Goal: Information Seeking & Learning: Learn about a topic

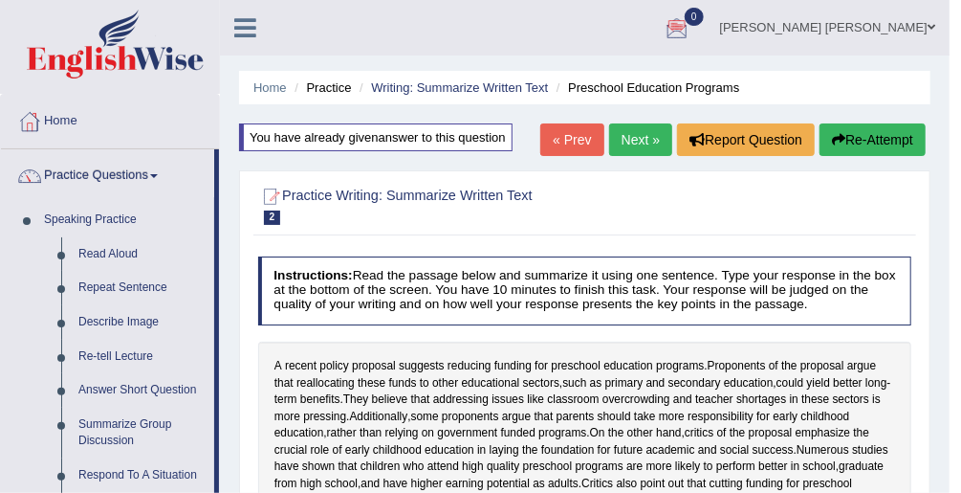
click at [642, 142] on link "Next »" at bounding box center [640, 139] width 63 height 33
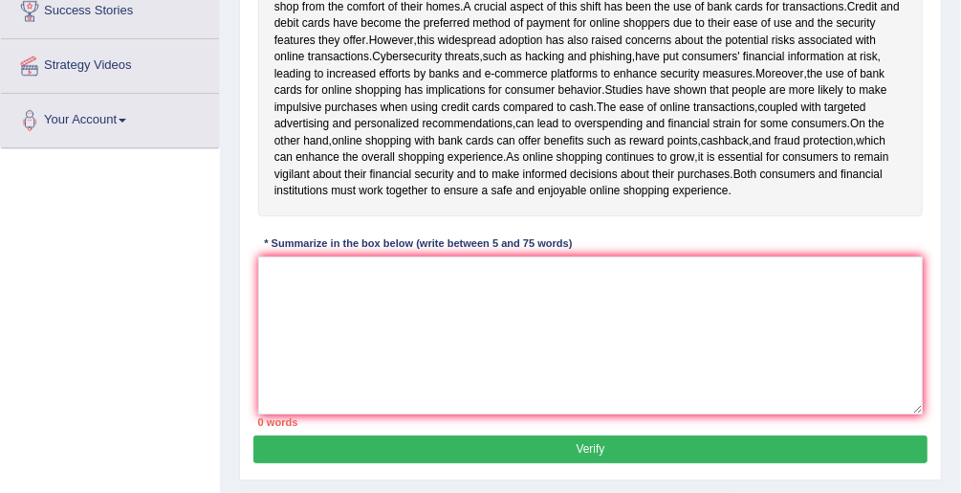
scroll to position [449, 0]
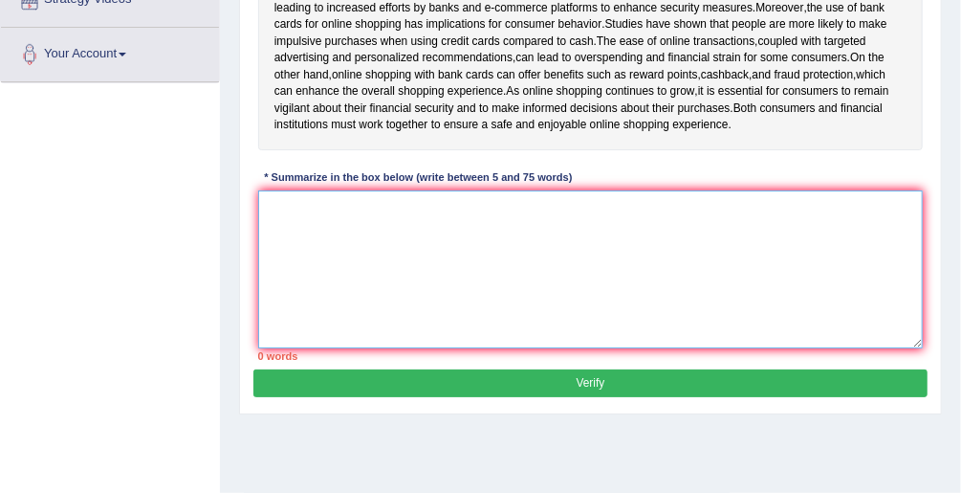
paste textarea "_____________________, and _________________, furthermore, _______________, mor…"
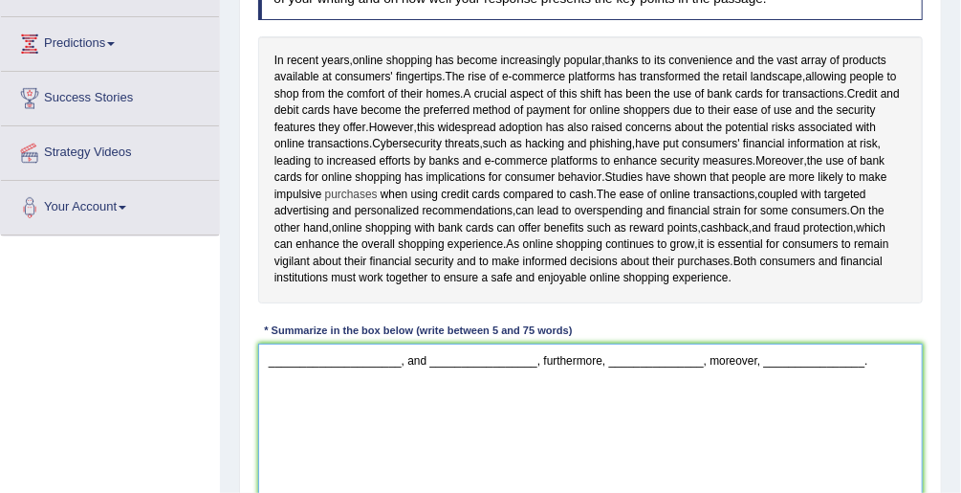
scroll to position [219, 0]
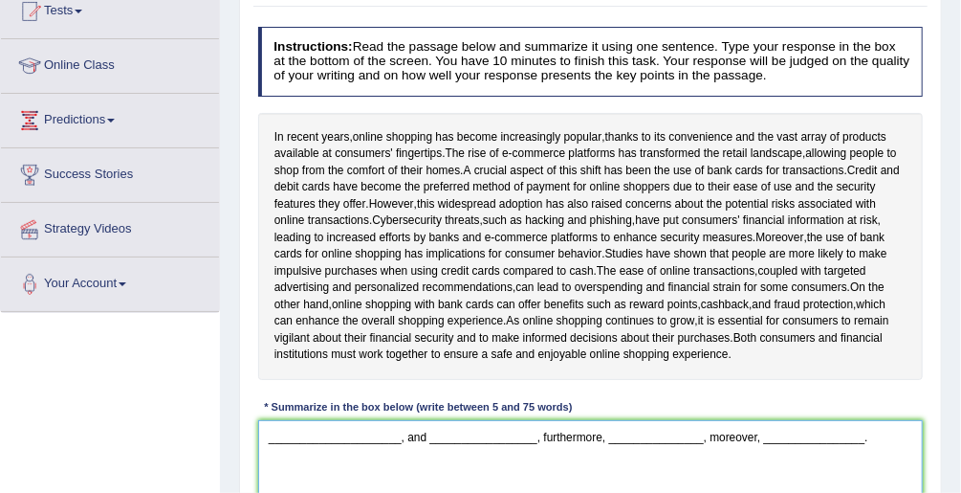
click at [271, 450] on textarea "_____________________, and _________________, furthermore, _______________, mor…" at bounding box center [591, 499] width 666 height 158
click at [266, 451] on textarea "_____________________, and _________________, furthermore, _______________, mor…" at bounding box center [591, 499] width 666 height 158
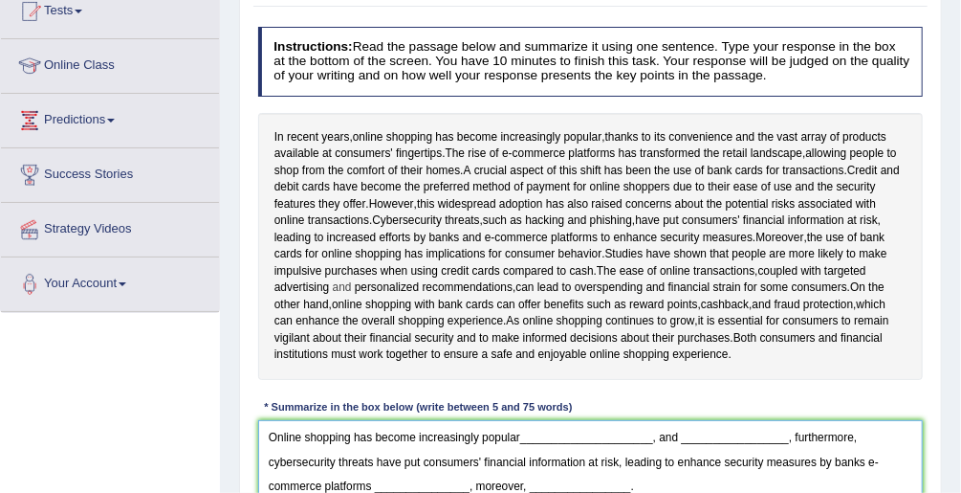
scroll to position [296, 0]
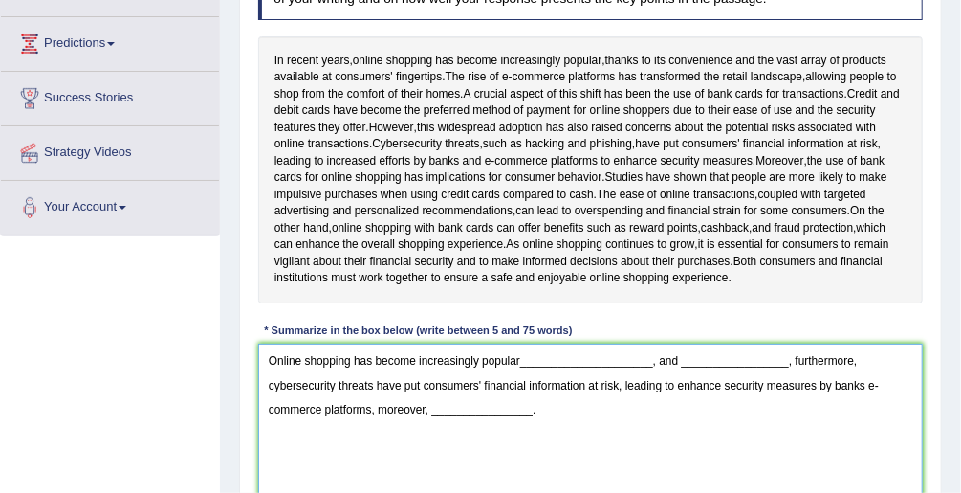
click at [525, 380] on textarea "Online shopping has become increasingly popular_____________________, and _____…" at bounding box center [591, 422] width 666 height 158
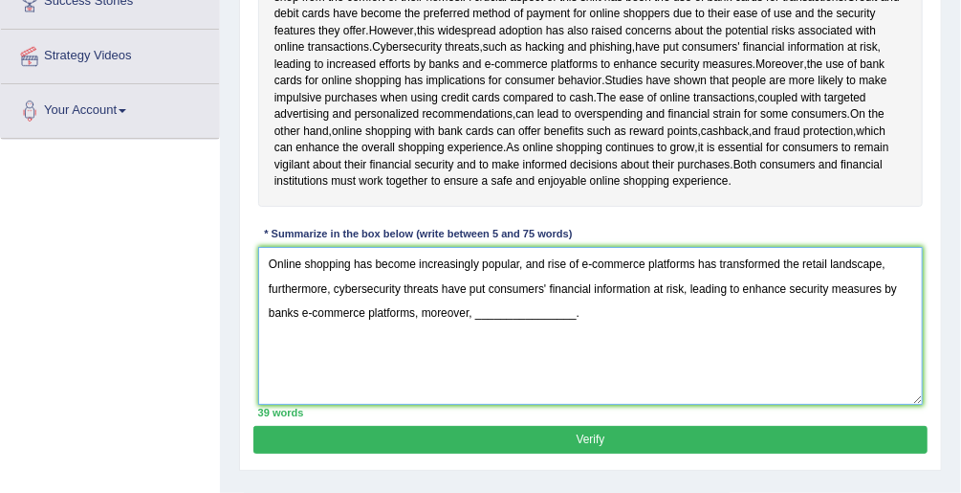
scroll to position [358, 0]
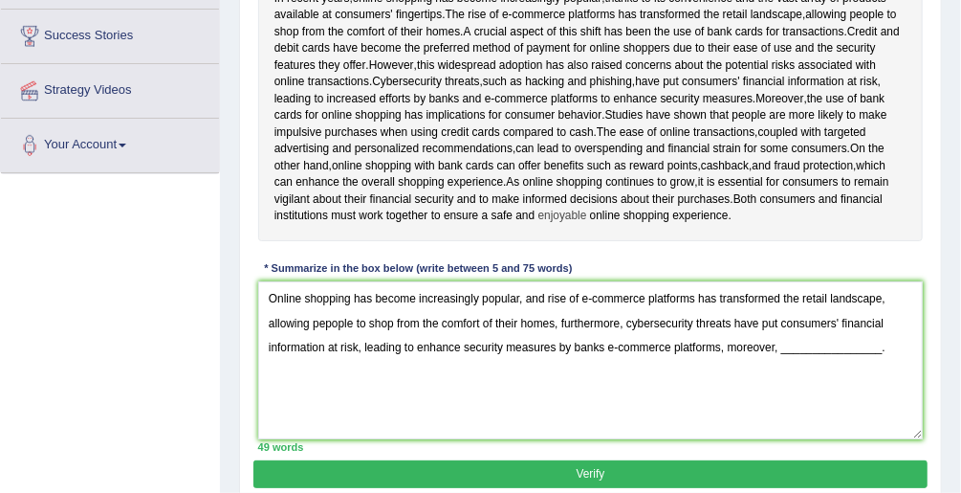
click at [587, 225] on span "enjoyable" at bounding box center [562, 216] width 49 height 17
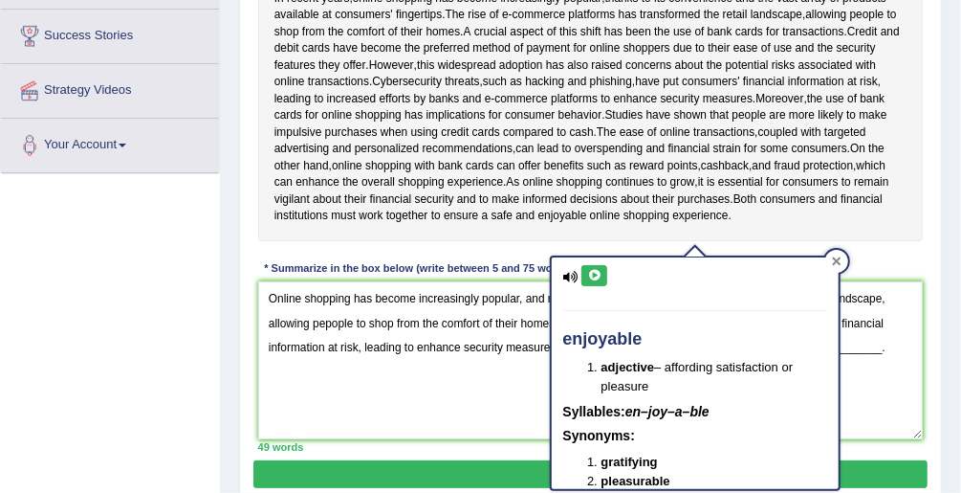
click at [843, 261] on div at bounding box center [836, 261] width 23 height 23
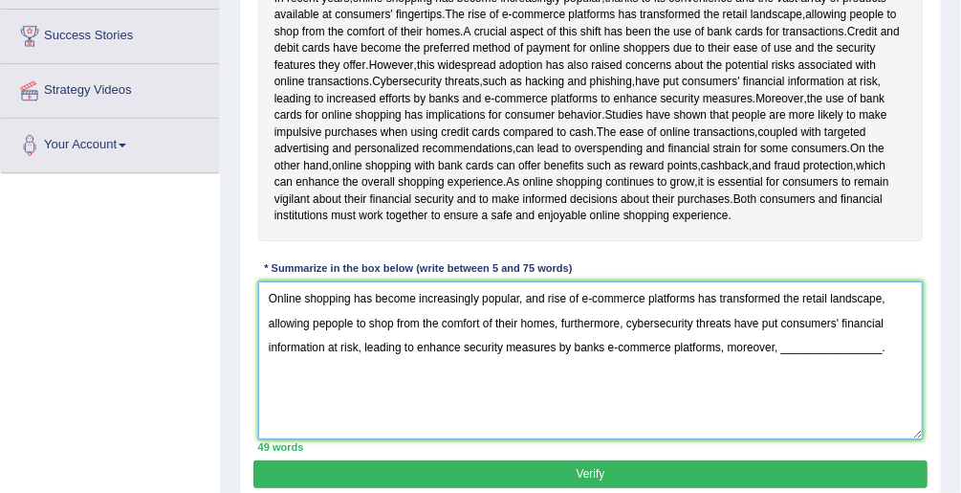
click at [735, 337] on textarea "Online shopping has become increasingly popular, and rise of e-commerce platfor…" at bounding box center [591, 360] width 666 height 158
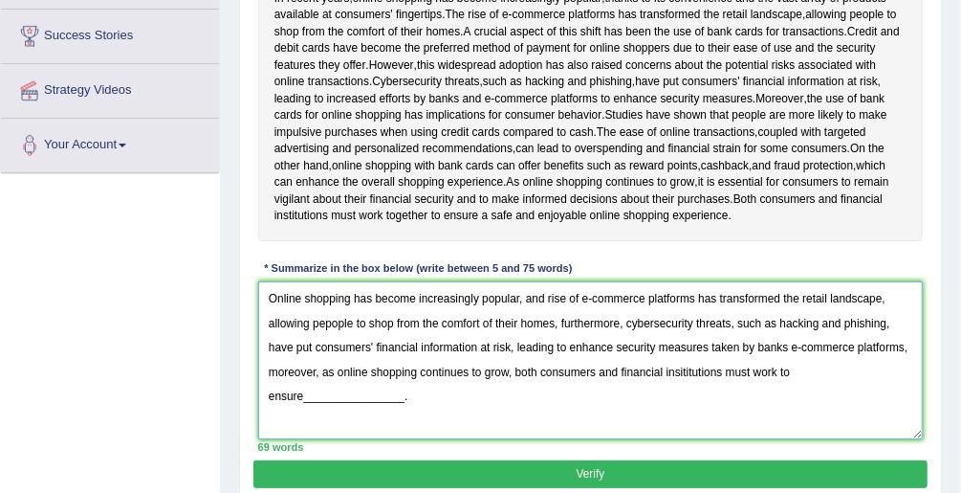
click at [340, 387] on textarea "Online shopping has become increasingly popular, and rise of e-commerce platfor…" at bounding box center [591, 360] width 666 height 158
click at [892, 398] on textarea "Online shopping has become increasingly popular, and rise of e-commerce platfor…" at bounding box center [591, 360] width 666 height 158
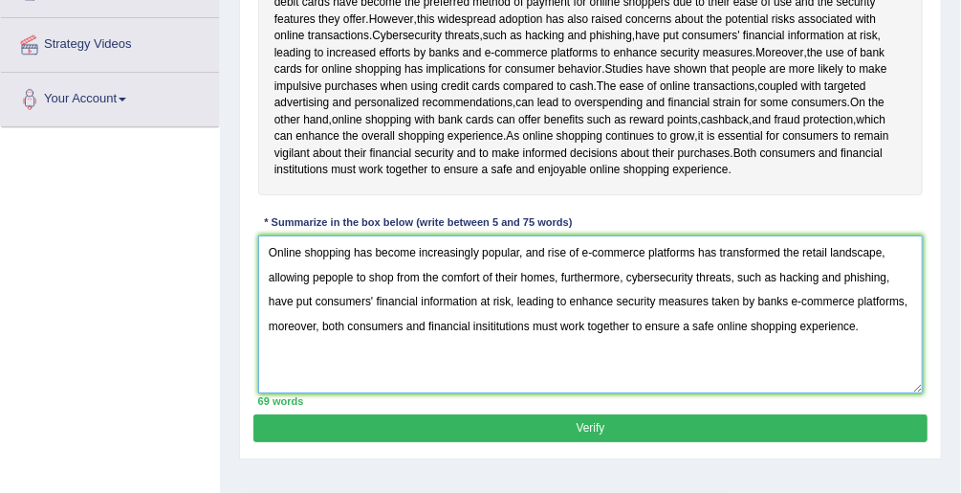
scroll to position [434, 0]
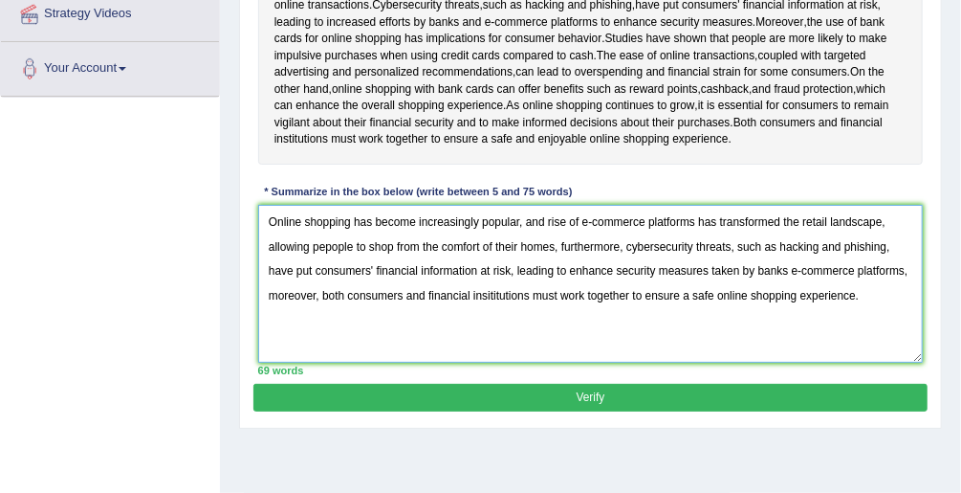
type textarea "Online shopping has become increasingly popular, and rise of e-commerce platfor…"
click at [597, 405] on button "Verify" at bounding box center [589, 398] width 673 height 28
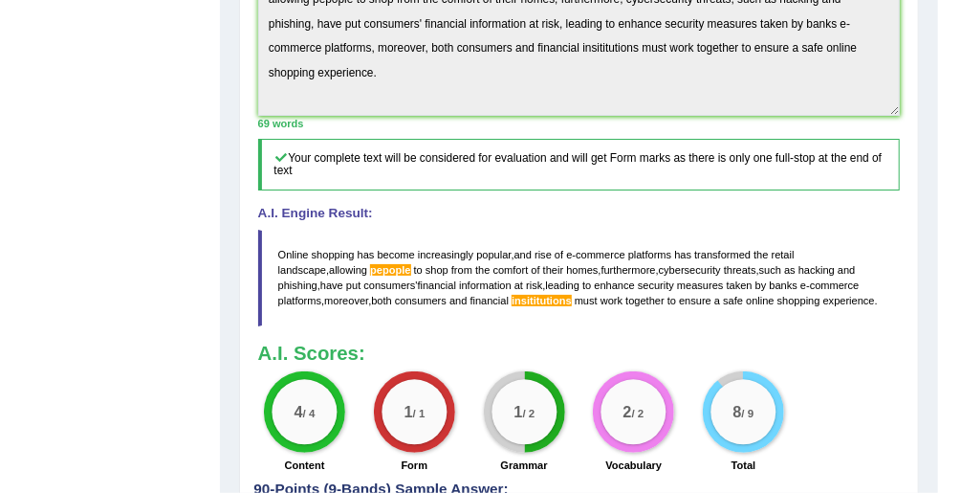
scroll to position [652, 0]
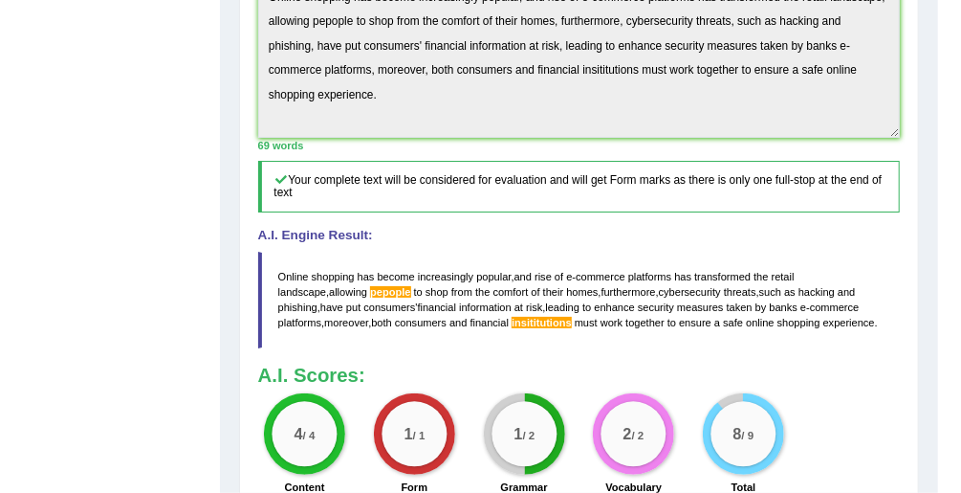
drag, startPoint x: 846, startPoint y: 349, endPoint x: 357, endPoint y: 319, distance: 490.6
click at [358, 320] on blockquote "Online shopping has become increasingly popular , and rise of e - commerce plat…" at bounding box center [579, 300] width 643 height 97
drag, startPoint x: 286, startPoint y: 303, endPoint x: 377, endPoint y: 325, distance: 93.5
click at [368, 332] on blockquote "Online shopping has become increasingly popular , and rise of e - commerce plat…" at bounding box center [579, 300] width 643 height 97
click at [247, 25] on div "Practice Writing: Summarize Written Text 3 Online Shopping and Cards Instructio…" at bounding box center [579, 55] width 680 height 1094
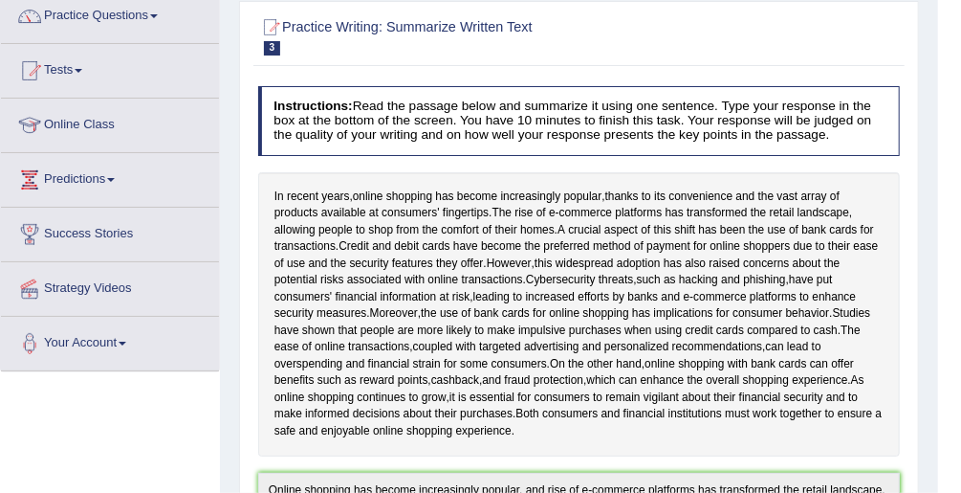
scroll to position [40, 0]
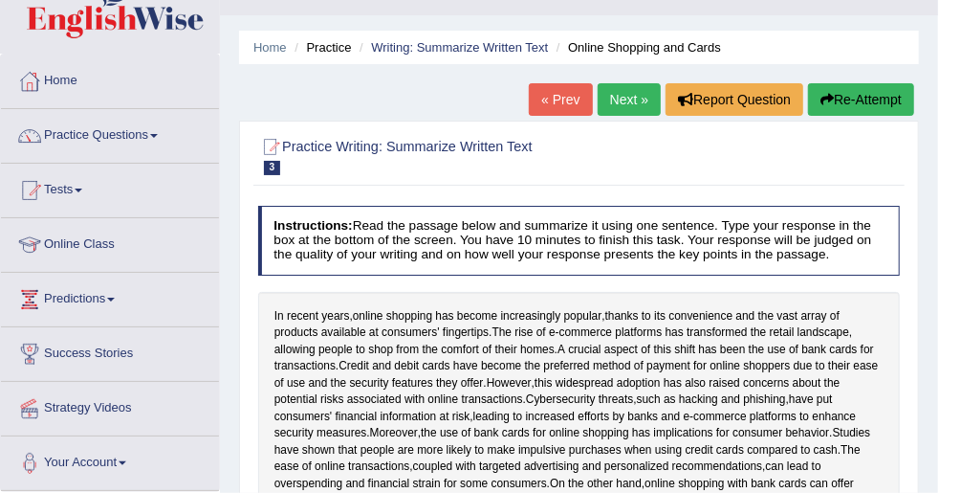
click at [880, 110] on button "Re-Attempt" at bounding box center [861, 99] width 106 height 33
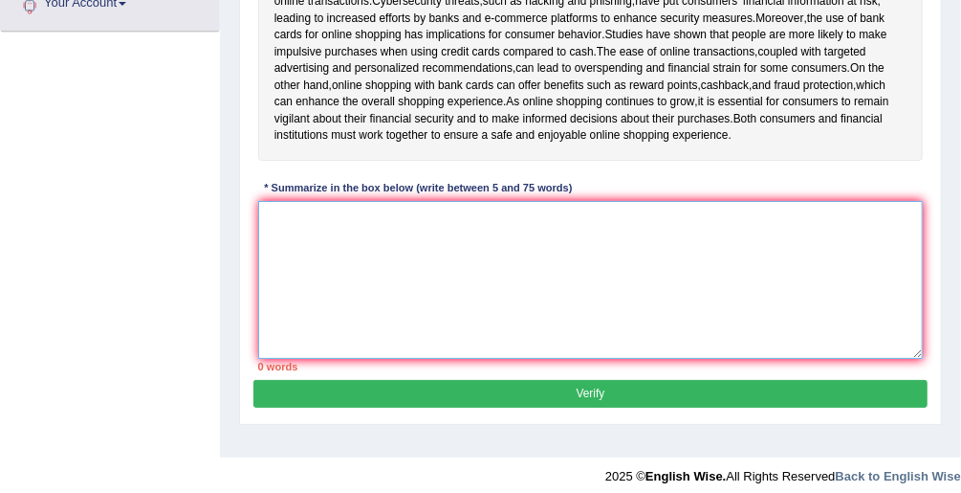
paste textarea "Online shopping has become increasingly popular, and rise of e-commerce platfor…"
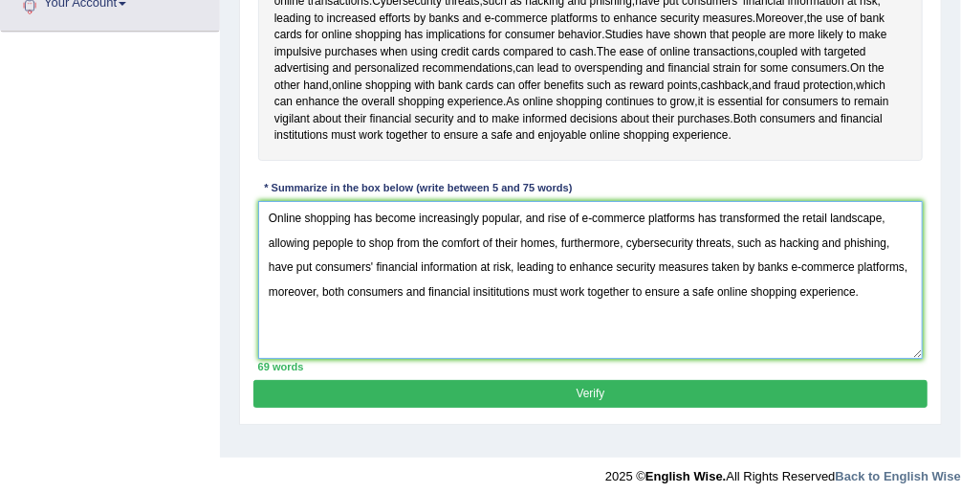
click at [329, 250] on textarea "Online shopping has become increasingly popular, and rise of e-commerce platfor…" at bounding box center [591, 280] width 666 height 158
click at [486, 304] on textarea "Online shopping has become increasingly popular, and rise of e-commerce platfor…" at bounding box center [591, 280] width 666 height 158
type textarea "Online shopping has become increasingly popular, and rise of e-commerce platfor…"
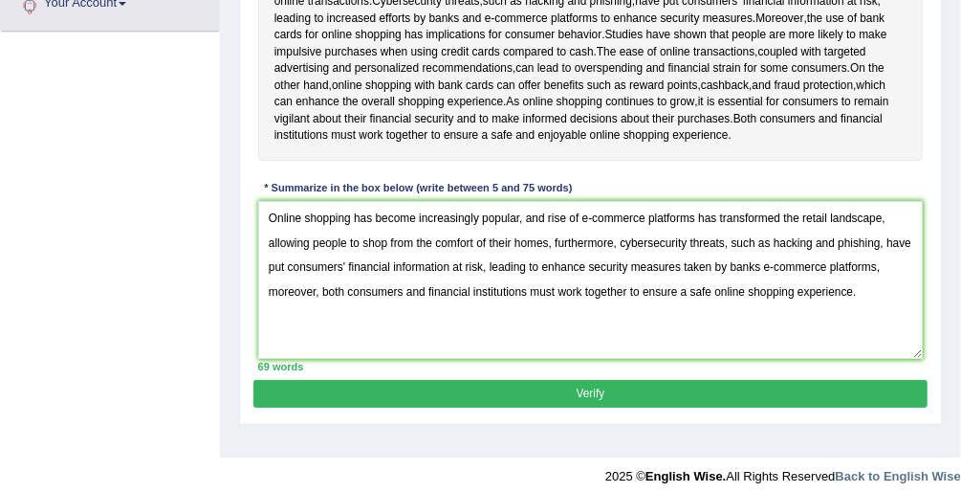
click at [544, 406] on button "Verify" at bounding box center [589, 394] width 673 height 28
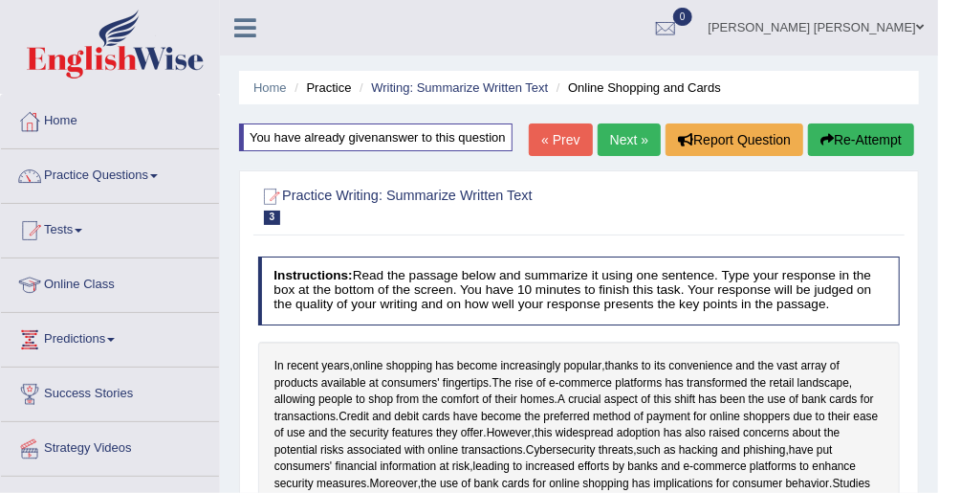
click at [627, 132] on link "Next »" at bounding box center [629, 139] width 63 height 33
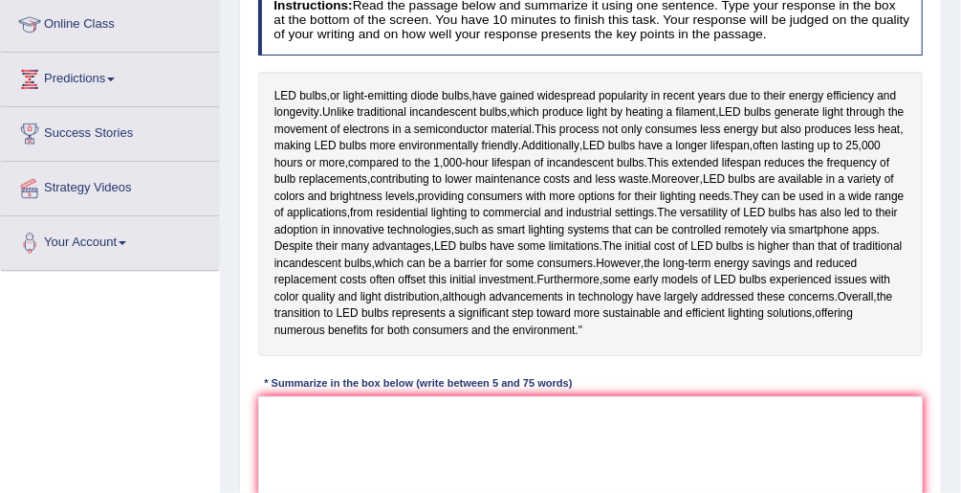
scroll to position [230, 0]
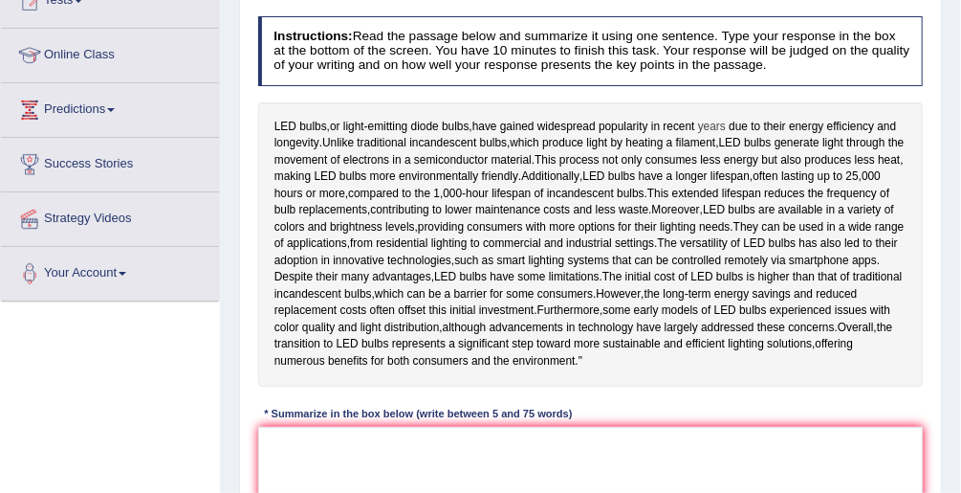
drag, startPoint x: 274, startPoint y: 121, endPoint x: 724, endPoint y: 125, distance: 450.5
click at [724, 125] on div "LED bulbs , or light - emitting diode bulbs , have gained widespread popularity…" at bounding box center [591, 244] width 666 height 284
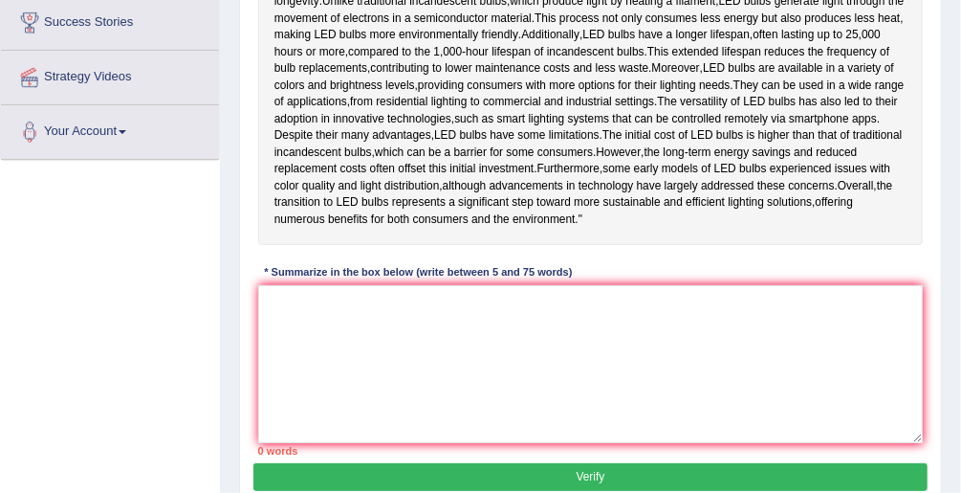
scroll to position [306, 0]
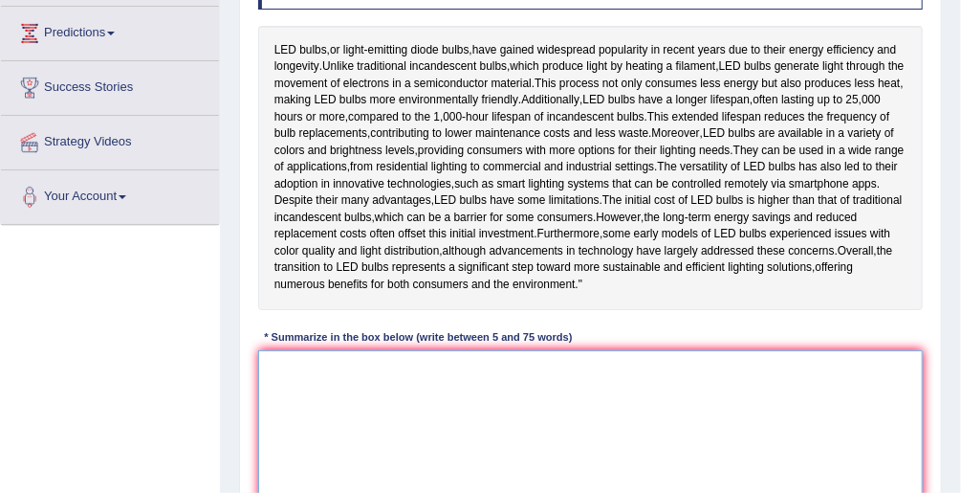
click at [308, 407] on textarea at bounding box center [591, 429] width 666 height 158
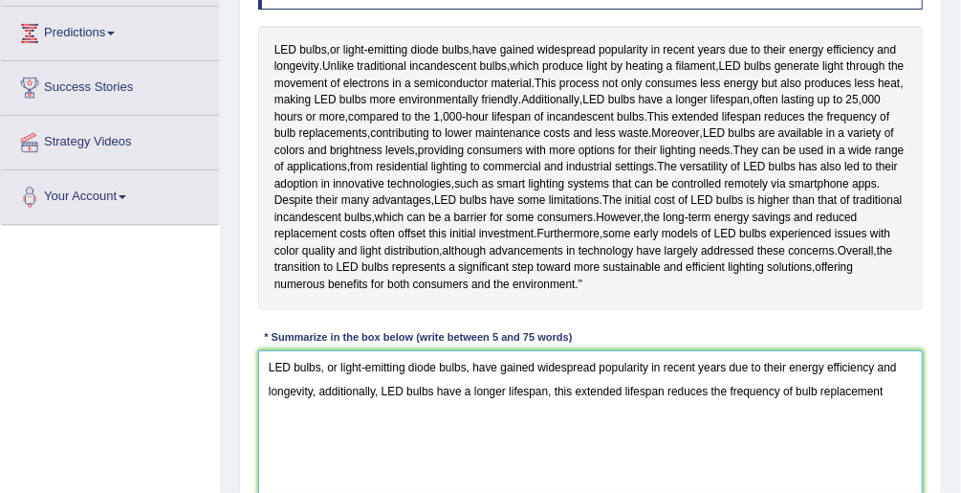
drag, startPoint x: 318, startPoint y: 441, endPoint x: 360, endPoint y: 441, distance: 41.1
click at [360, 441] on textarea "LED bulbs, or light-emitting diode bulbs, have gained widespread popularity in …" at bounding box center [591, 429] width 666 height 158
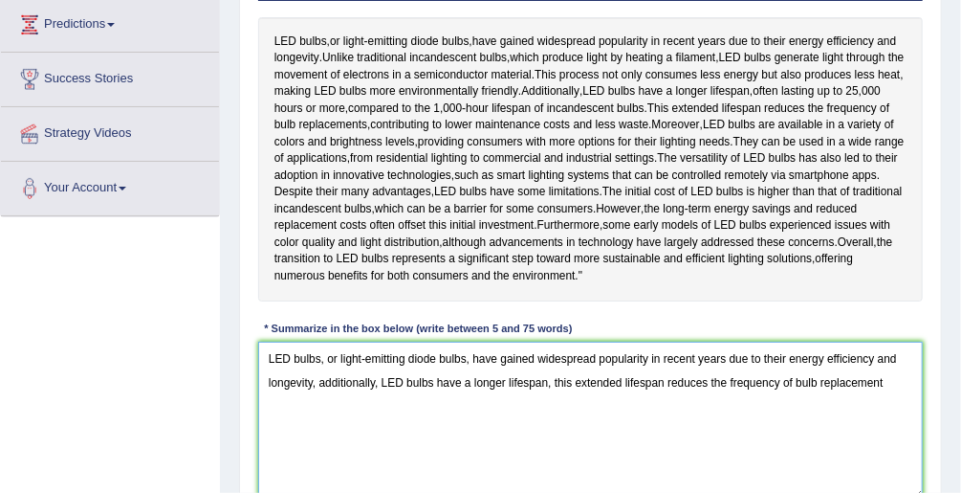
scroll to position [281, 0]
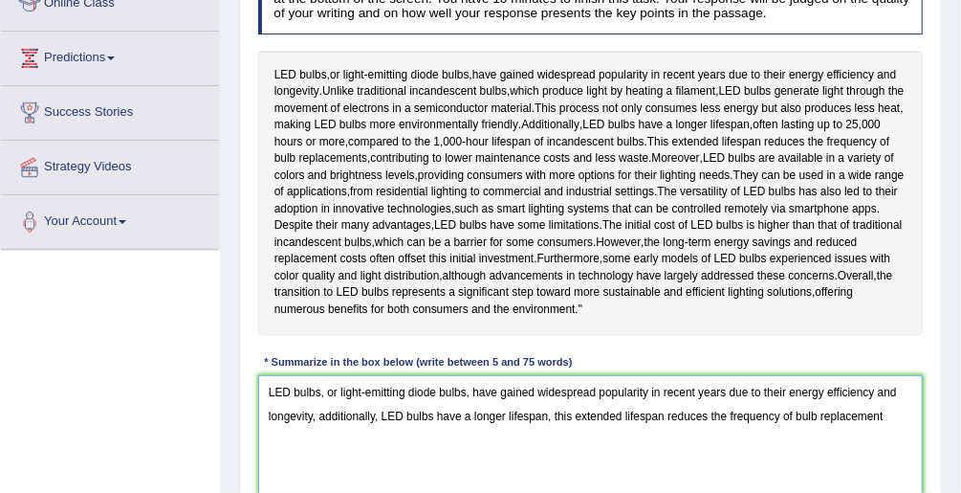
click at [315, 462] on textarea "LED bulbs, or light-emitting diode bulbs, have gained widespread popularity in …" at bounding box center [591, 454] width 666 height 158
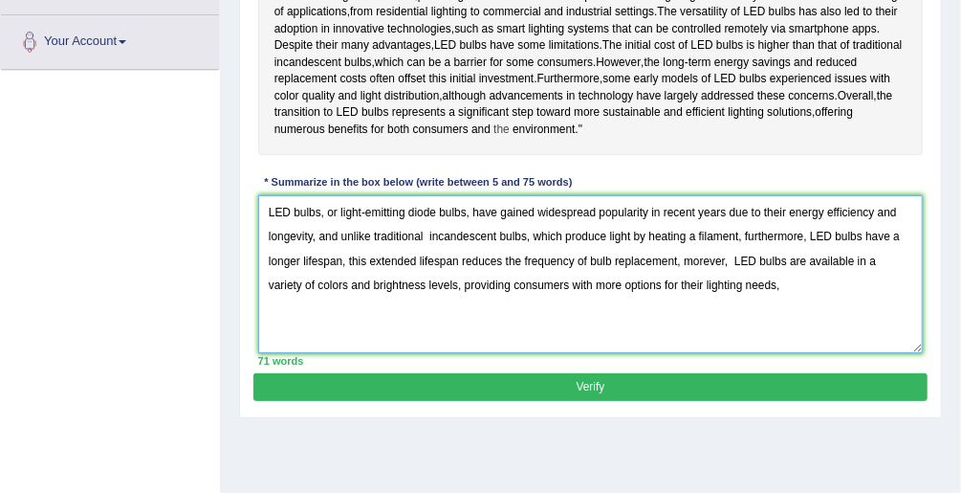
scroll to position [461, 0]
click at [681, 353] on textarea "LED bulbs, or light-emitting diode bulbs, have gained widespread popularity in …" at bounding box center [591, 274] width 666 height 158
click at [773, 346] on textarea "LED bulbs, or light-emitting diode bulbs, have gained widespread popularity in …" at bounding box center [591, 274] width 666 height 158
type textarea "LED bulbs, or light-emitting diode bulbs, have gained widespread popularity in …"
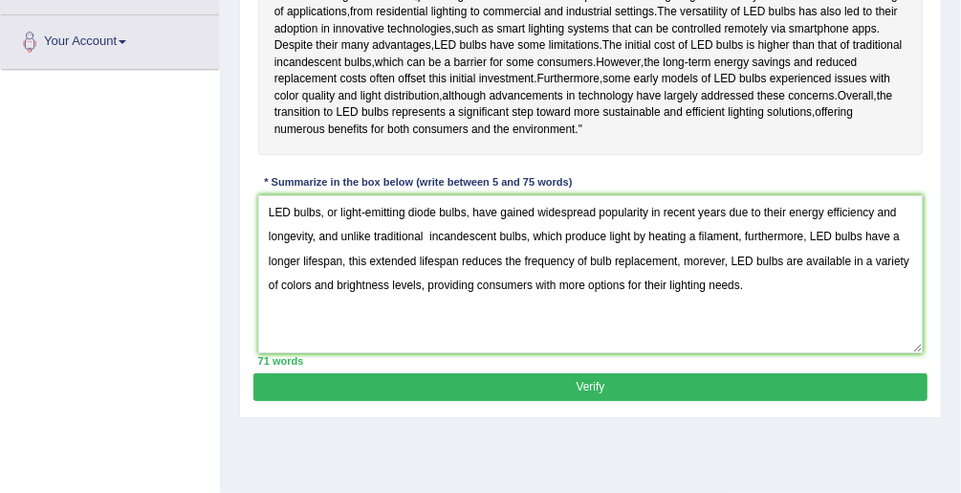
click at [484, 401] on button "Verify" at bounding box center [589, 387] width 673 height 28
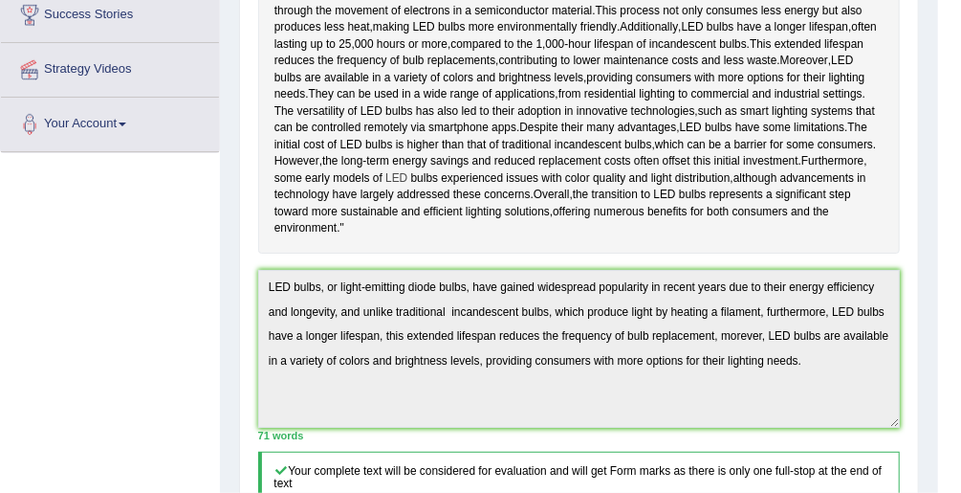
scroll to position [456, 0]
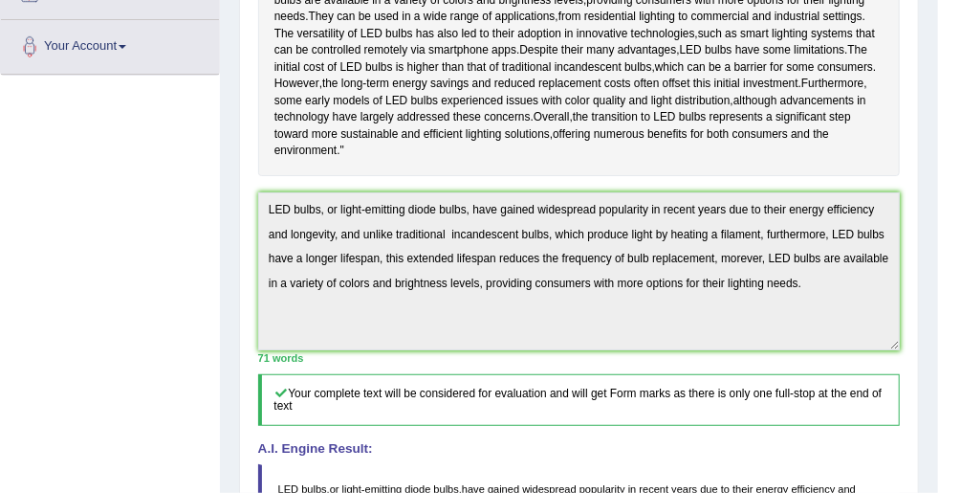
click at [240, 241] on div "Practice Writing: Summarize Written Text 4 LED Bulbs Instructions: Read the pas…" at bounding box center [579, 259] width 680 height 1111
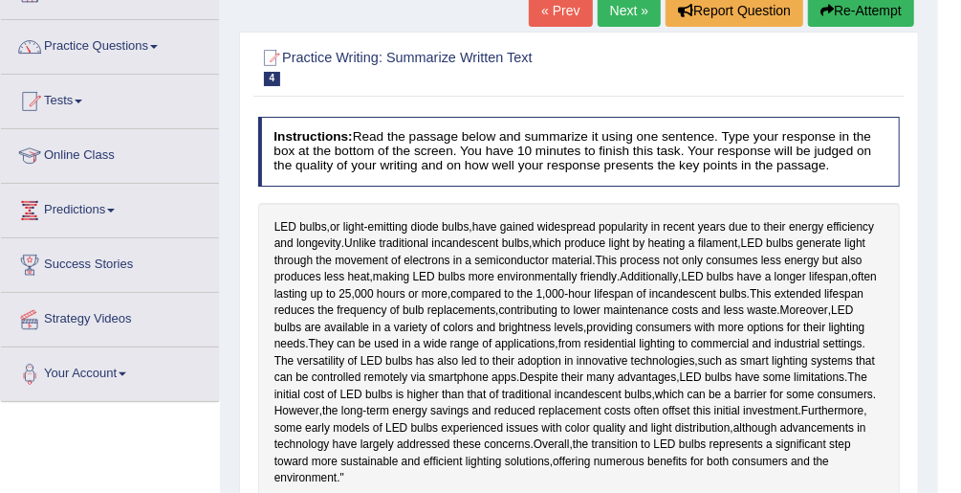
scroll to position [74, 0]
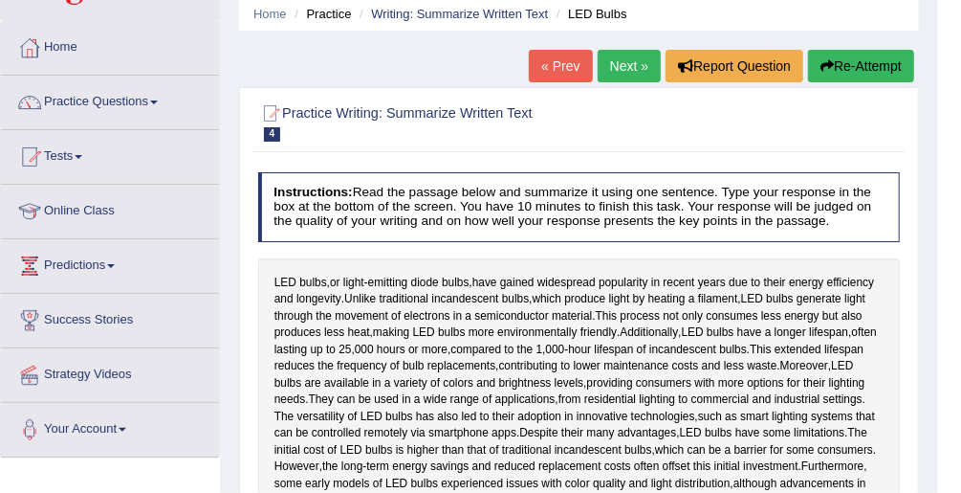
click at [845, 60] on button "Re-Attempt" at bounding box center [861, 66] width 106 height 33
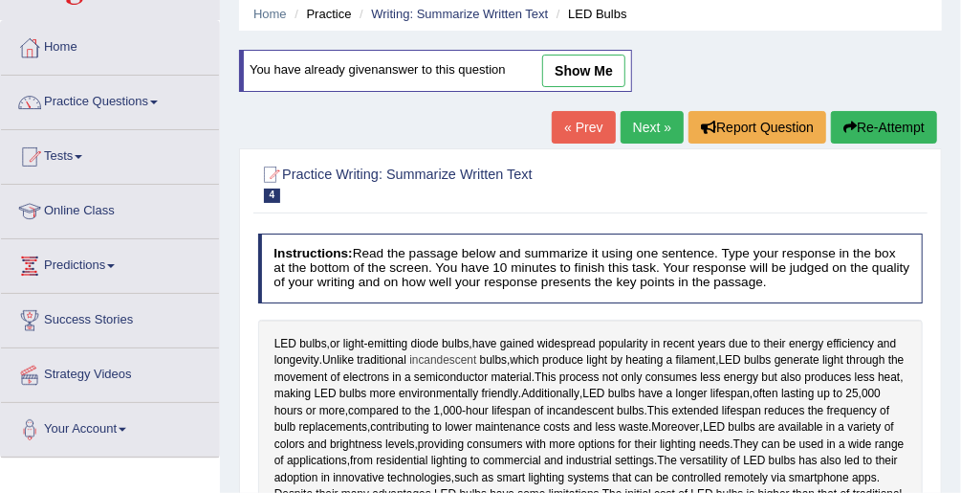
scroll to position [533, 0]
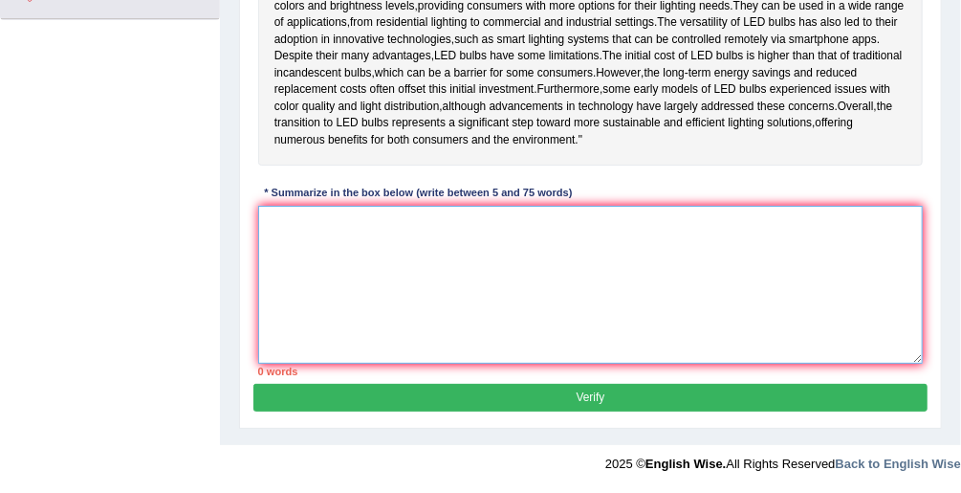
paste textarea "LED bulbs, or light-emitting diode bulbs, have gained widespread popularity in …"
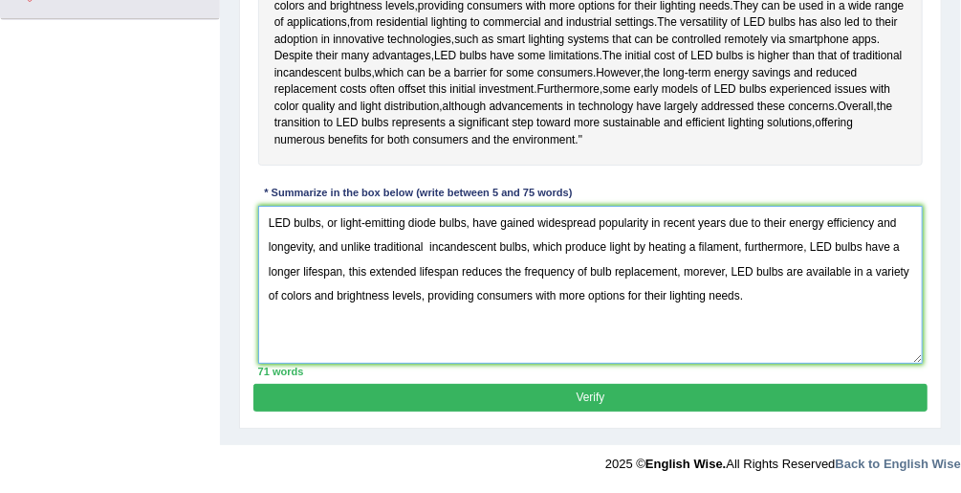
click at [308, 322] on textarea "LED bulbs, or light-emitting diode bulbs, have gained widespread popularity in …" at bounding box center [591, 285] width 666 height 158
click at [706, 294] on textarea "LED bulbs, or light-emitting diode bulbs, have gained widespread popularity in …" at bounding box center [591, 285] width 666 height 158
click at [713, 295] on textarea "LED bulbs, or light-emitting diode bulbs, have gained widespread popularity in …" at bounding box center [591, 285] width 666 height 158
type textarea "LED bulbs, or light-emitting diode bulbs, have gained widespread popularity in …"
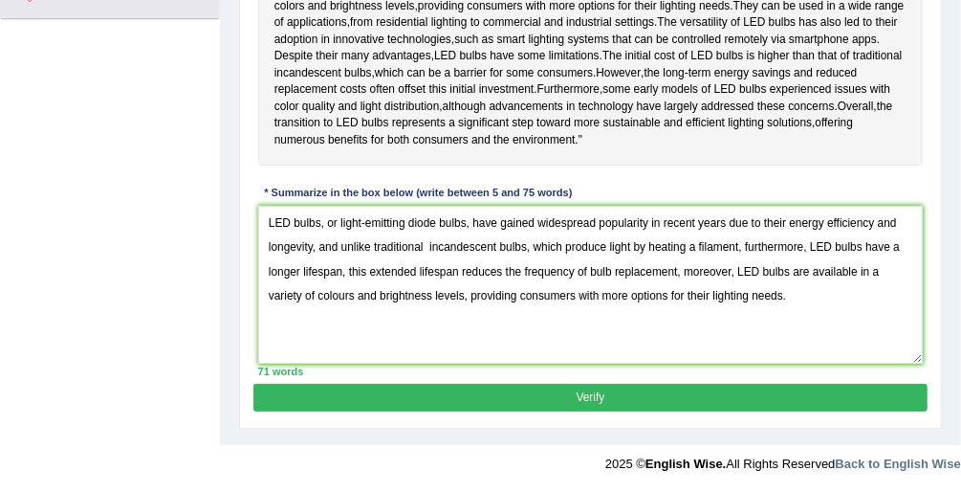
click at [645, 411] on button "Verify" at bounding box center [589, 398] width 673 height 28
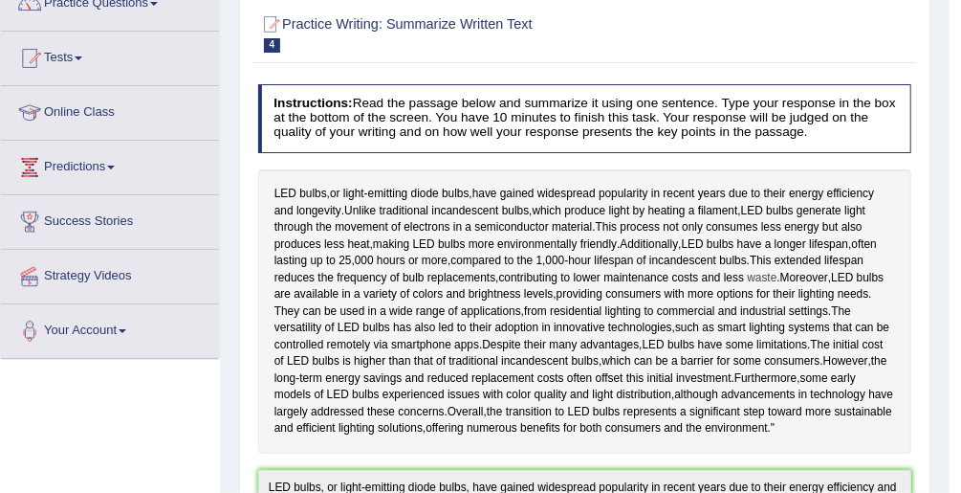
scroll to position [7, 0]
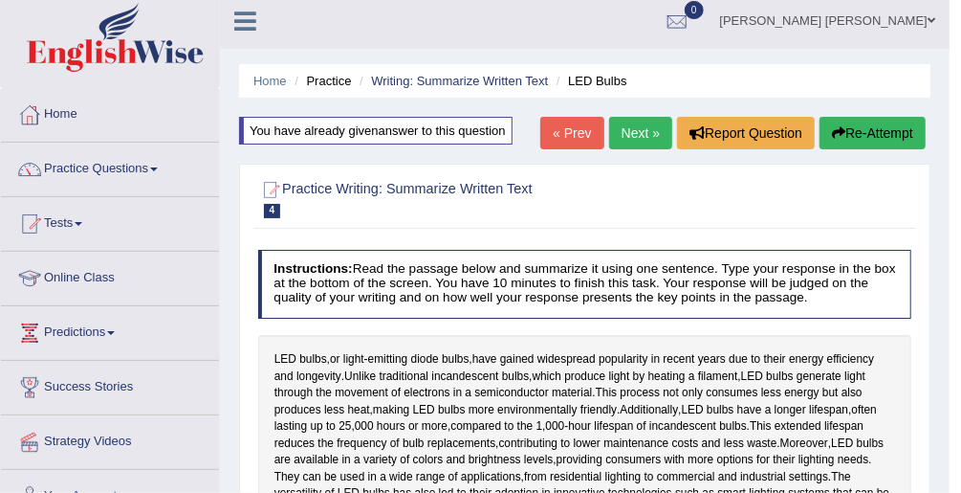
click at [650, 128] on link "Next »" at bounding box center [640, 133] width 63 height 33
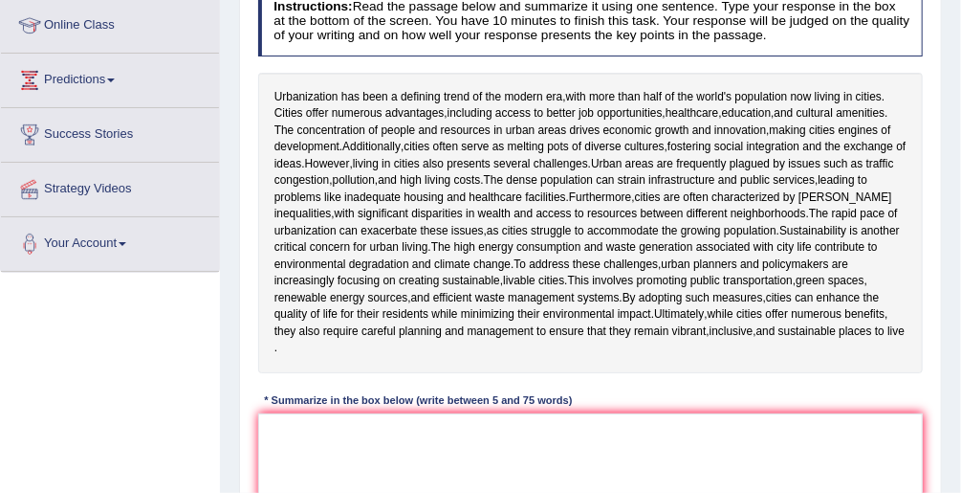
scroll to position [230, 0]
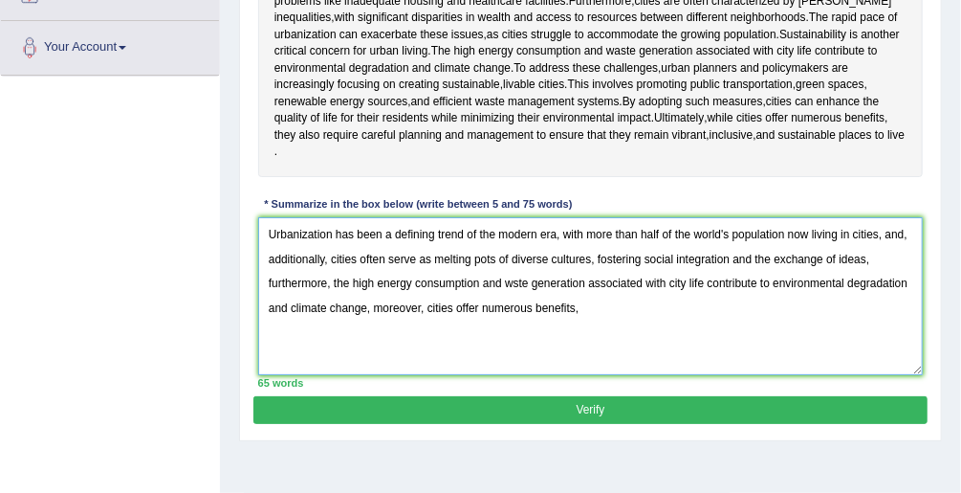
scroll to position [459, 0]
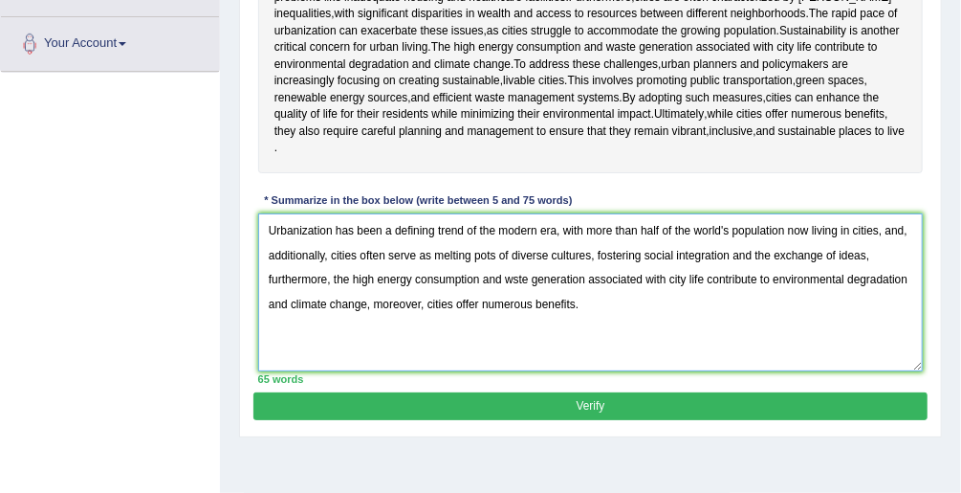
type textarea "Urbanization has been a defining trend of the modern era, with more than half o…"
click at [486, 404] on button "Verify" at bounding box center [589, 406] width 673 height 28
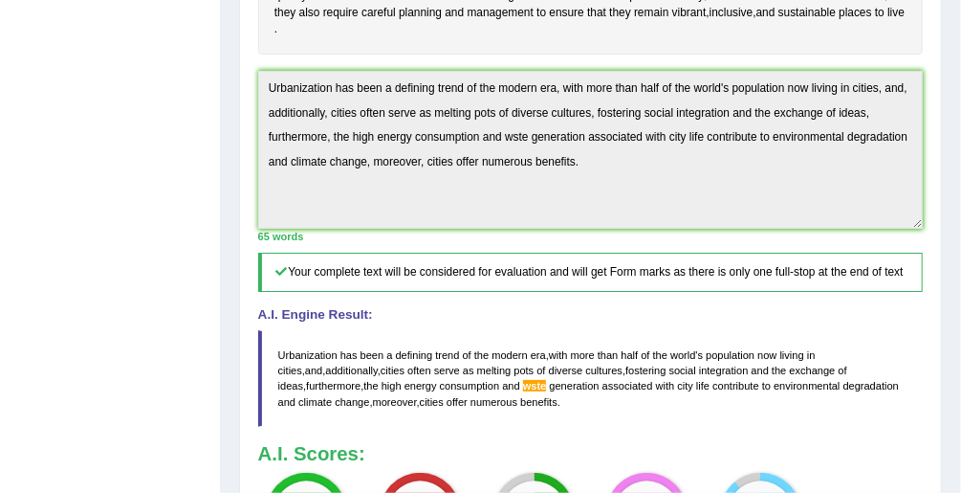
scroll to position [576, 0]
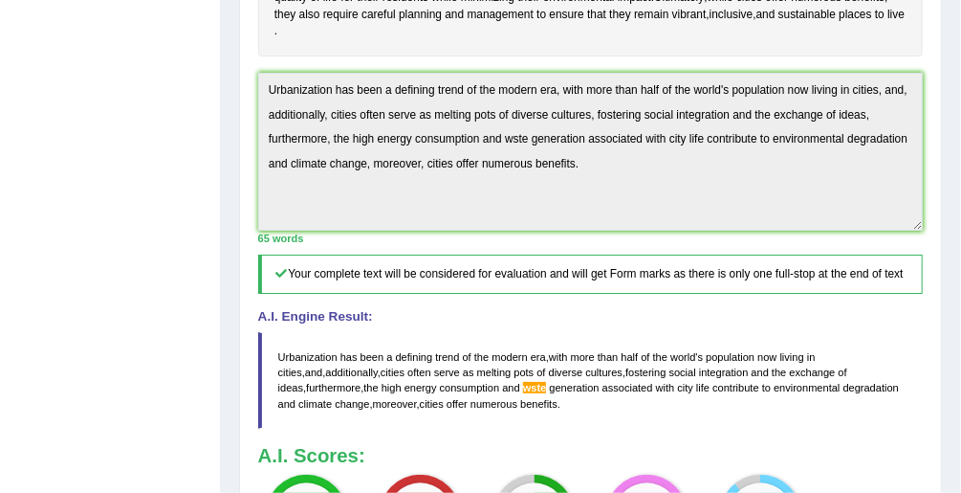
click at [252, 94] on div "Practice Writing: Summarize Written Text 5 City Life Instructions: Read the pas…" at bounding box center [590, 134] width 703 height 1099
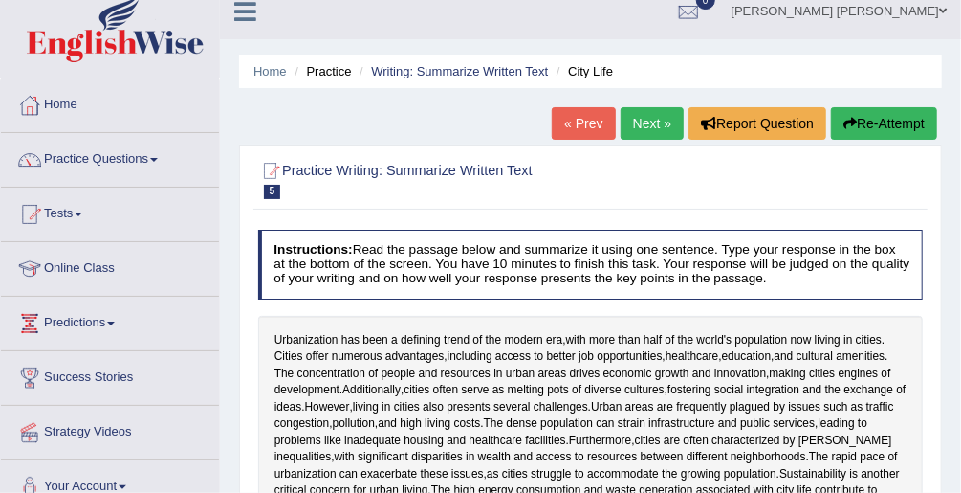
scroll to position [0, 0]
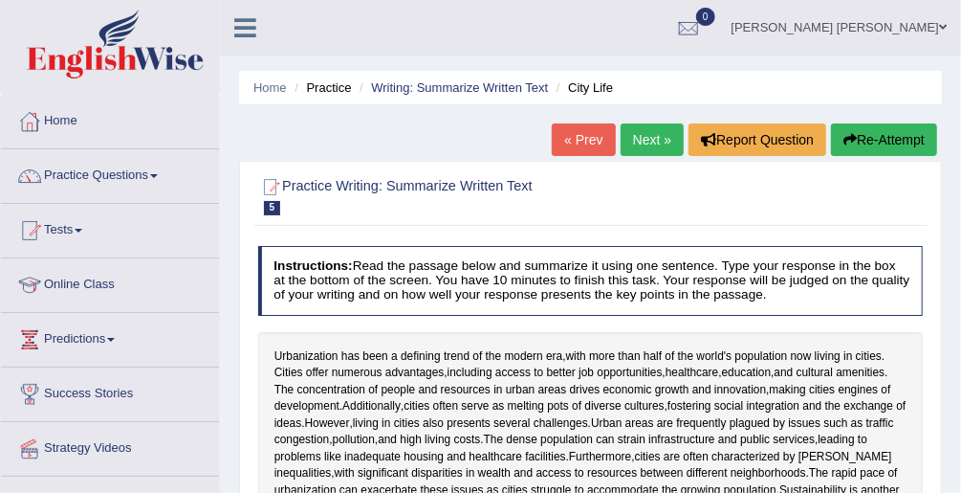
click at [876, 132] on button "Re-Attempt" at bounding box center [884, 139] width 106 height 33
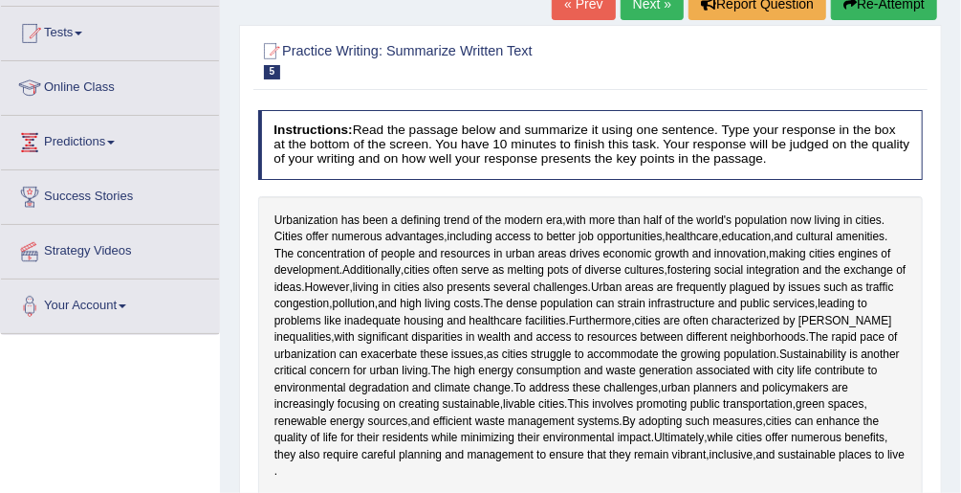
scroll to position [383, 0]
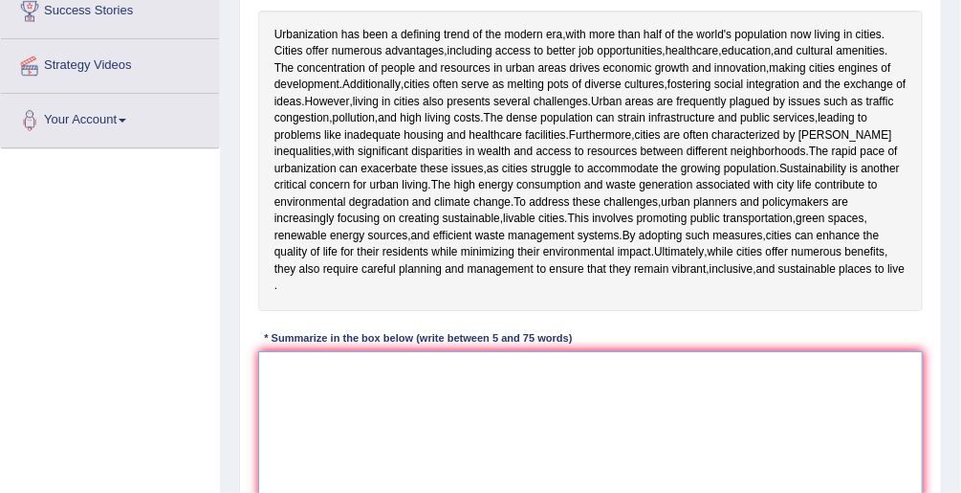
paste textarea "Urbanization has been a defining trend of the modern era, with more than half o…"
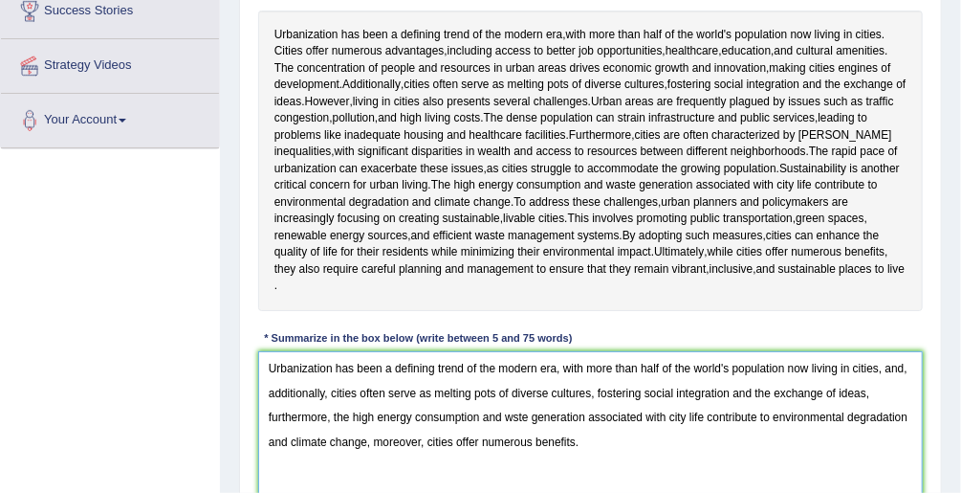
click at [516, 409] on textarea "Urbanization has been a defining trend of the modern era, with more than half o…" at bounding box center [591, 430] width 666 height 158
click at [513, 411] on textarea "Urbanization has been a defining trend of the modern era, with more than half o…" at bounding box center [591, 430] width 666 height 158
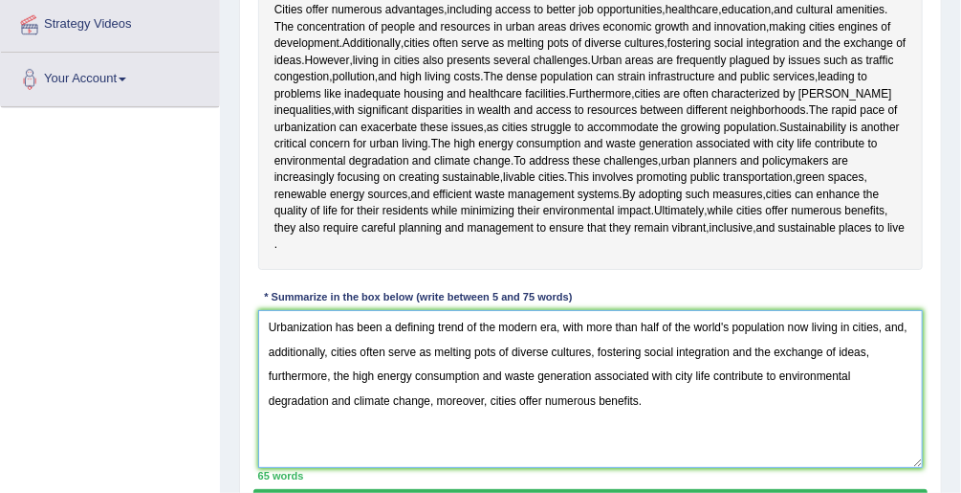
scroll to position [459, 0]
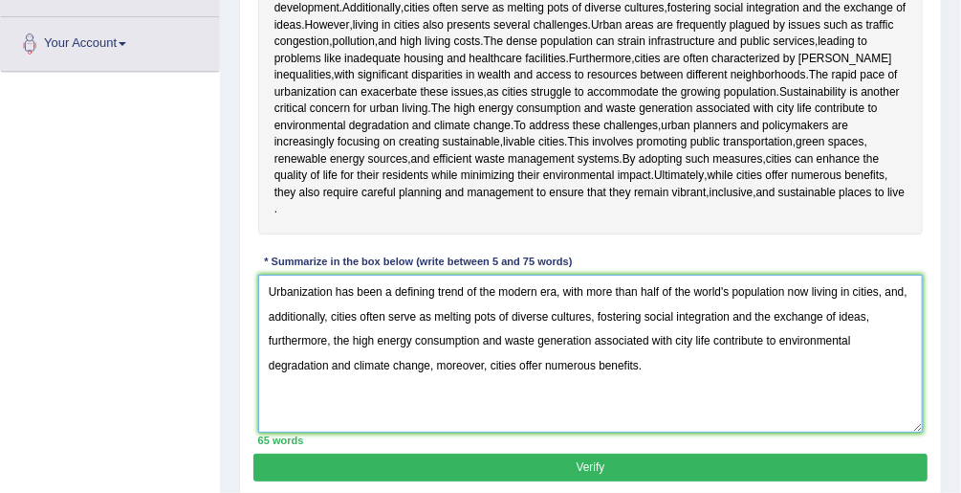
click at [637, 363] on textarea "Urbanization has been a defining trend of the modern era, with more than half o…" at bounding box center [591, 353] width 666 height 158
type textarea "Urbanization has been a defining trend of the modern era, with more than half o…"
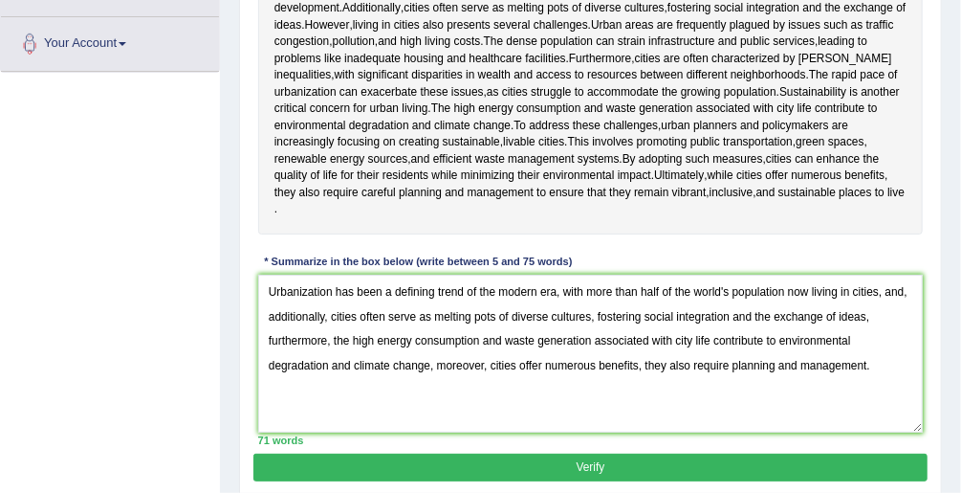
click at [584, 462] on button "Verify" at bounding box center [589, 467] width 673 height 28
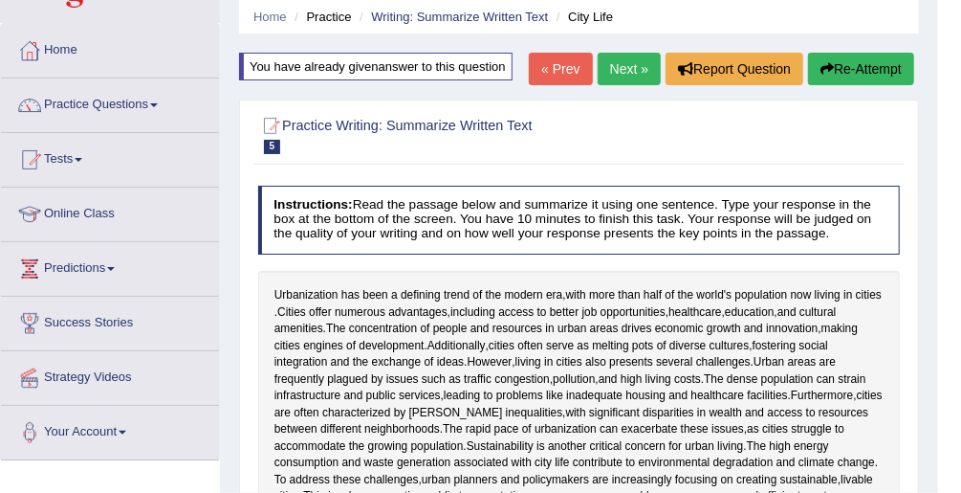
scroll to position [0, 0]
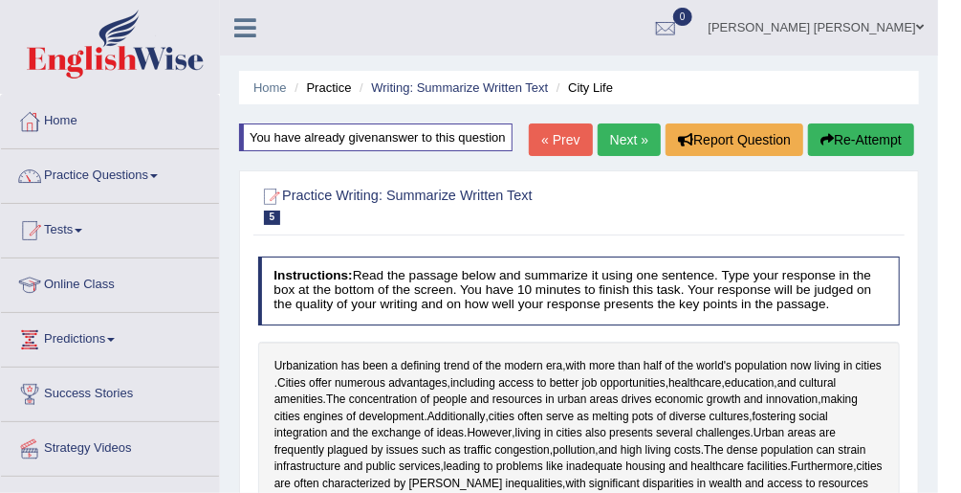
click at [625, 129] on link "Next »" at bounding box center [629, 139] width 63 height 33
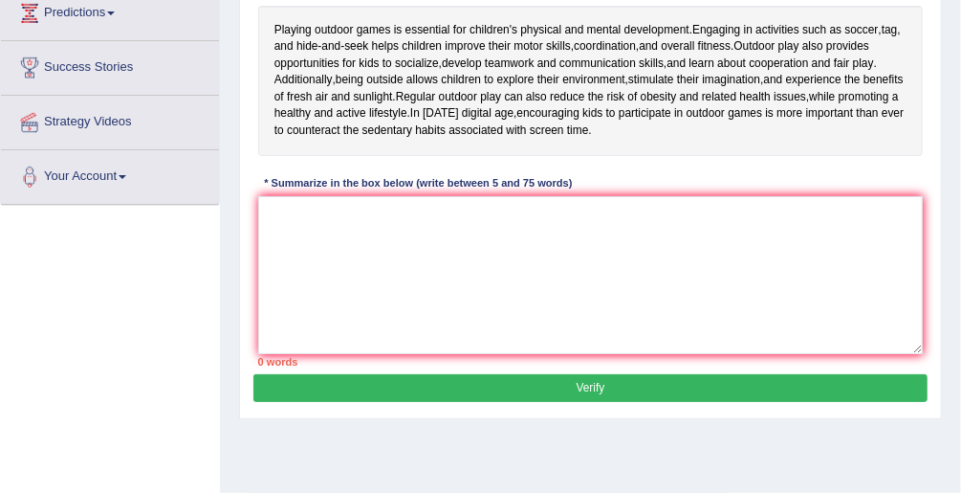
scroll to position [230, 0]
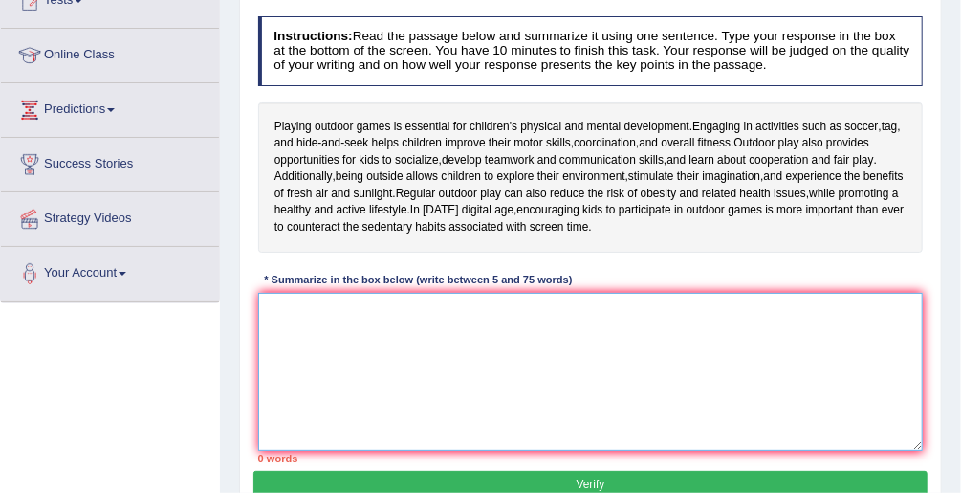
click at [376, 321] on textarea at bounding box center [591, 372] width 666 height 158
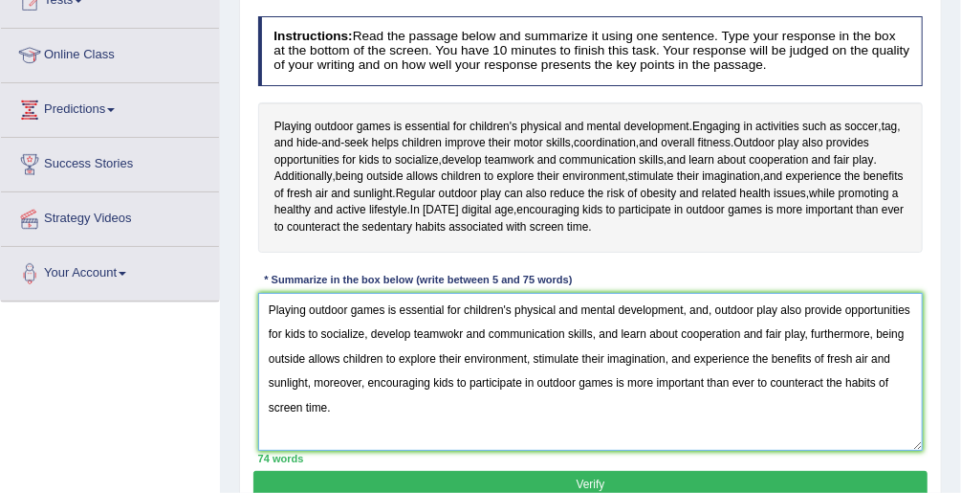
type textarea "Playing outdoor games is essential for children's physical and mental developme…"
click at [434, 471] on button "Verify" at bounding box center [589, 485] width 673 height 28
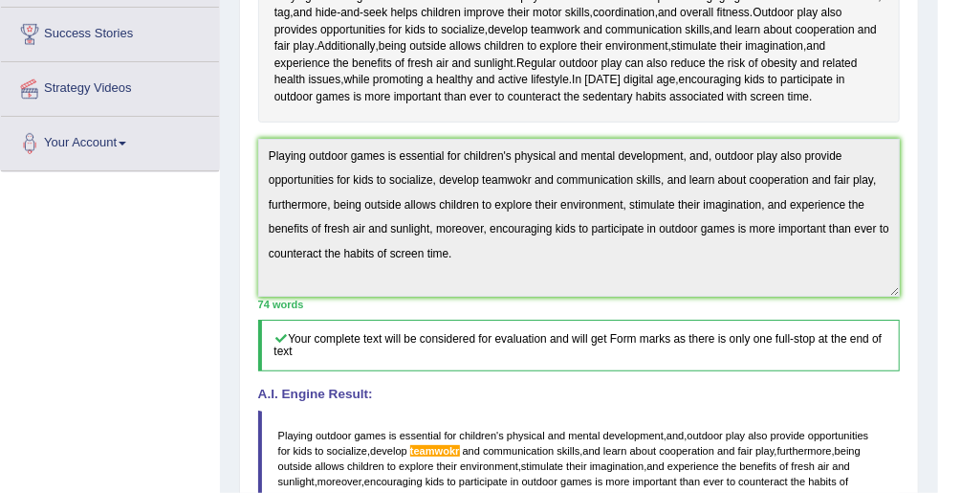
scroll to position [358, 0]
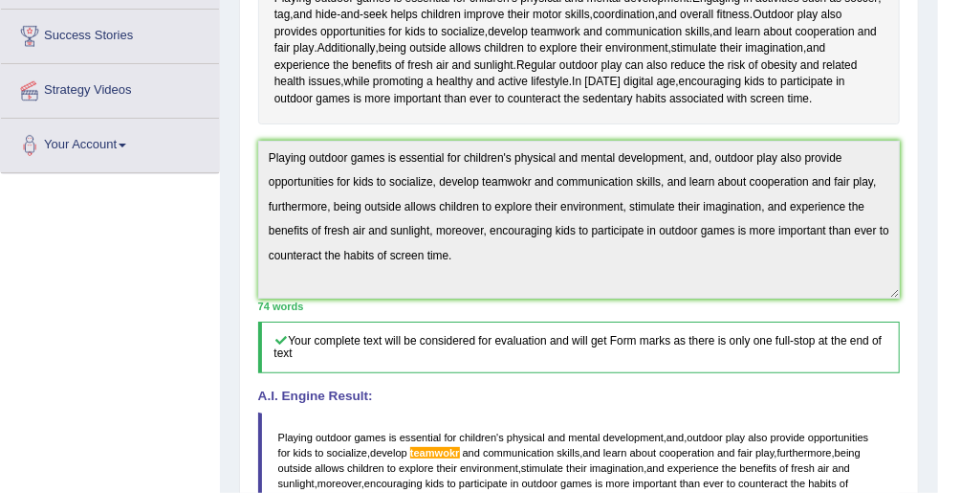
click at [242, 149] on div "Practice Writing: Summarize Written Text 6 Outdoor Games Instructions: Read the…" at bounding box center [579, 291] width 680 height 976
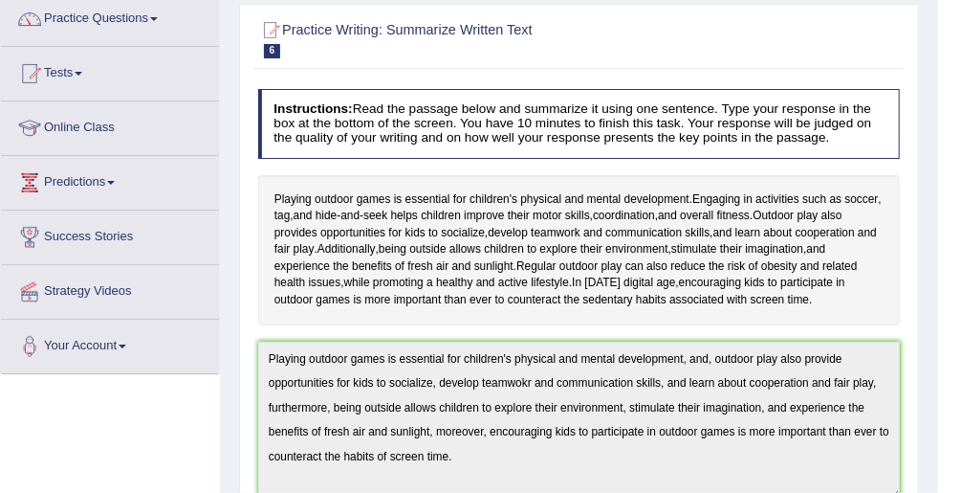
scroll to position [52, 0]
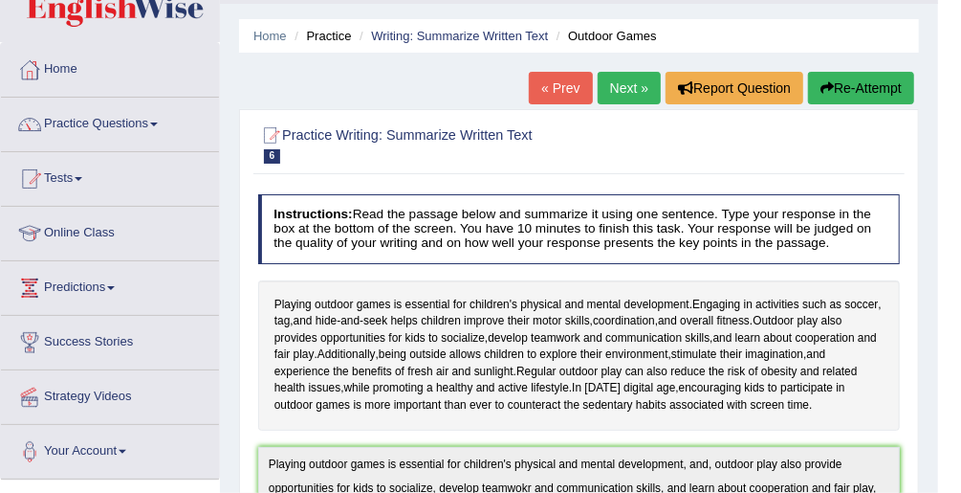
click at [862, 84] on button "Re-Attempt" at bounding box center [861, 88] width 106 height 33
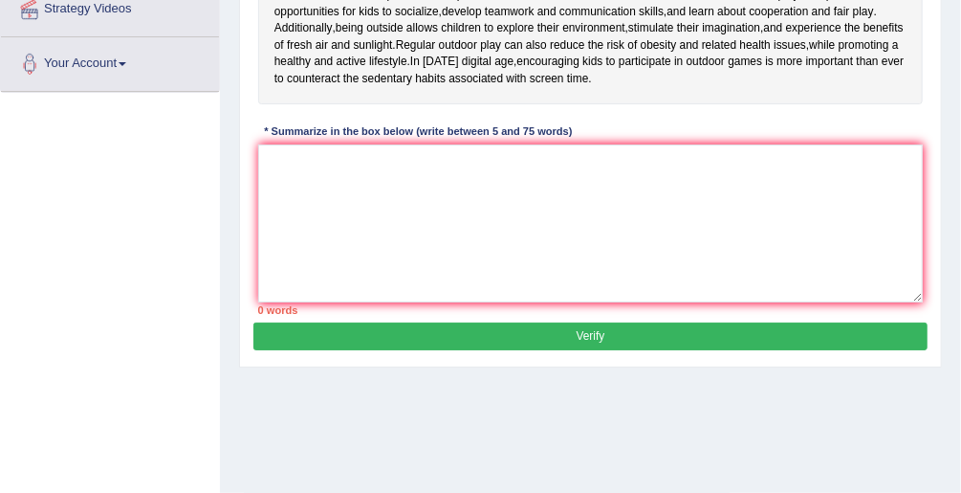
scroll to position [511, 0]
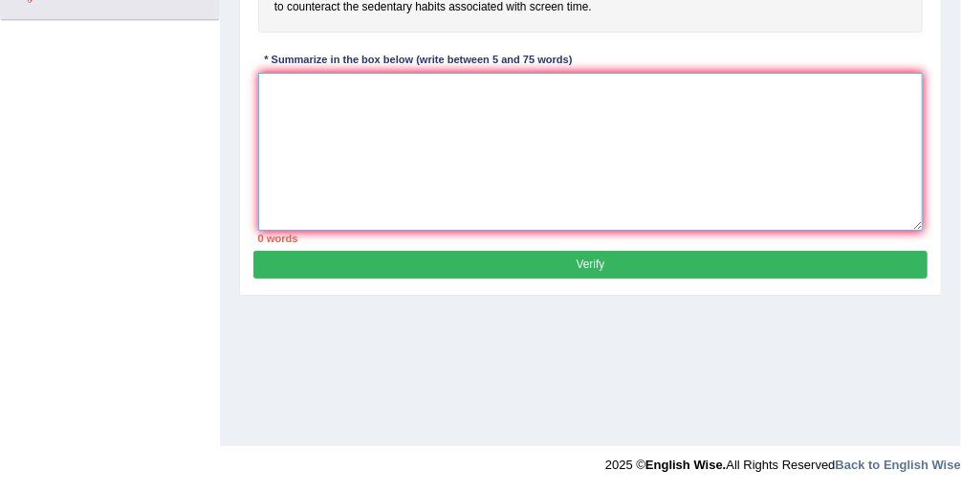
paste textarea "Playing outdoor games is essential for children's physical and mental developme…"
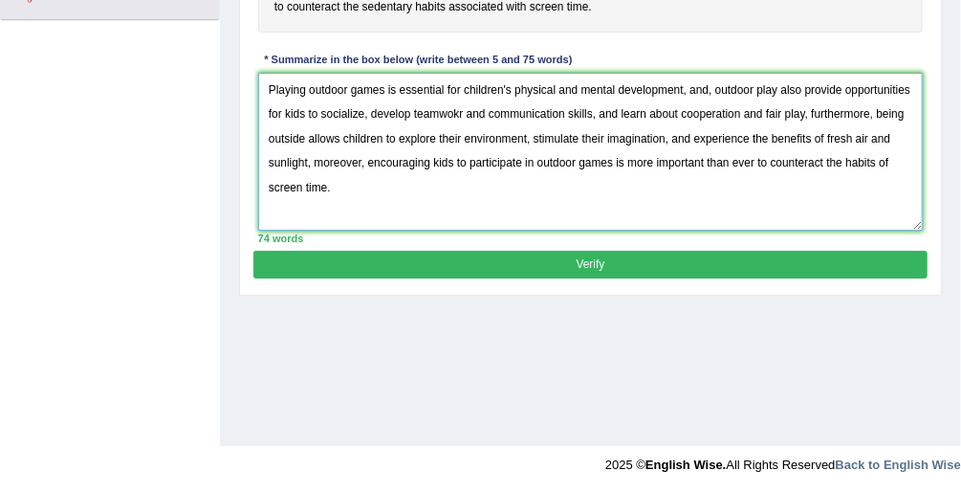
click at [456, 109] on textarea "Playing outdoor games is essential for children's physical and mental developme…" at bounding box center [591, 152] width 666 height 158
type textarea "Playing outdoor games is essential for children's physical and mental developme…"
click at [553, 253] on button "Verify" at bounding box center [589, 265] width 673 height 28
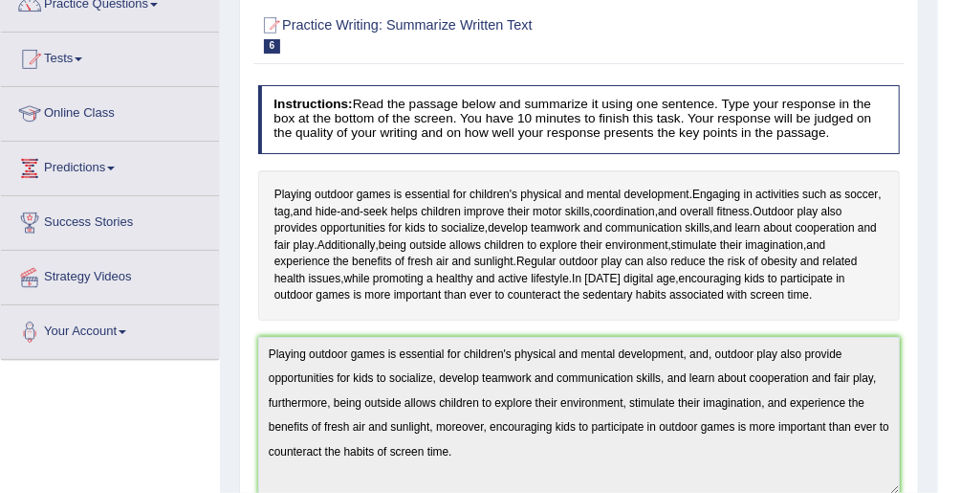
scroll to position [97, 0]
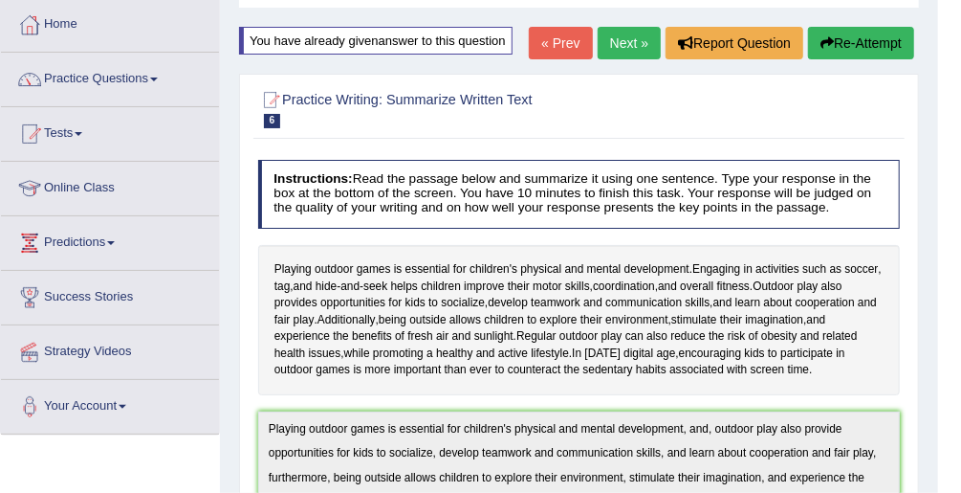
click at [624, 51] on link "Next »" at bounding box center [629, 43] width 63 height 33
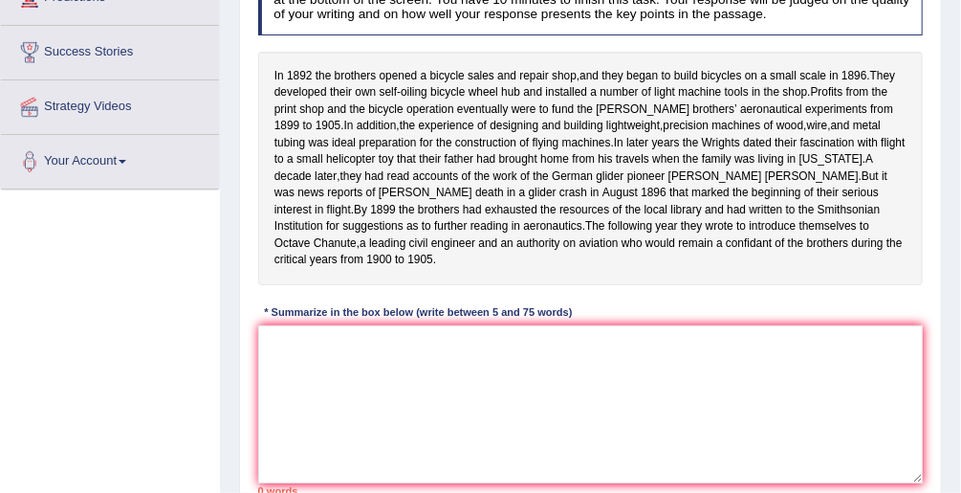
scroll to position [383, 0]
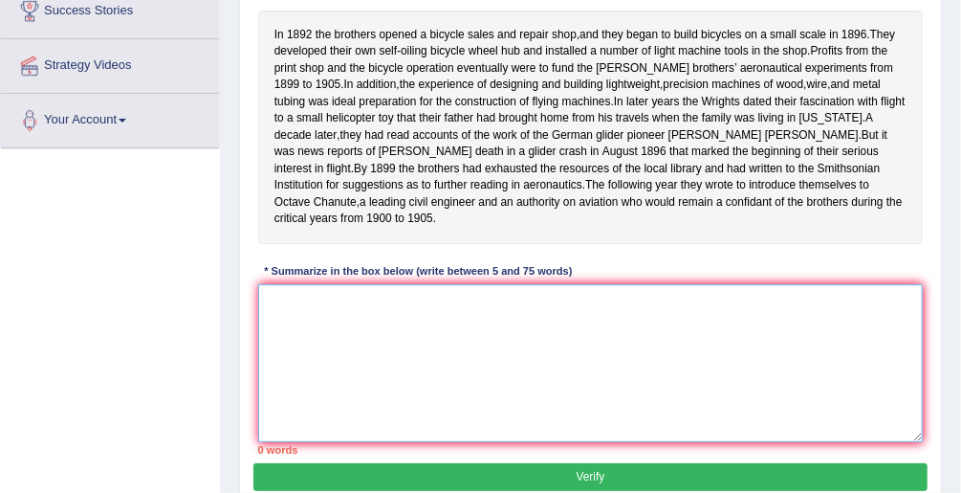
click at [379, 334] on textarea at bounding box center [591, 363] width 666 height 158
type textarea "i"
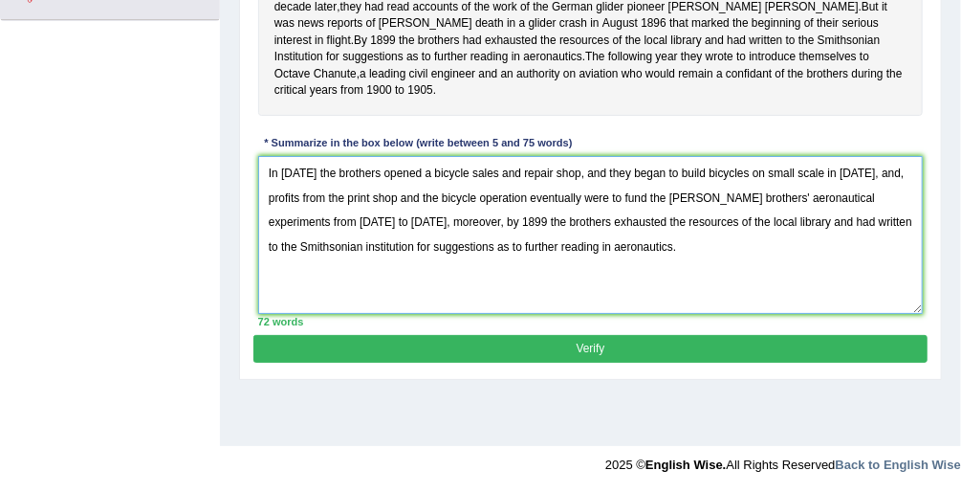
scroll to position [511, 0]
type textarea "In [DATE] the brothers opened a bicycle sales and repair shop, and they began t…"
click at [690, 362] on button "Verify" at bounding box center [589, 349] width 673 height 28
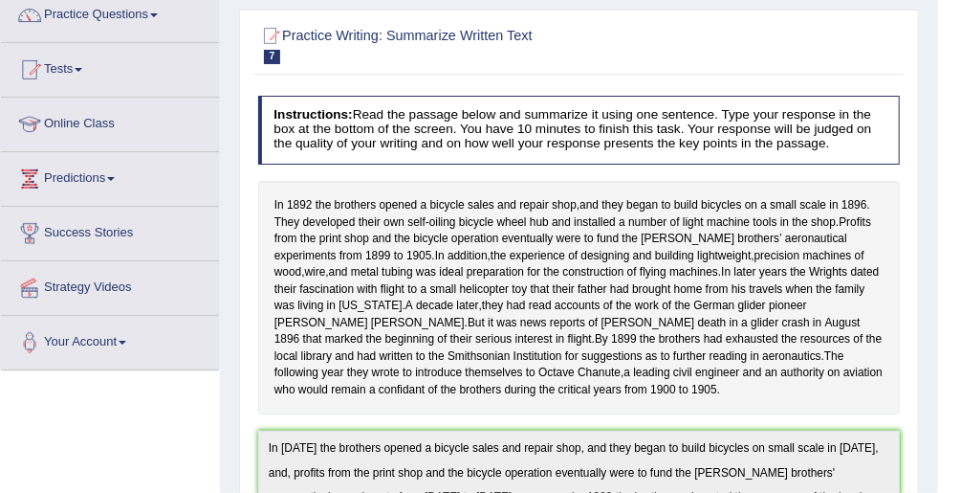
scroll to position [0, 0]
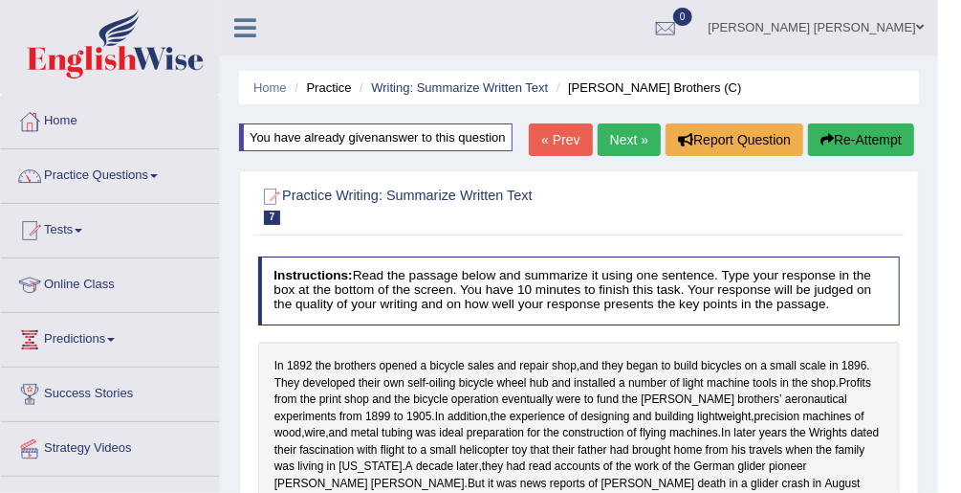
click at [624, 134] on link "Next »" at bounding box center [629, 139] width 63 height 33
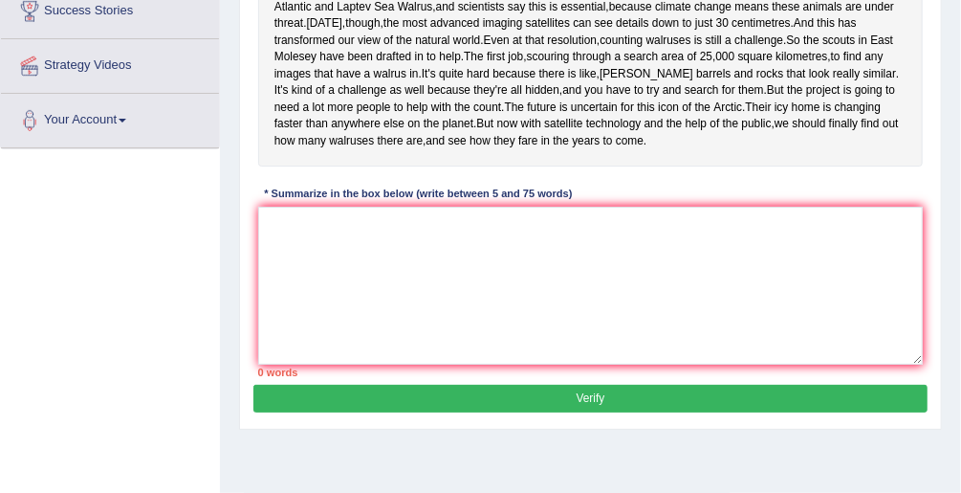
scroll to position [306, 0]
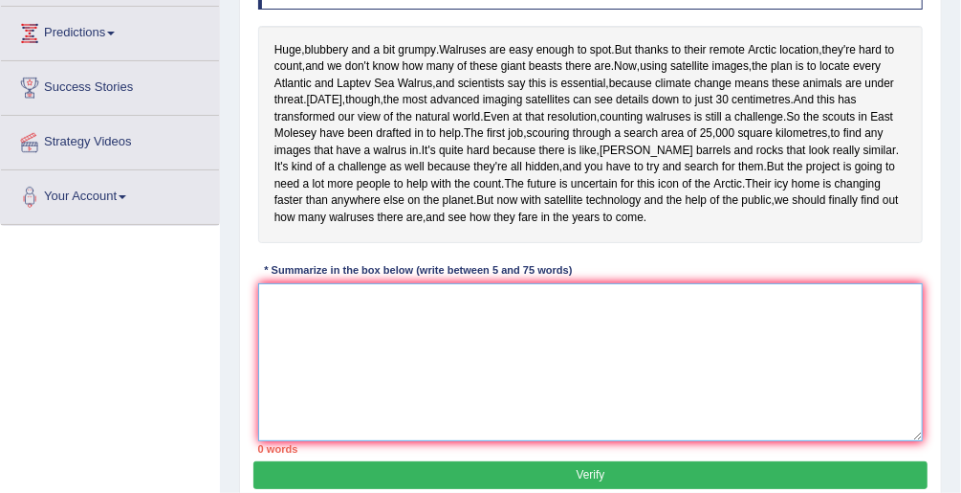
click at [448, 417] on textarea at bounding box center [591, 362] width 666 height 158
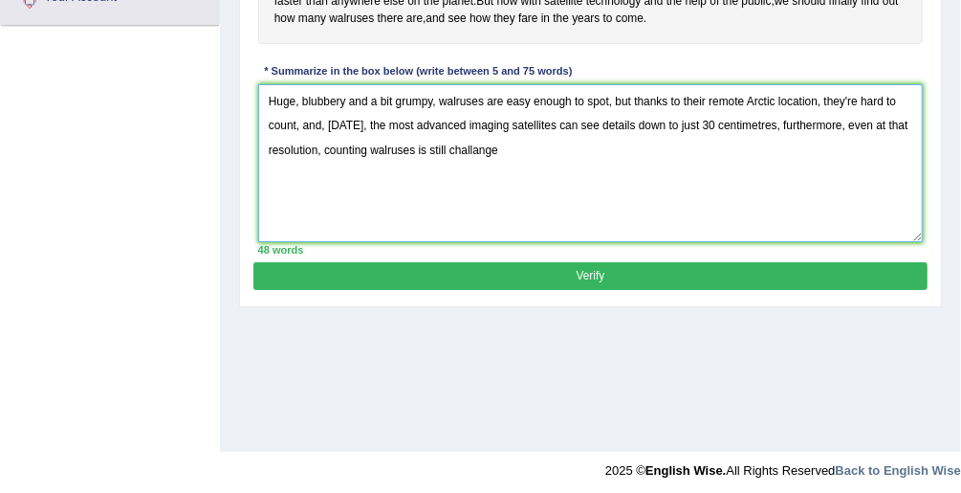
scroll to position [511, 0]
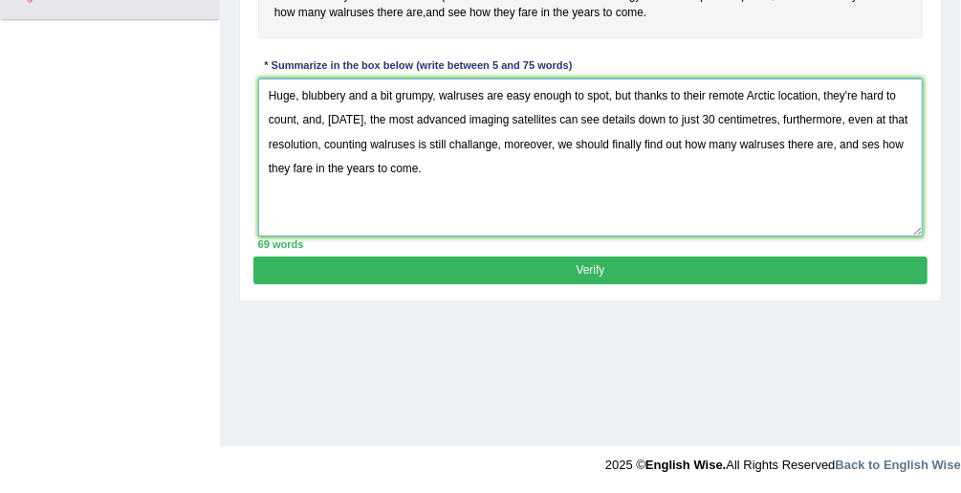
type textarea "Huge, blubbery and a bit grumpy, walruses are easy enough to spot, but thanks t…"
click at [590, 284] on button "Verify" at bounding box center [589, 270] width 673 height 28
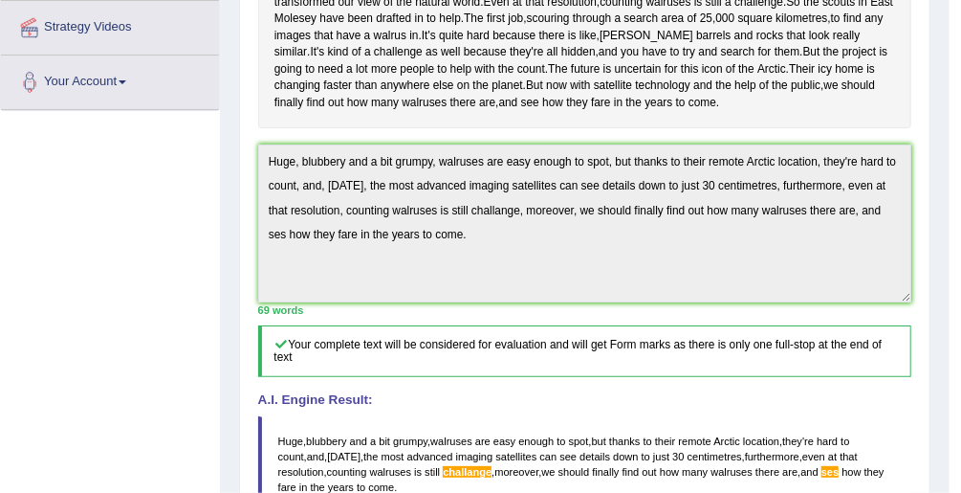
scroll to position [346, 0]
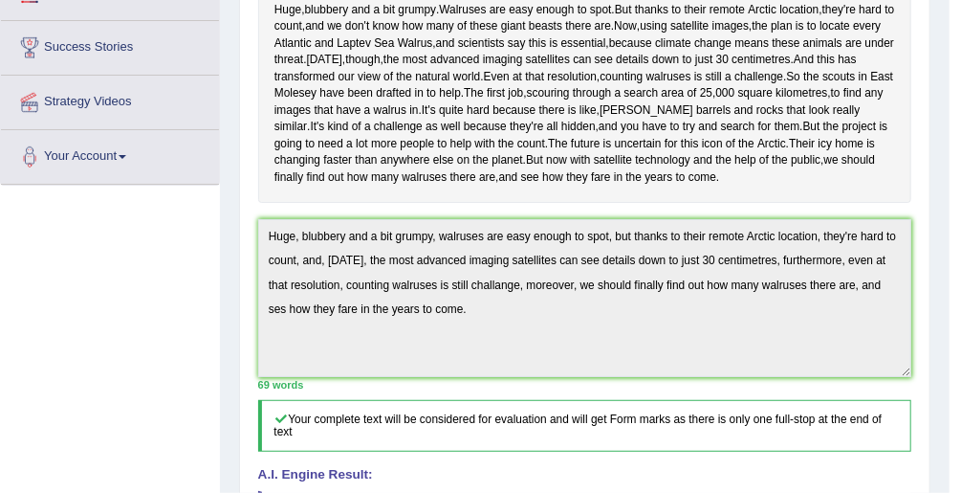
click at [247, 319] on div "Practice Writing: Summarize Written Text 8 Walruses Instructions: Read the pass…" at bounding box center [584, 327] width 691 height 1027
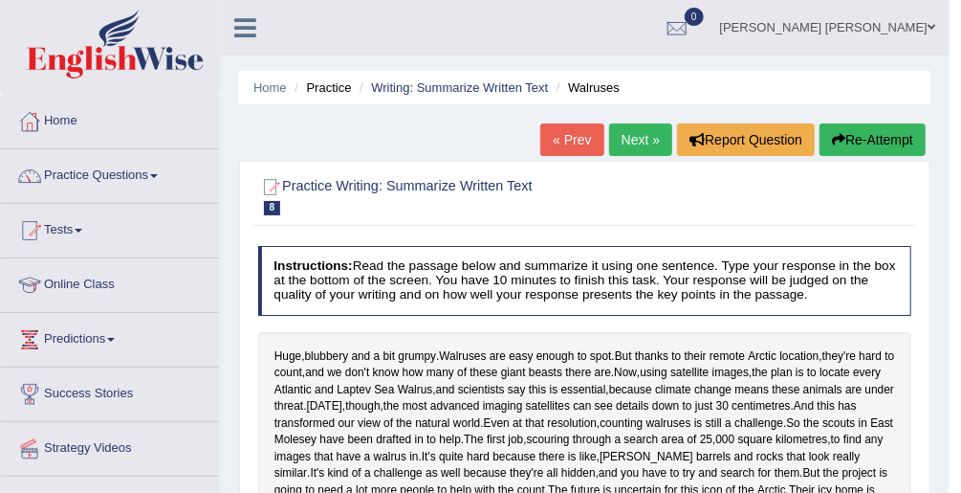
click at [858, 143] on button "Re-Attempt" at bounding box center [873, 139] width 106 height 33
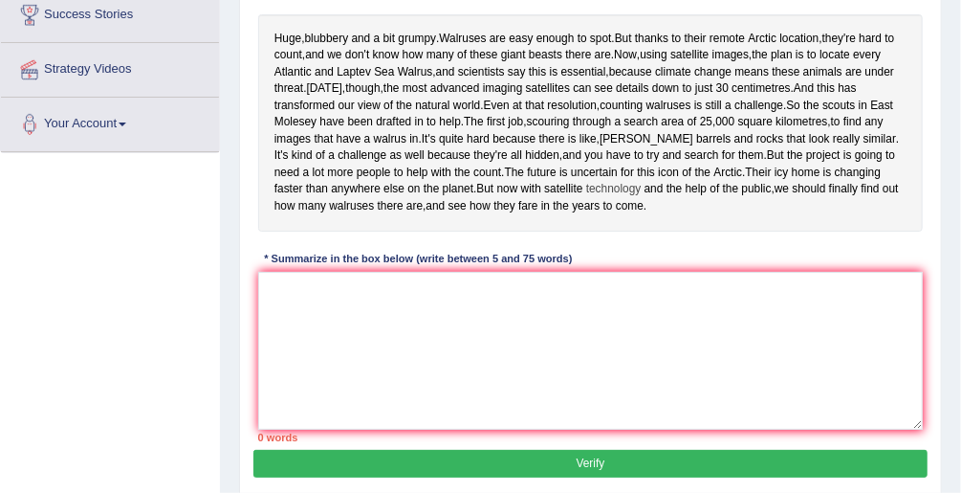
scroll to position [383, 0]
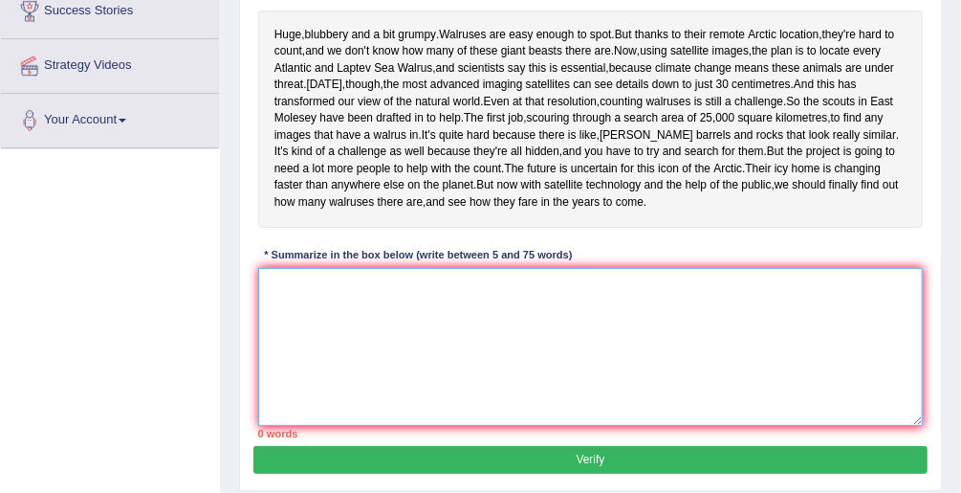
paste textarea "Huge, blubbery and a bit grumpy, walruses are easy enough to spot, but thanks t…"
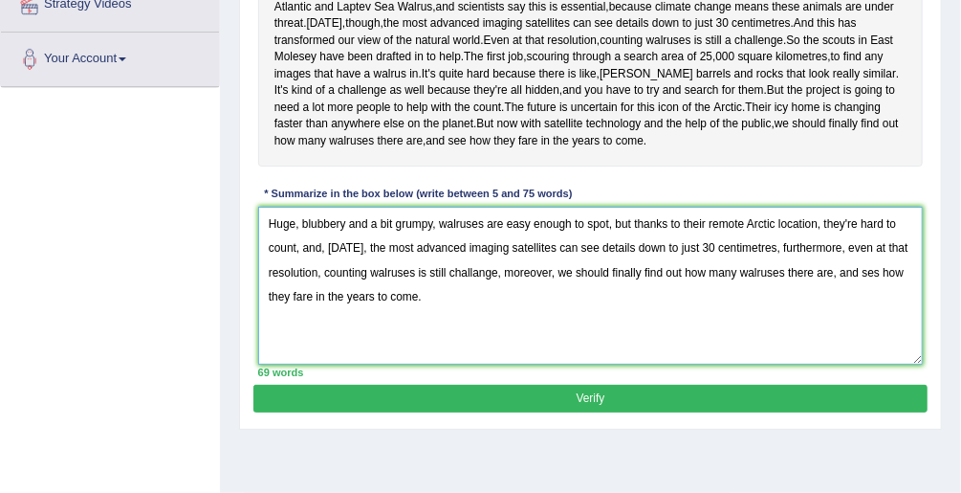
scroll to position [518, 0]
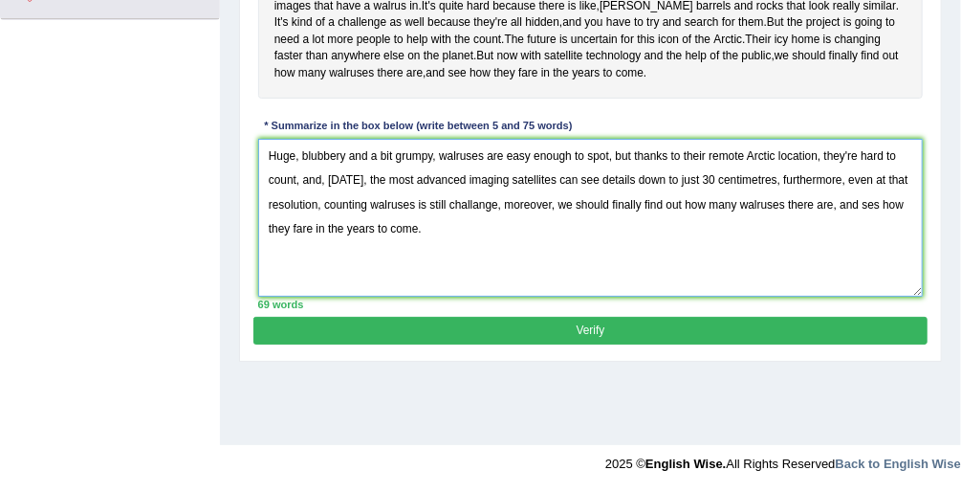
click at [875, 279] on textarea "Huge, blubbery and a bit grumpy, walruses are easy enough to spot, but thanks t…" at bounding box center [591, 218] width 666 height 158
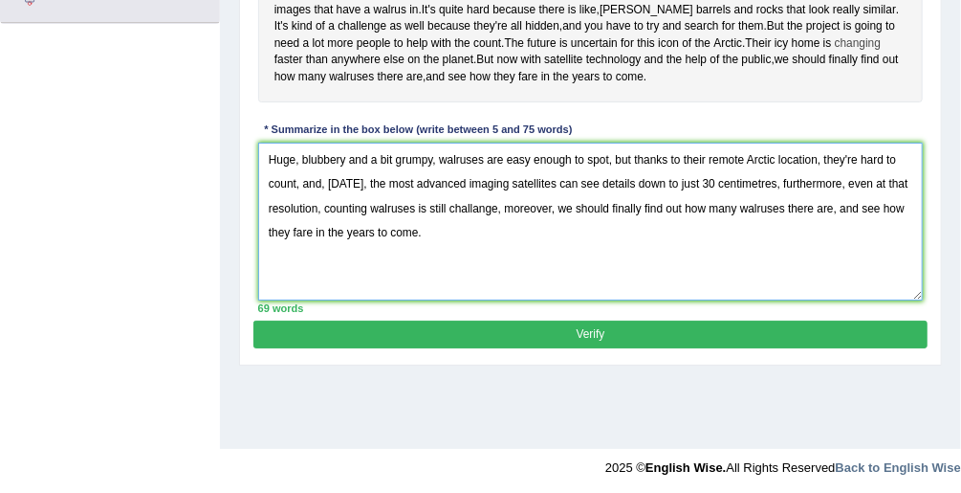
scroll to position [442, 0]
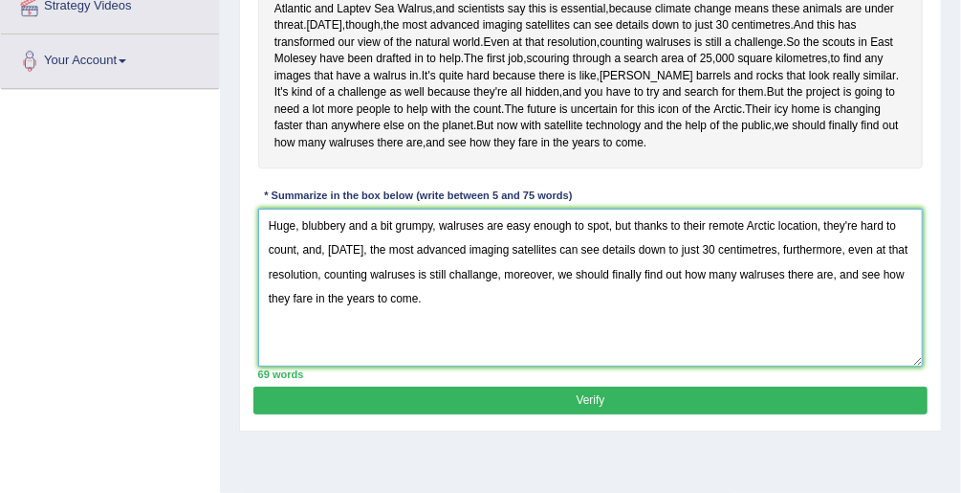
click at [479, 361] on textarea "Huge, blubbery and a bit grumpy, walruses are easy enough to spot, but thanks t…" at bounding box center [591, 287] width 666 height 158
type textarea "Huge, blubbery and a bit grumpy, walruses are easy enough to spot, but thanks t…"
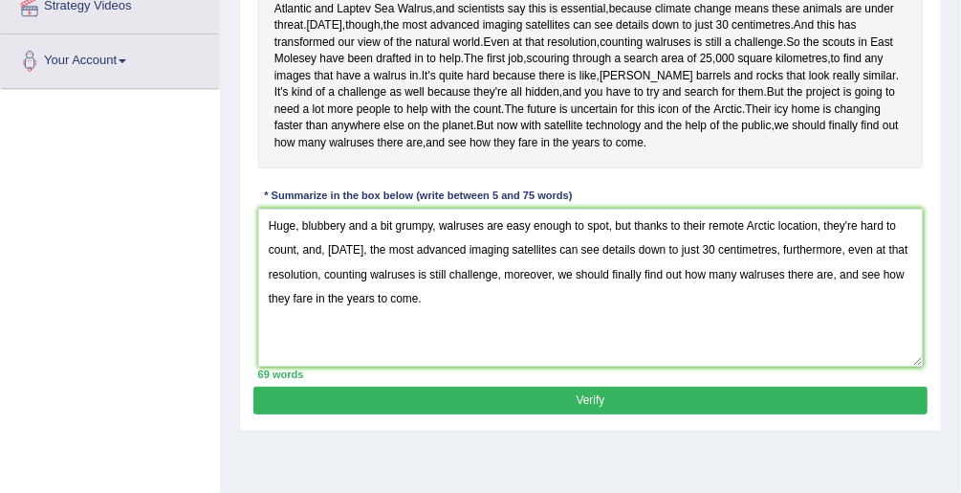
click at [557, 414] on button "Verify" at bounding box center [589, 400] width 673 height 28
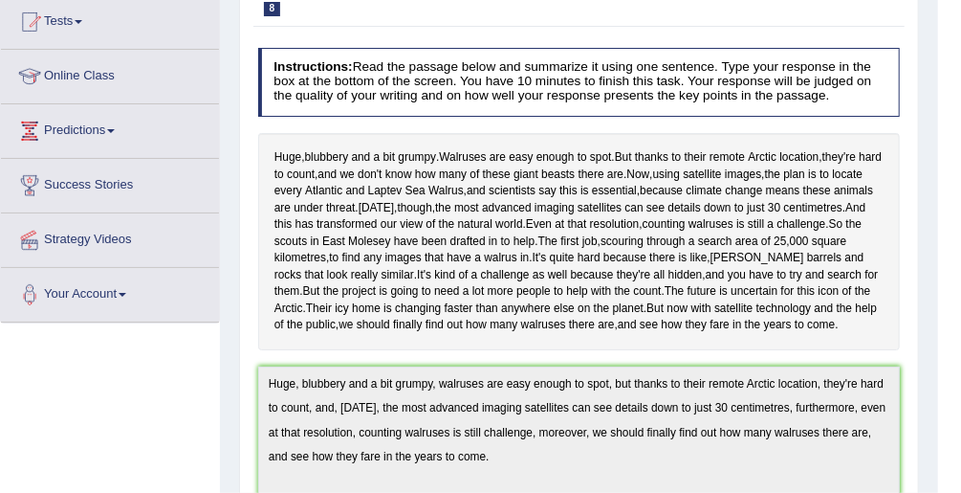
scroll to position [126, 0]
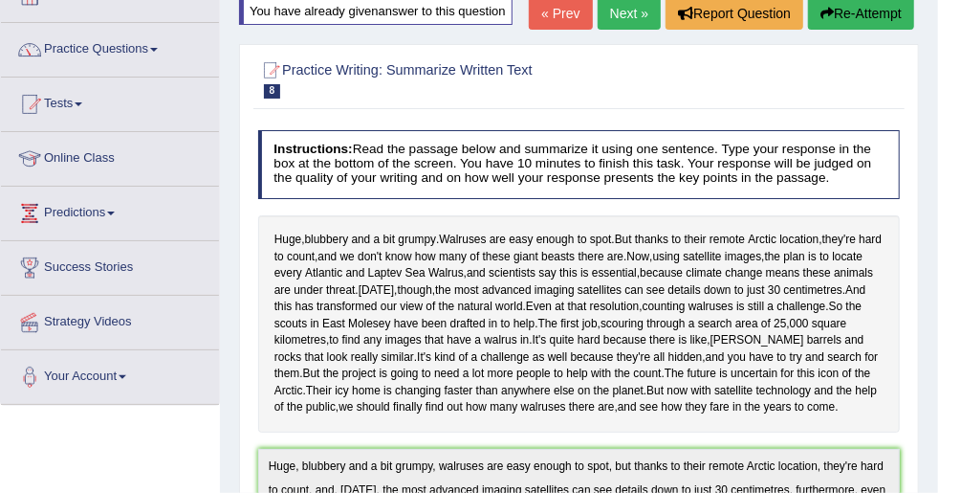
click at [631, 14] on link "Next »" at bounding box center [629, 13] width 63 height 33
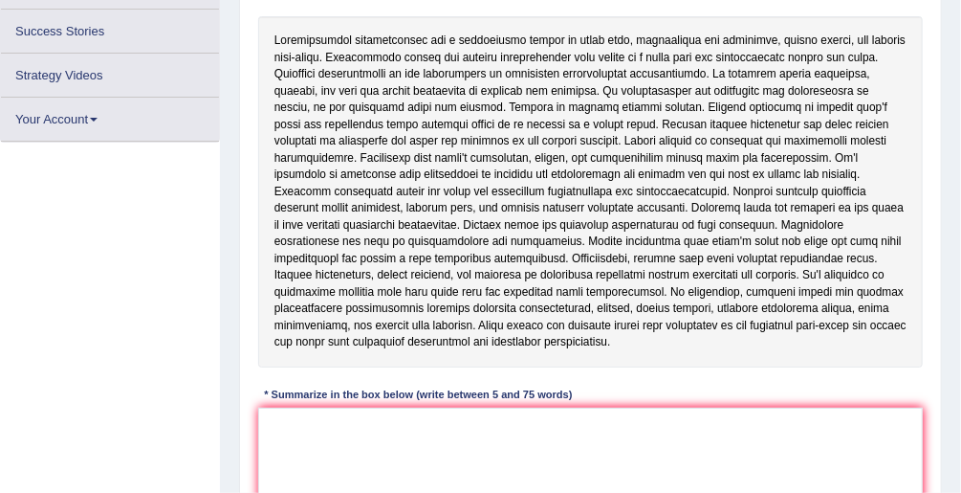
scroll to position [347, 0]
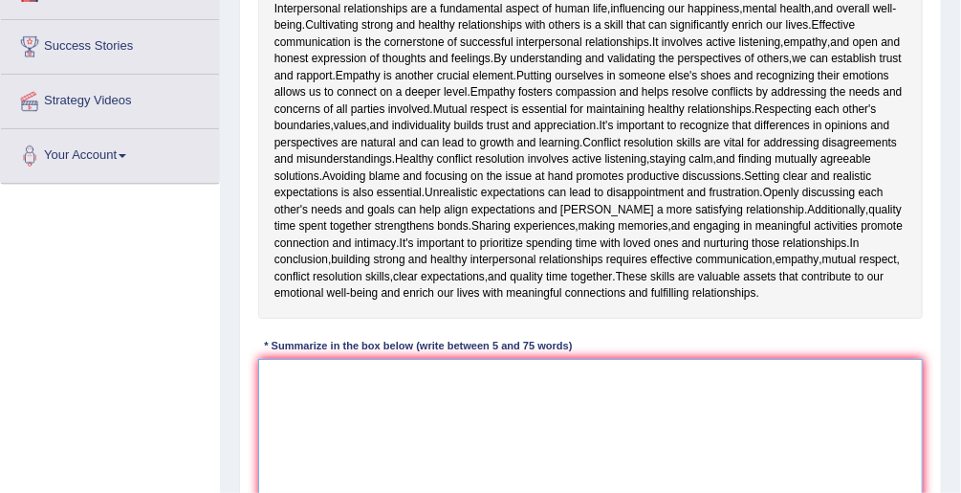
click at [479, 423] on textarea at bounding box center [591, 438] width 666 height 158
type textarea "i"
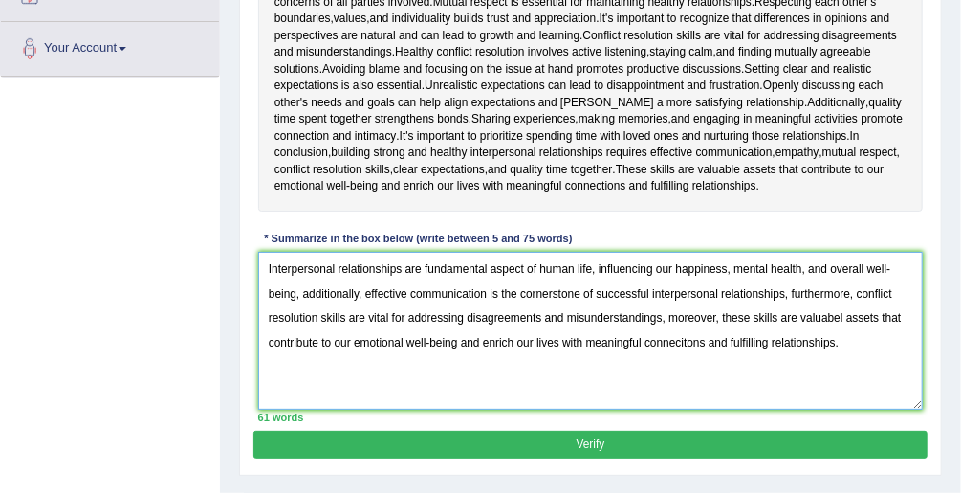
scroll to position [424, 0]
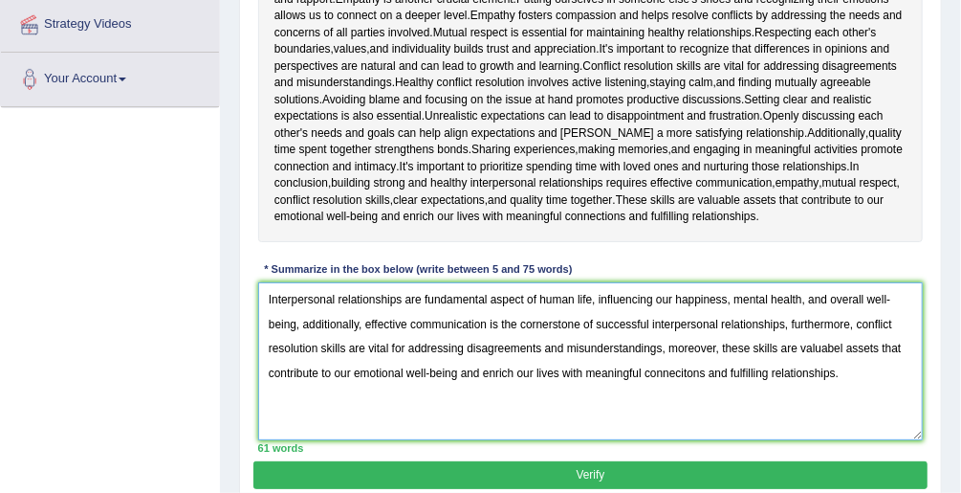
click at [669, 347] on textarea "Interpersonal relationships are fundamental aspect of human life, influencing o…" at bounding box center [591, 361] width 666 height 158
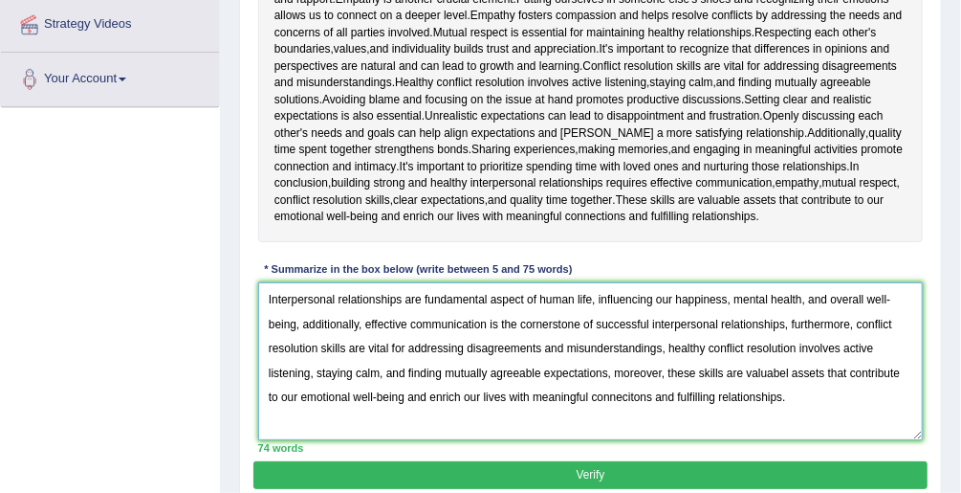
type textarea "Interpersonal relationships are fundamental aspect of human life, influencing o…"
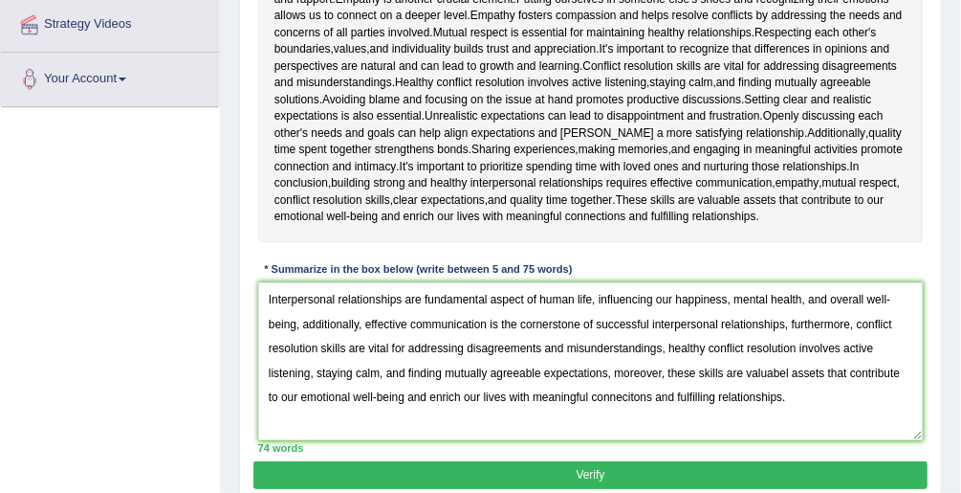
click at [450, 472] on button "Verify" at bounding box center [589, 475] width 673 height 28
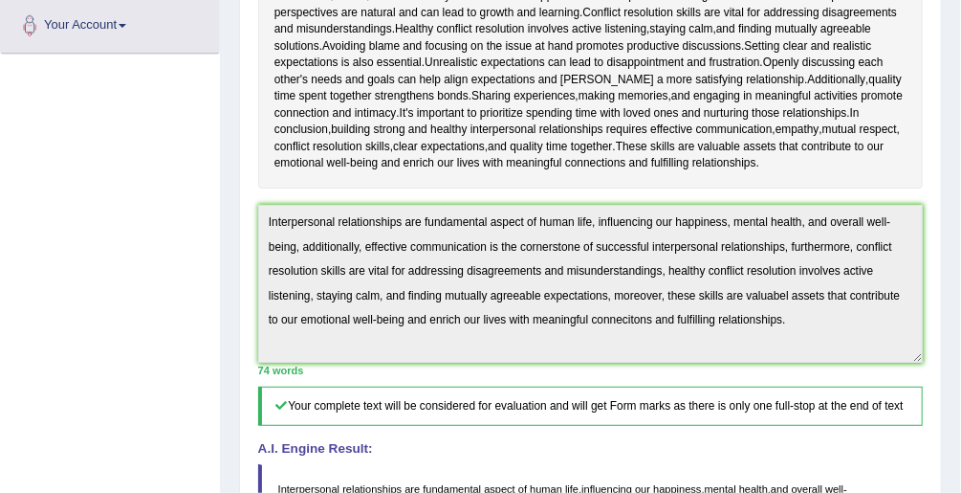
scroll to position [416, 0]
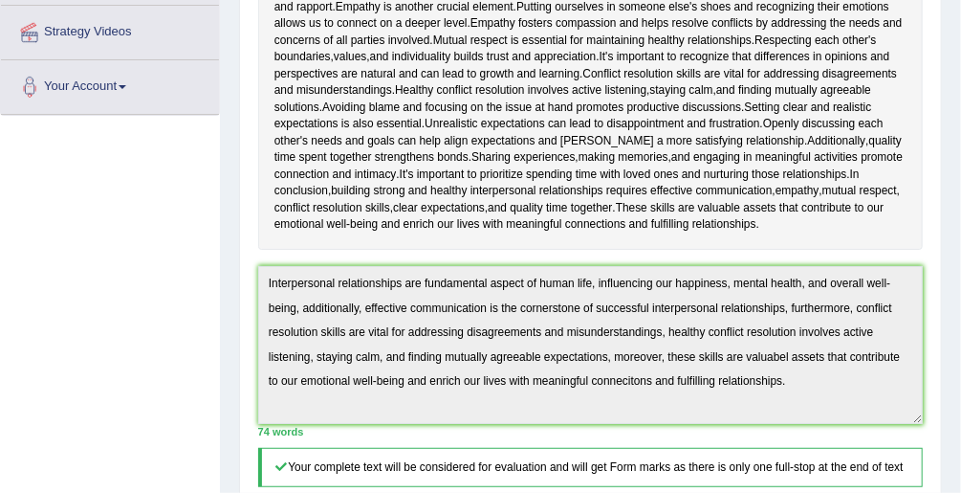
click at [252, 280] on div "Practice Writing: Summarize Written Text 9 Interpersonal Relationships Instruct…" at bounding box center [590, 319] width 703 height 1148
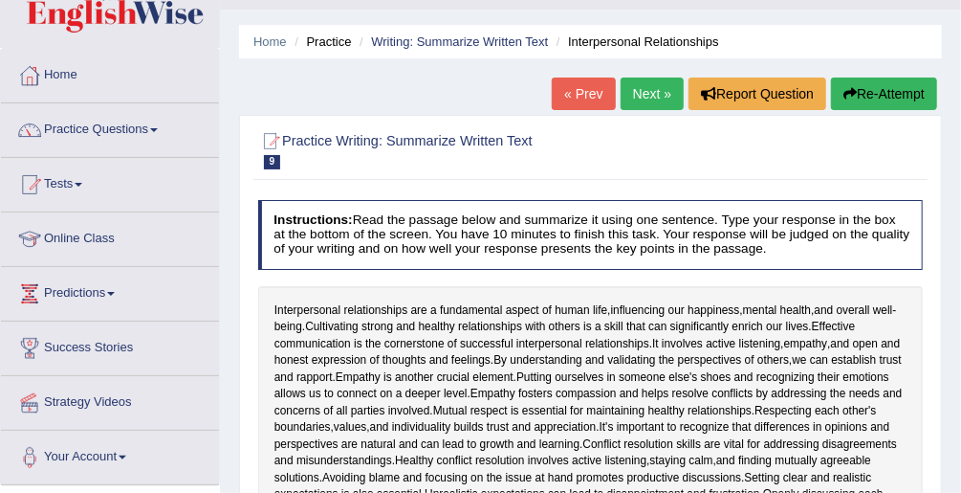
scroll to position [33, 0]
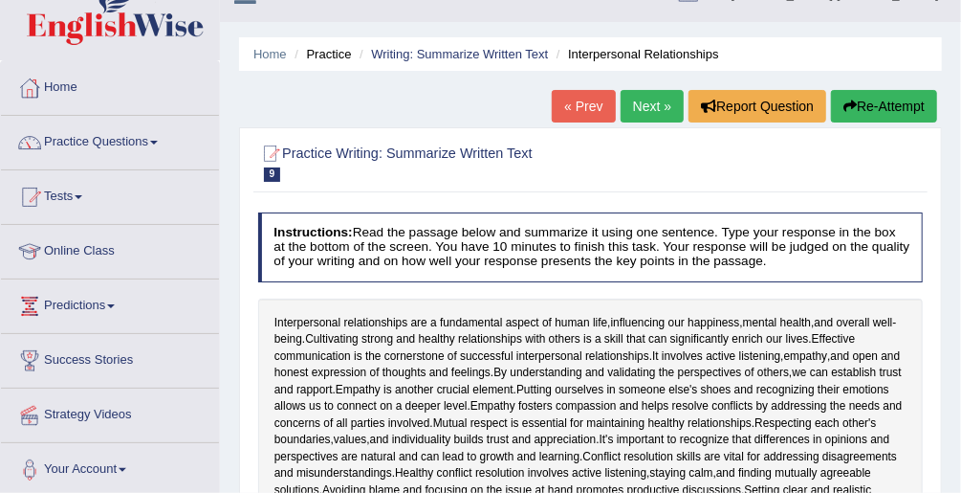
click at [889, 102] on button "Re-Attempt" at bounding box center [884, 106] width 106 height 33
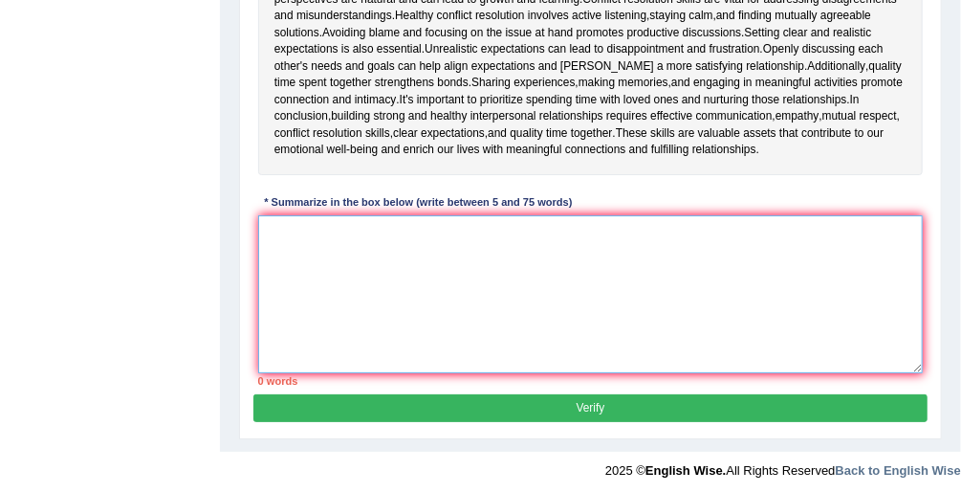
paste textarea "Interpersonal relationships are fundamental aspect of human life, influencing o…"
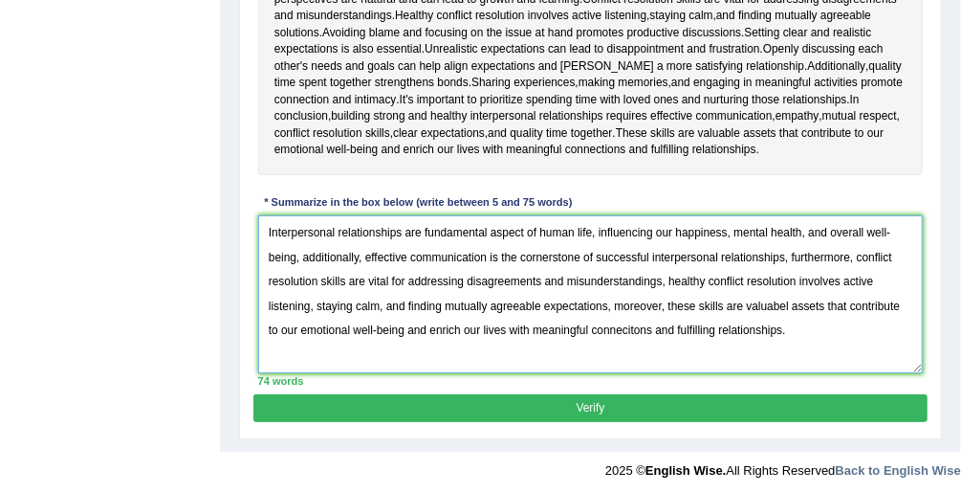
click at [767, 298] on textarea "Interpersonal relationships are fundamental aspect of human life, influencing o…" at bounding box center [591, 294] width 666 height 158
click at [623, 325] on textarea "Interpersonal relationships are fundamental aspect of human life, influencing o…" at bounding box center [591, 294] width 666 height 158
type textarea "Interpersonal relationships are fundamental aspect of human life, influencing o…"
click at [668, 400] on button "Verify" at bounding box center [589, 408] width 673 height 28
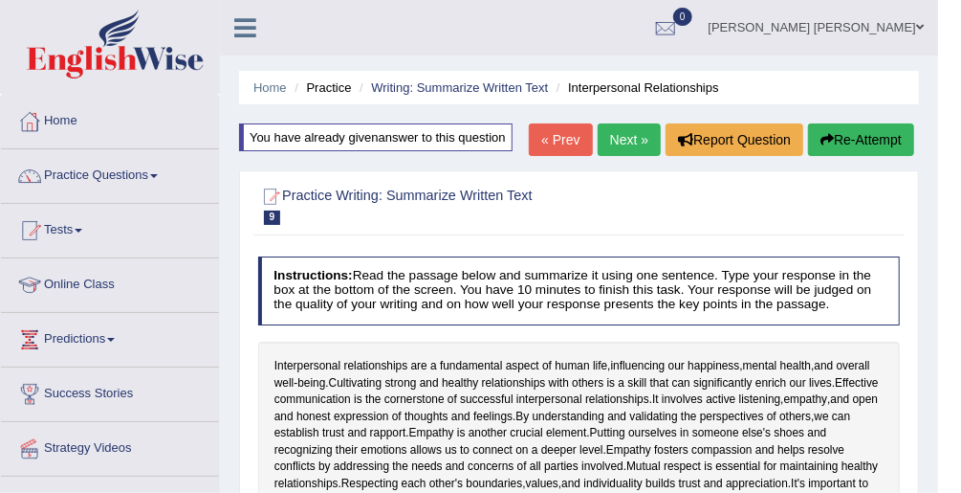
click at [620, 130] on link "Next »" at bounding box center [629, 139] width 63 height 33
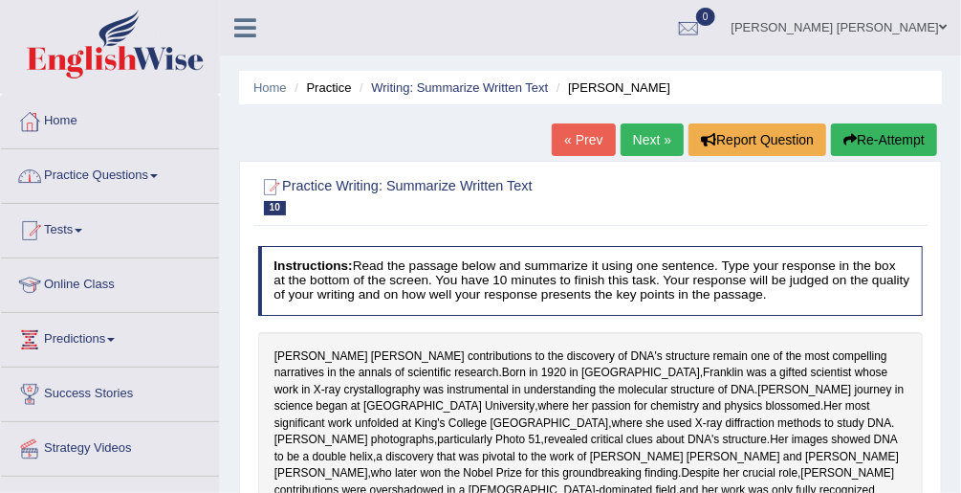
click at [117, 184] on link "Practice Questions" at bounding box center [110, 173] width 218 height 48
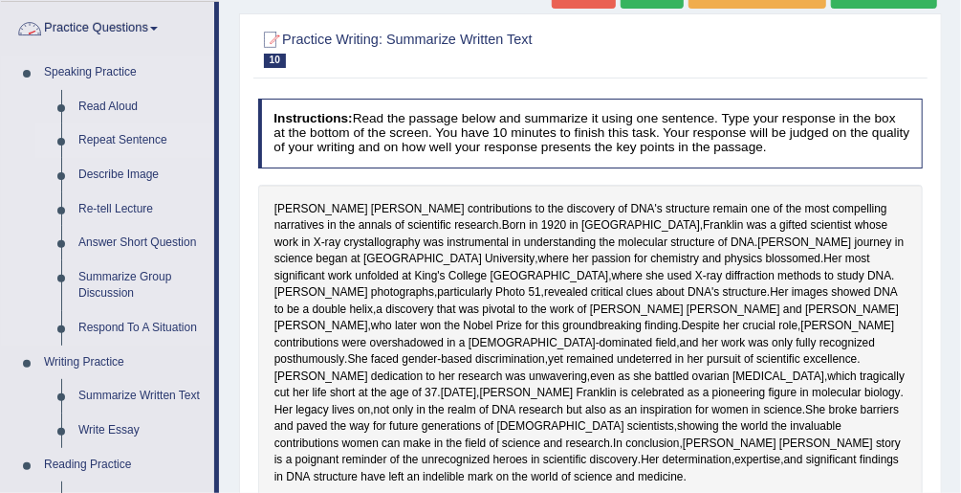
scroll to position [383, 0]
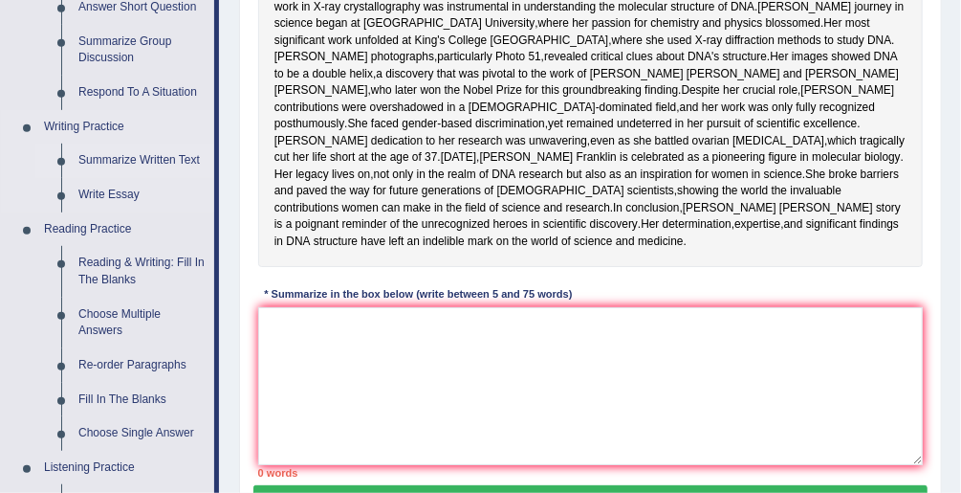
click at [134, 160] on link "Summarize Written Text" at bounding box center [142, 160] width 144 height 34
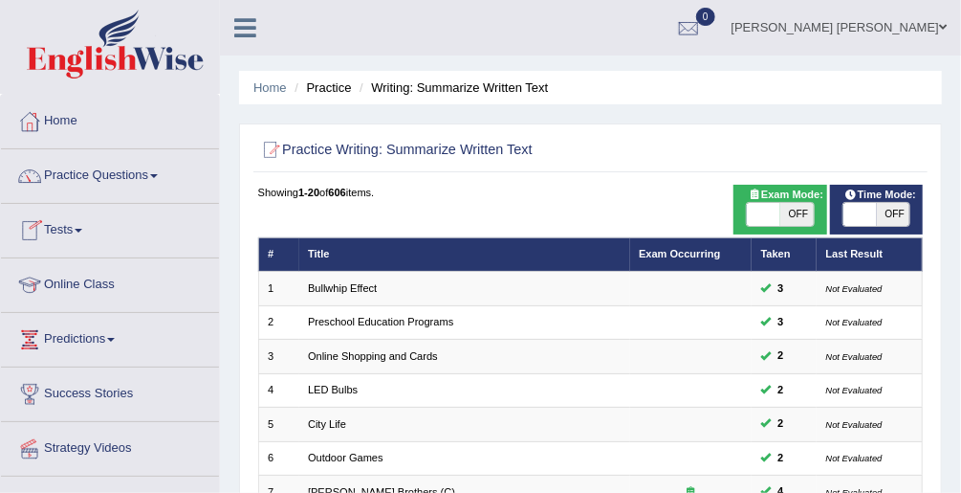
click at [772, 250] on th "Taken" at bounding box center [784, 253] width 65 height 33
click at [704, 251] on link "Exam Occurring" at bounding box center [679, 253] width 81 height 11
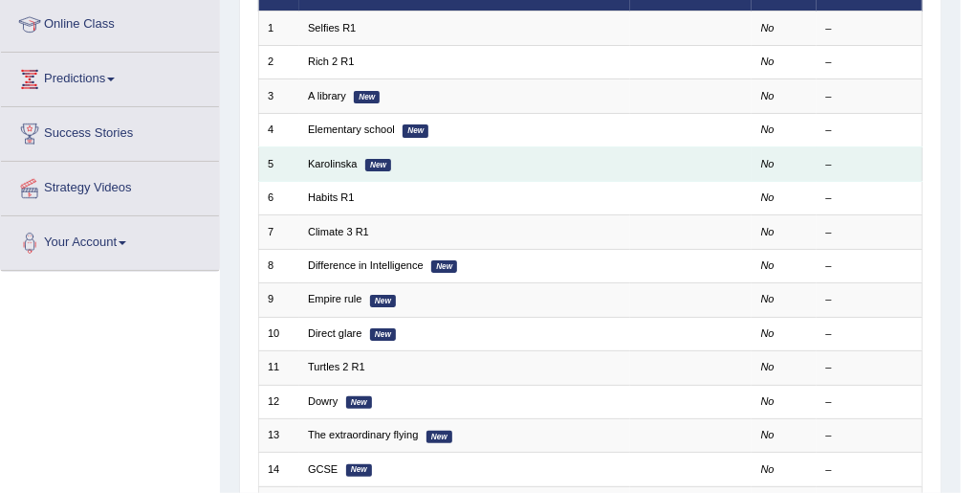
scroll to position [77, 0]
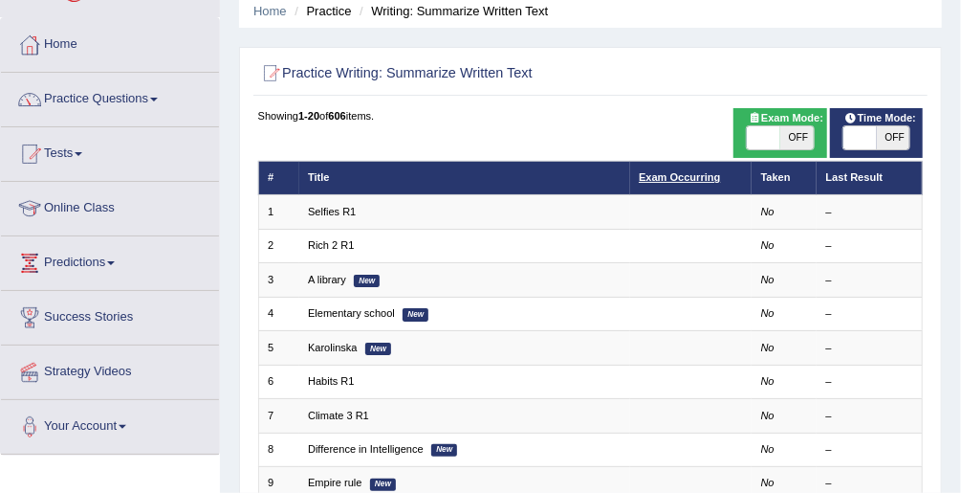
click at [691, 181] on link "Exam Occurring" at bounding box center [679, 176] width 81 height 11
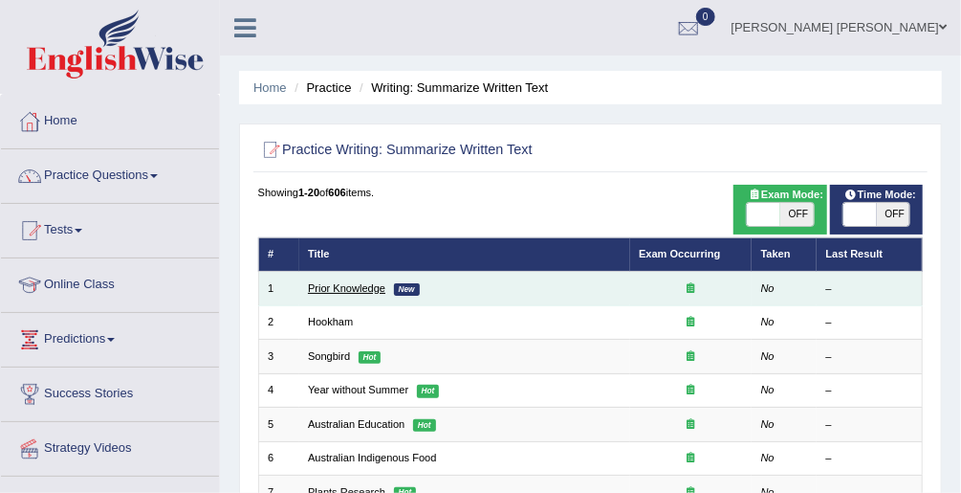
click at [344, 288] on link "Prior Knowledge" at bounding box center [346, 287] width 77 height 11
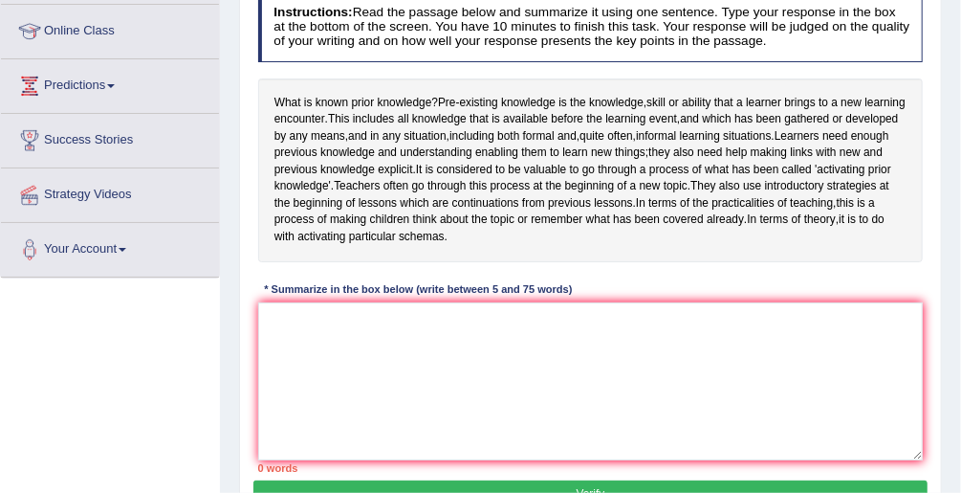
scroll to position [230, 0]
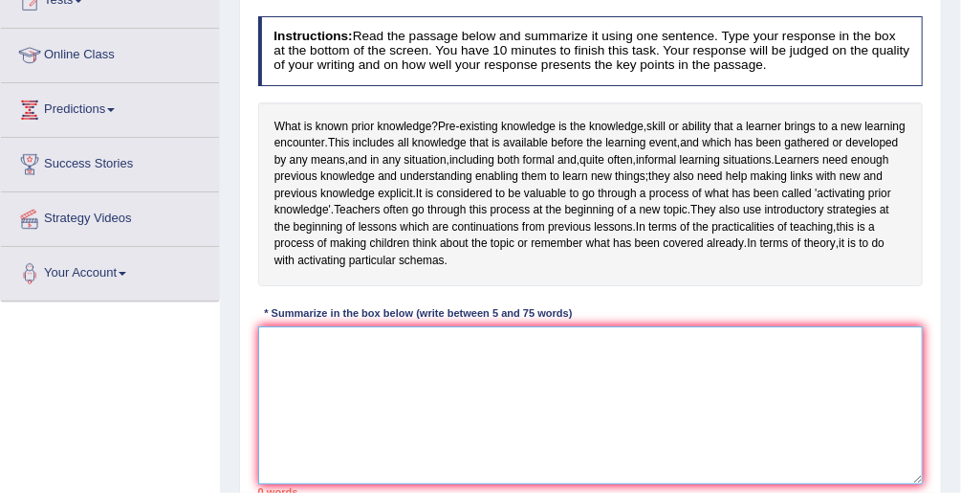
click at [498, 406] on textarea at bounding box center [591, 405] width 666 height 158
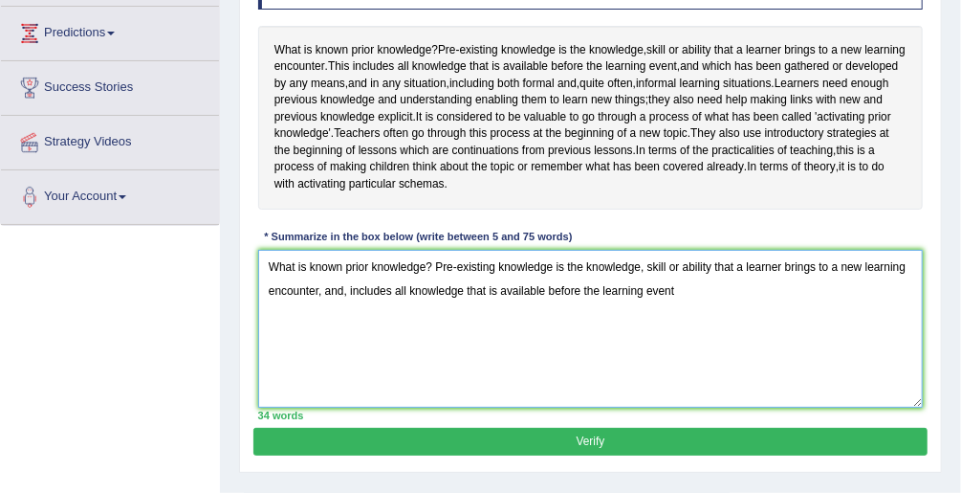
scroll to position [281, 0]
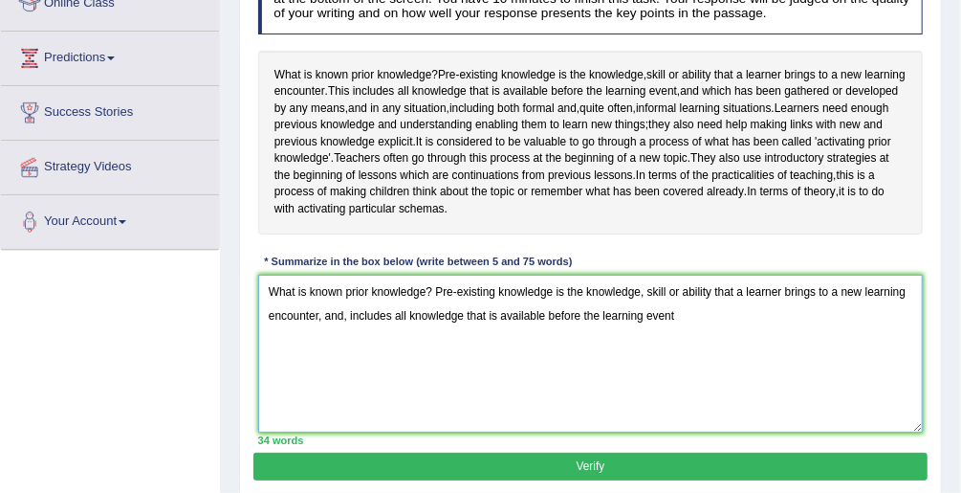
click at [345, 330] on textarea "What is known prior knowledge? Pre-existing knowledge is the knowledge, skill o…" at bounding box center [591, 353] width 666 height 158
click at [705, 331] on textarea "What is known prior knowledge? Pre-existing knowledge is the knowledge, skill o…" at bounding box center [591, 353] width 666 height 158
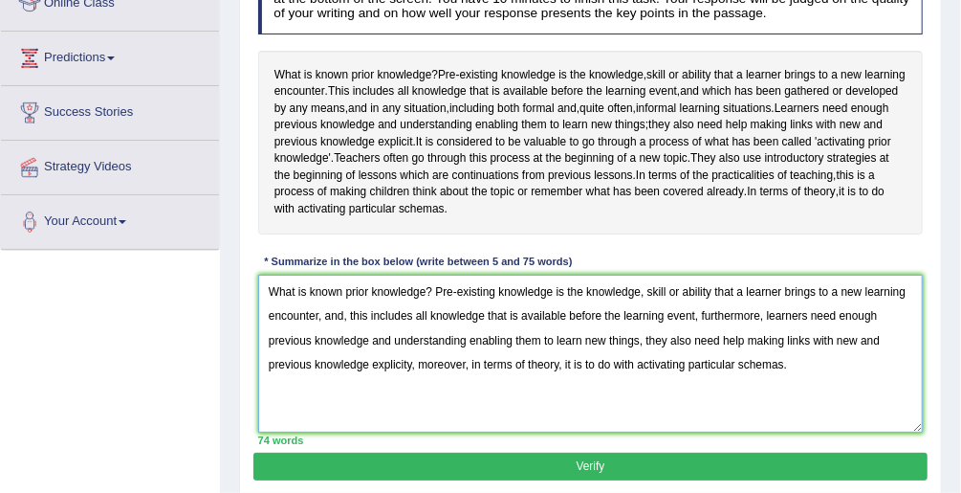
type textarea "What is known prior knowledge? Pre-existing knowledge is the knowledge, skill o…"
click at [830, 480] on button "Verify" at bounding box center [589, 466] width 673 height 28
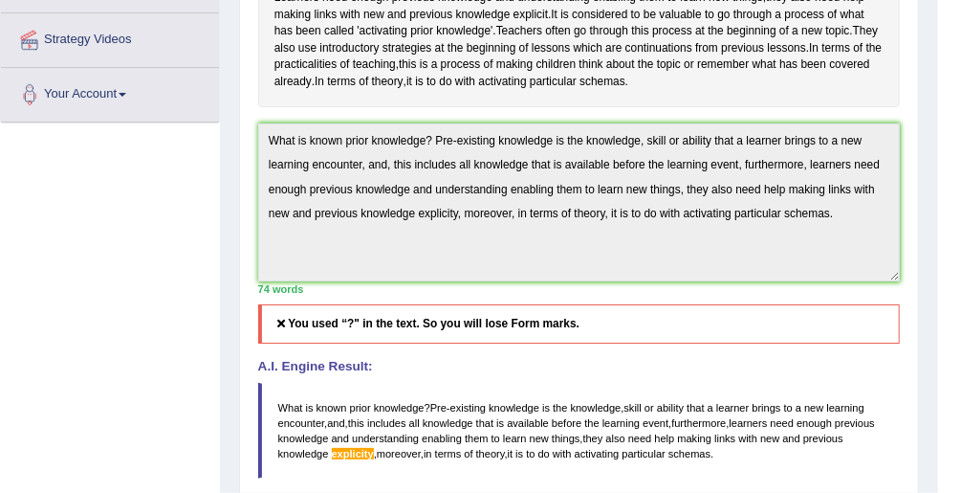
scroll to position [358, 0]
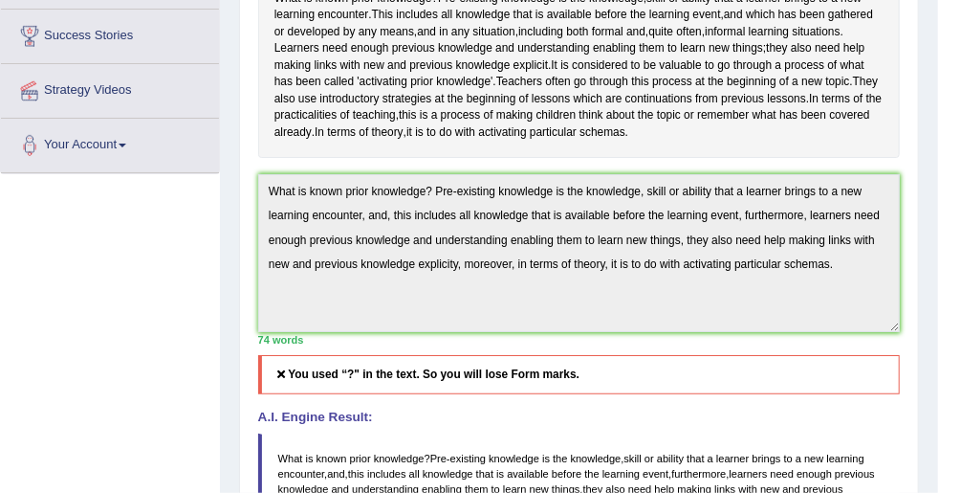
click at [268, 201] on div "Instructions: Read the passage below and summarize it using one sentence. Type …" at bounding box center [578, 282] width 650 height 804
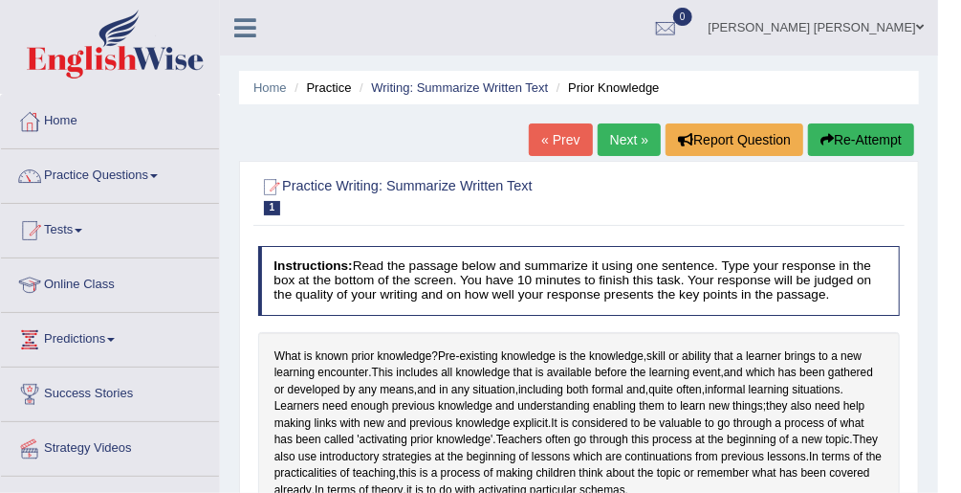
click at [869, 127] on button "Re-Attempt" at bounding box center [861, 139] width 106 height 33
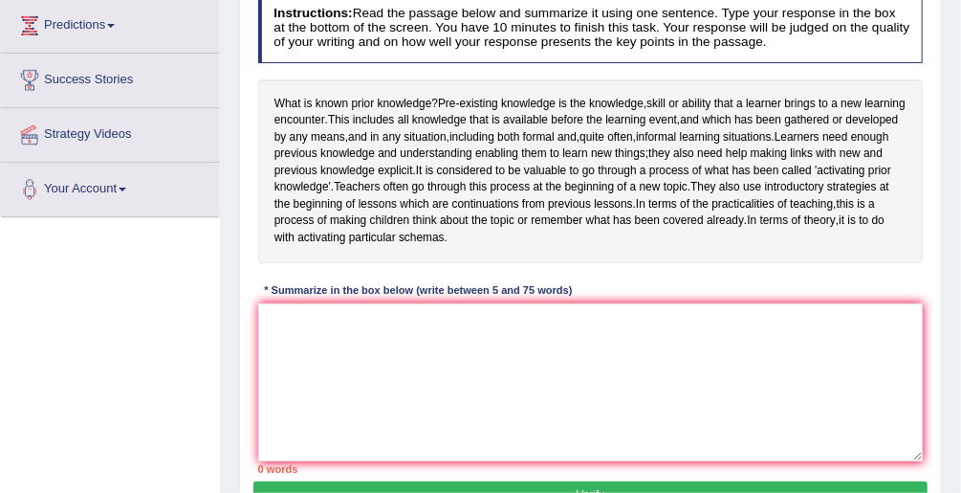
scroll to position [383, 0]
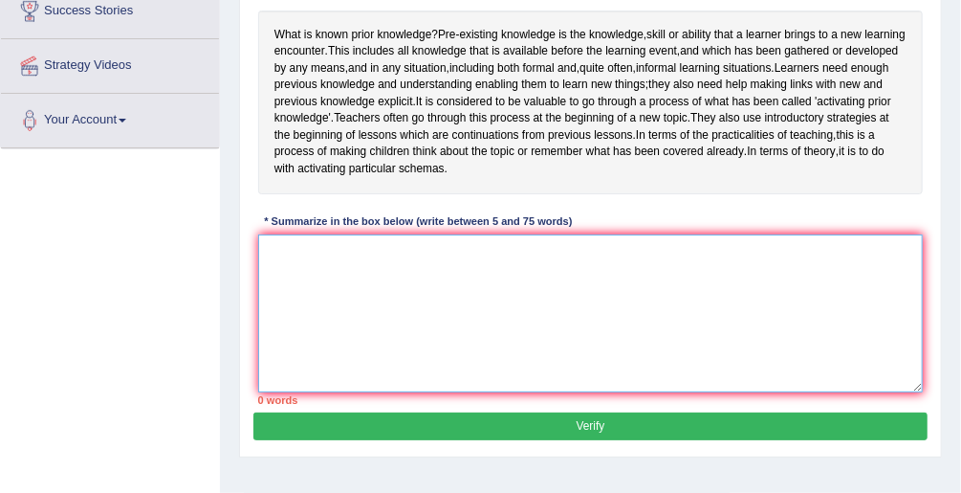
paste textarea "What is known prior knowledge? Pre-existing knowledge is the knowledge, skill o…"
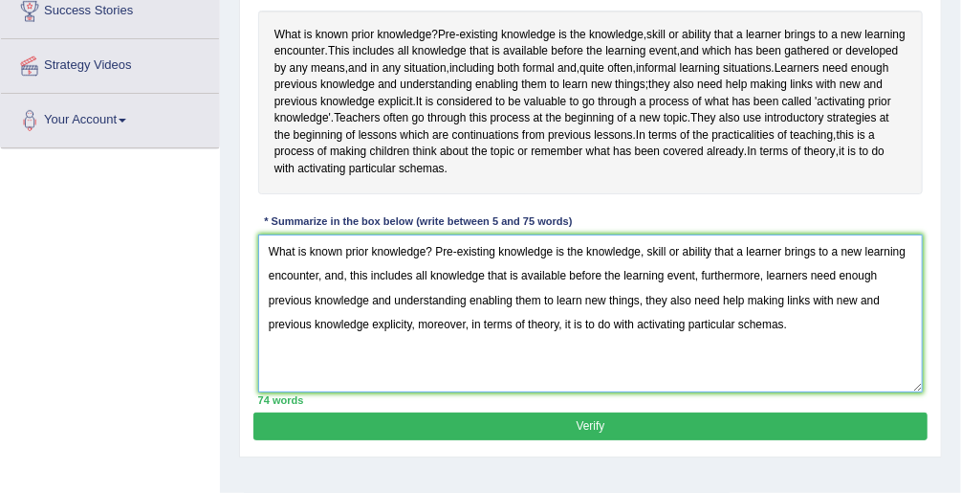
click at [424, 264] on textarea "What is known prior knowledge? Pre-existing knowledge is the knowledge, skill o…" at bounding box center [591, 313] width 666 height 158
click at [410, 342] on textarea "What is known prior knowledge, Pre-existing knowledge is the knowledge, skill o…" at bounding box center [591, 313] width 666 height 158
type textarea "What is known prior knowledge, Pre-existing knowledge is the knowledge, skill o…"
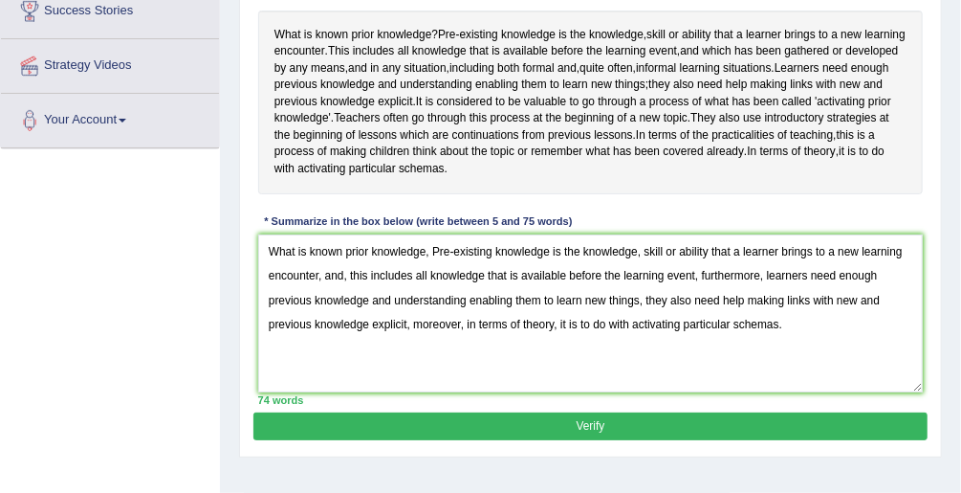
click at [479, 439] on button "Verify" at bounding box center [589, 426] width 673 height 28
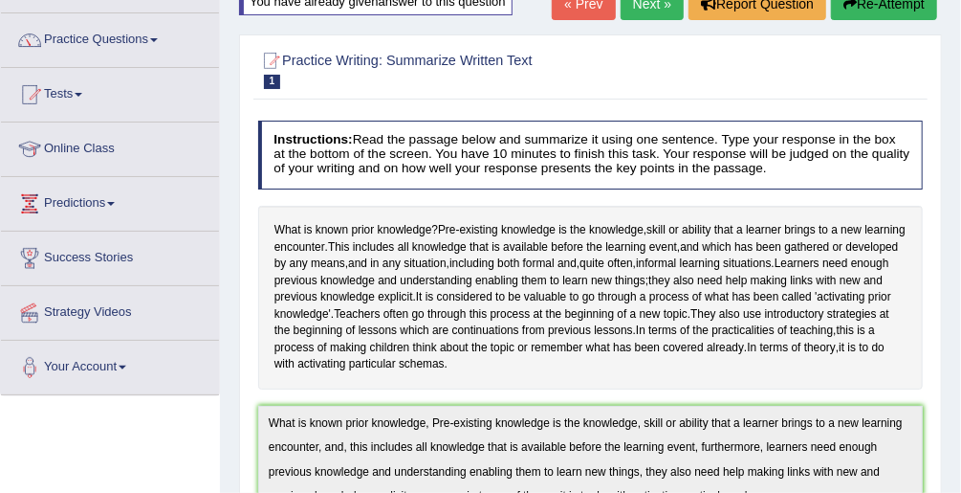
scroll to position [0, 0]
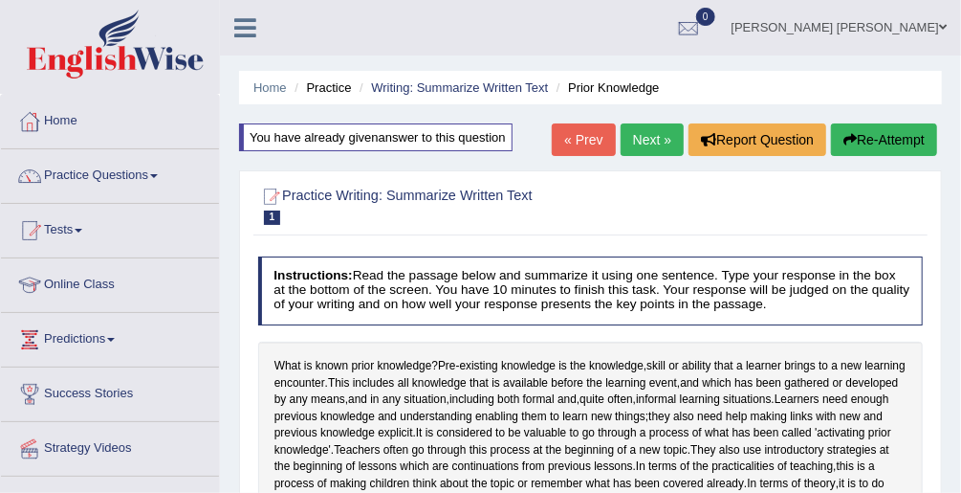
click at [653, 126] on link "Next »" at bounding box center [652, 139] width 63 height 33
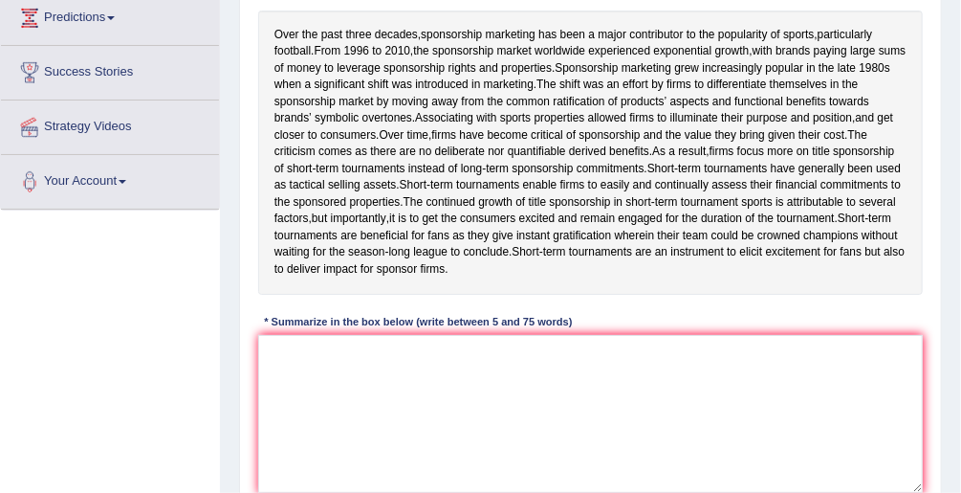
scroll to position [230, 0]
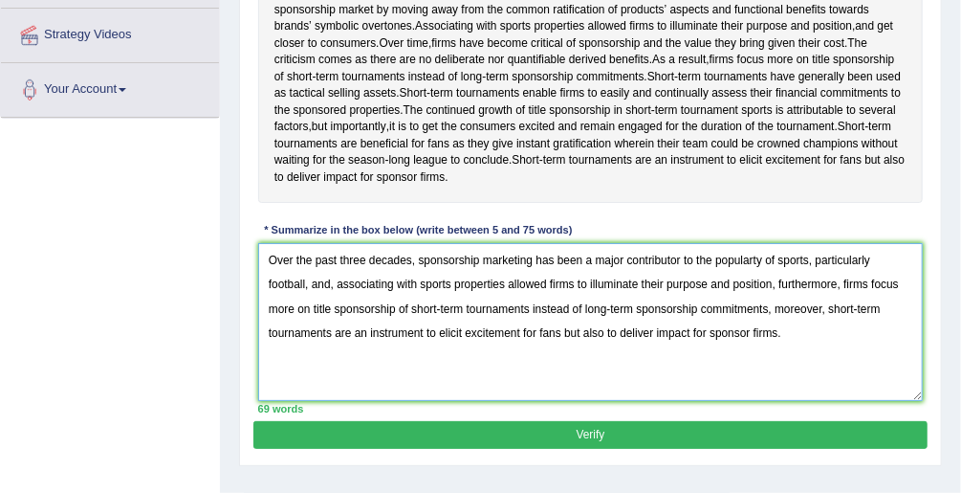
scroll to position [500, 0]
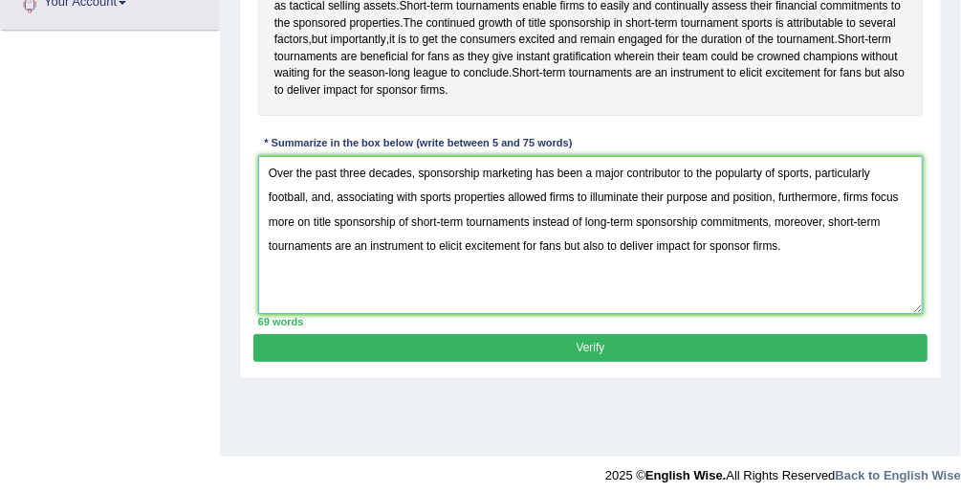
type textarea "Over the past three decades, sponsorship marketing has been a major contributor…"
click at [548, 340] on button "Verify" at bounding box center [589, 348] width 673 height 28
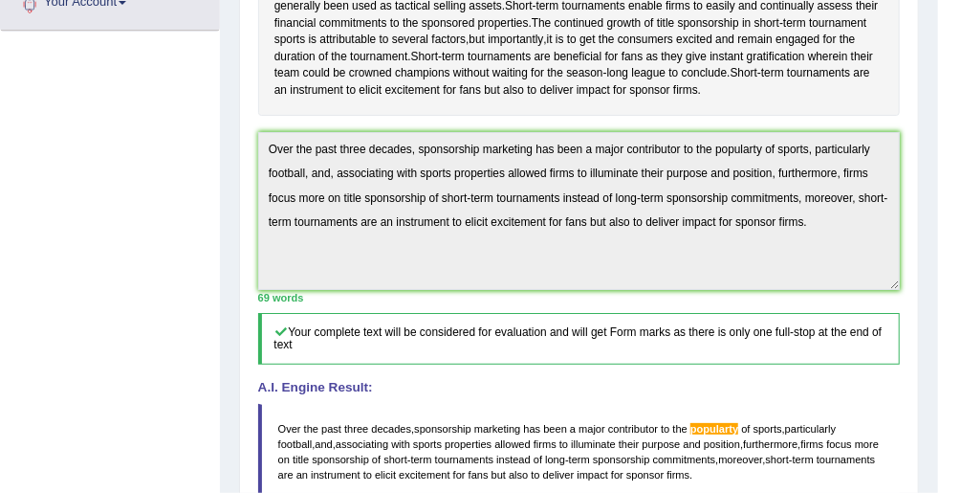
scroll to position [730, 0]
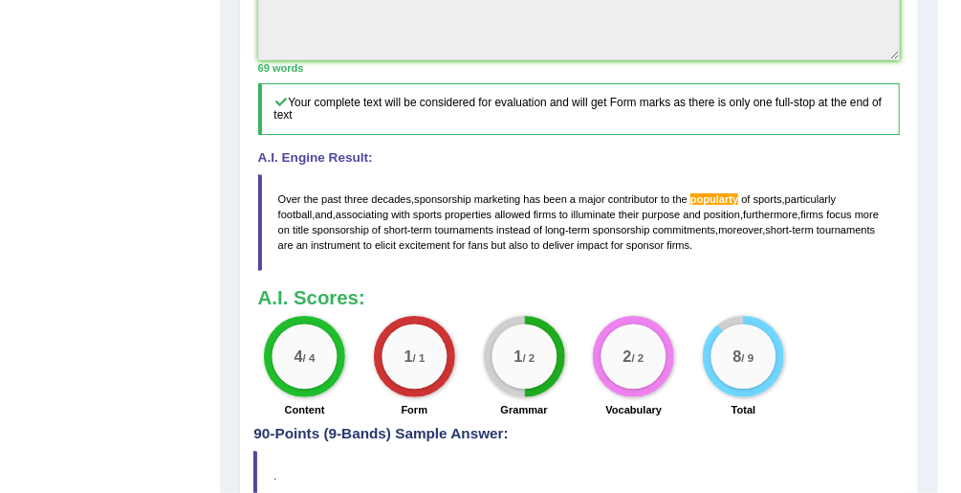
drag, startPoint x: 735, startPoint y: 236, endPoint x: 348, endPoint y: 191, distance: 389.0
click at [349, 191] on blockquote "Over the past three decades , sponsorship marketing has been a major contributo…" at bounding box center [579, 222] width 643 height 97
drag, startPoint x: 278, startPoint y: 191, endPoint x: 673, endPoint y: 237, distance: 397.7
click at [671, 237] on blockquote "Over the past three decades , sponsorship marketing has been a major contributo…" at bounding box center [579, 222] width 643 height 97
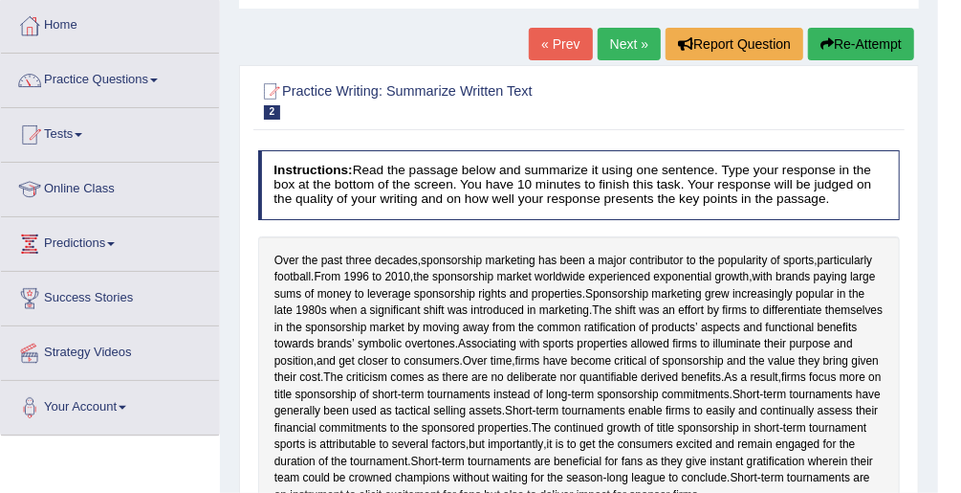
scroll to position [0, 0]
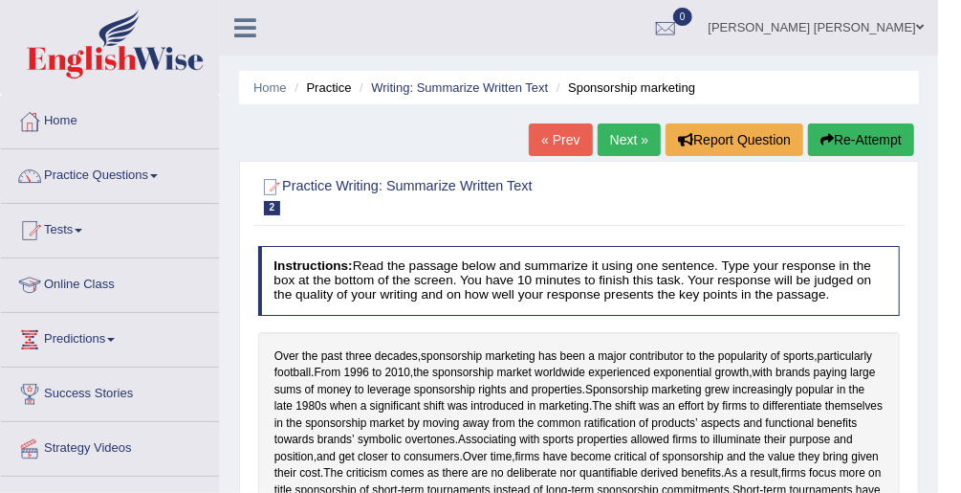
click at [623, 134] on link "Next »" at bounding box center [629, 139] width 63 height 33
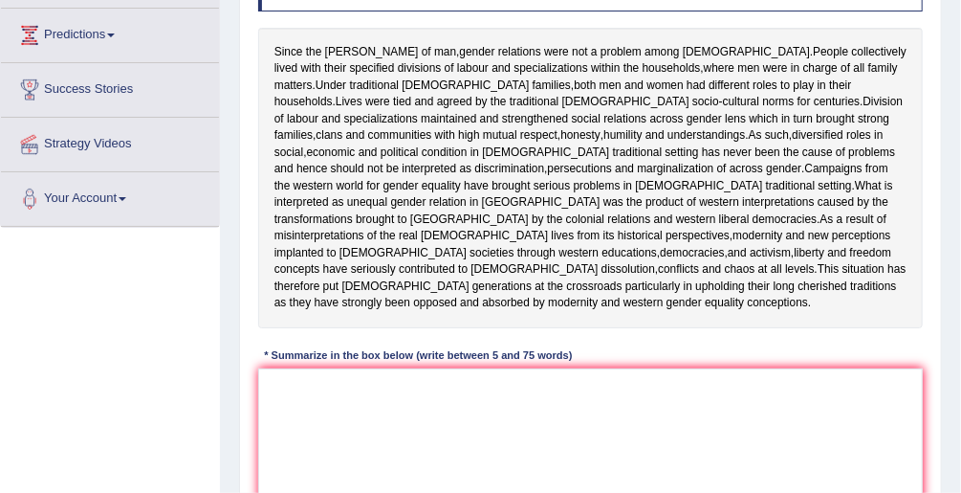
scroll to position [383, 0]
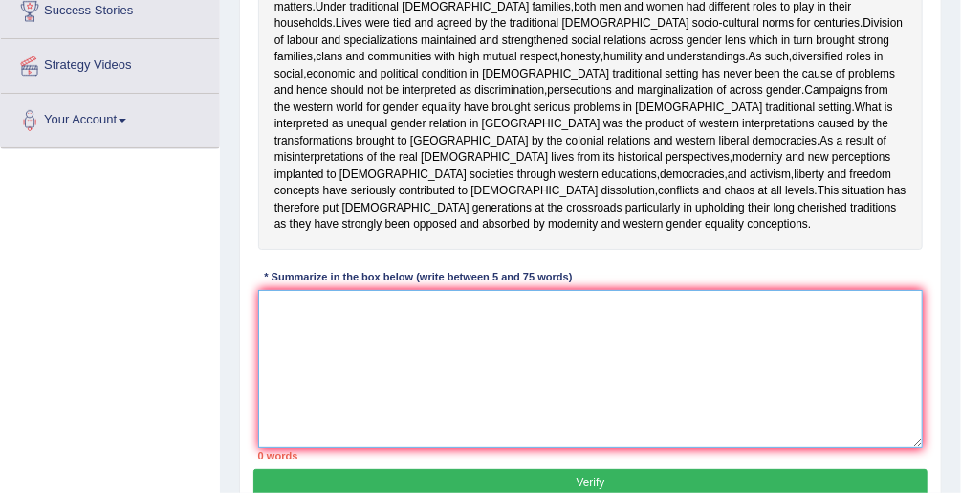
paste textarea "Over the past three decades, sponsorship marketing has been a major contributor…"
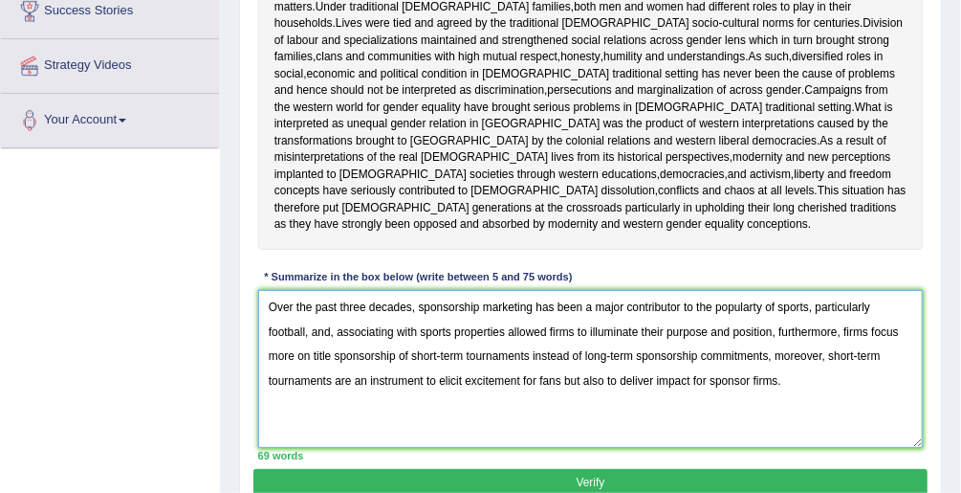
click at [752, 306] on textarea "Over the past three decades, sponsorship marketing has been a major contributor…" at bounding box center [591, 369] width 666 height 158
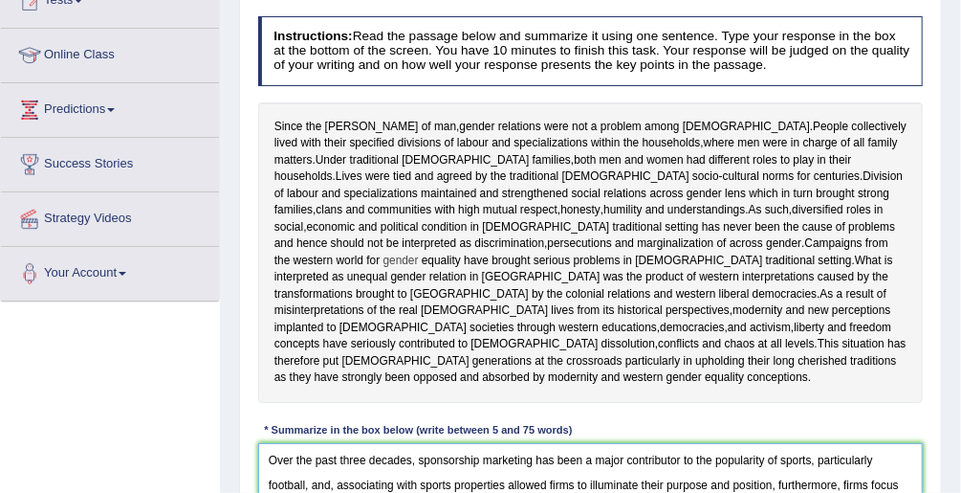
scroll to position [511, 0]
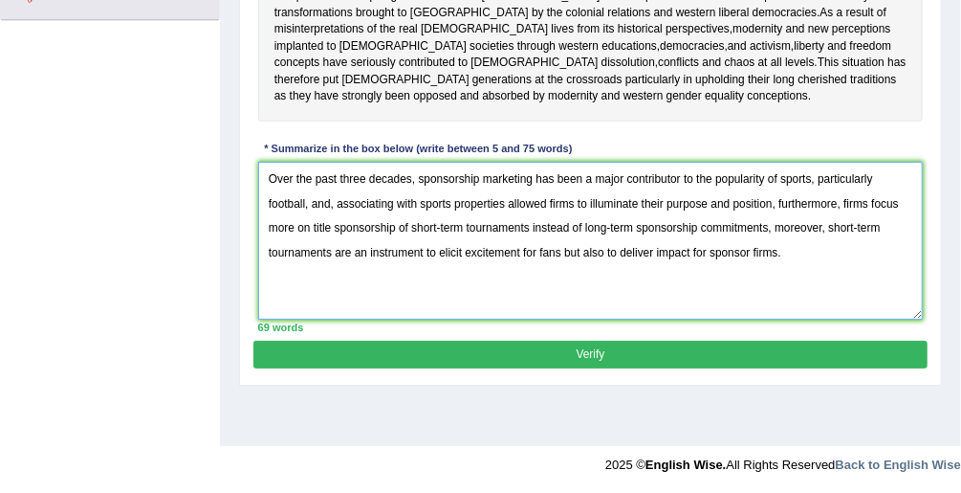
drag, startPoint x: 799, startPoint y: 259, endPoint x: 262, endPoint y: 167, distance: 544.4
click at [262, 167] on textarea "Over the past three decades, sponsorship marketing has been a major contributor…" at bounding box center [591, 241] width 666 height 158
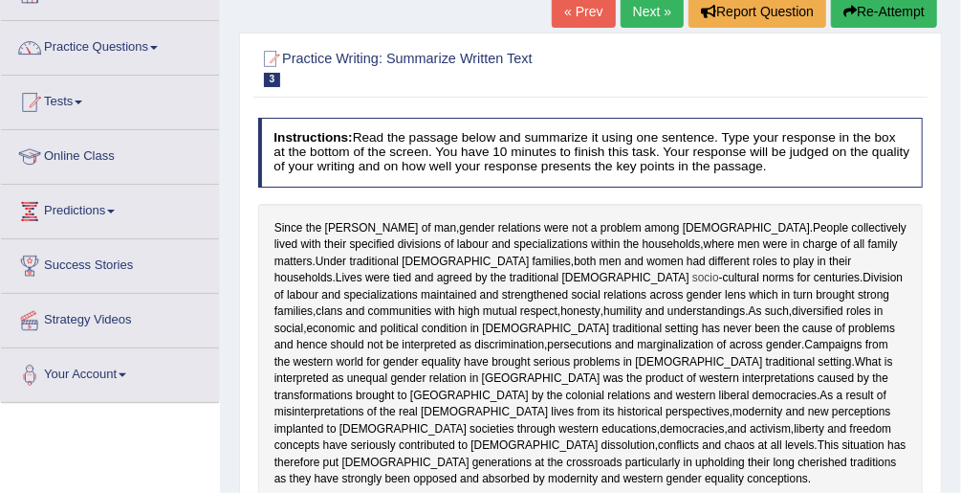
scroll to position [0, 0]
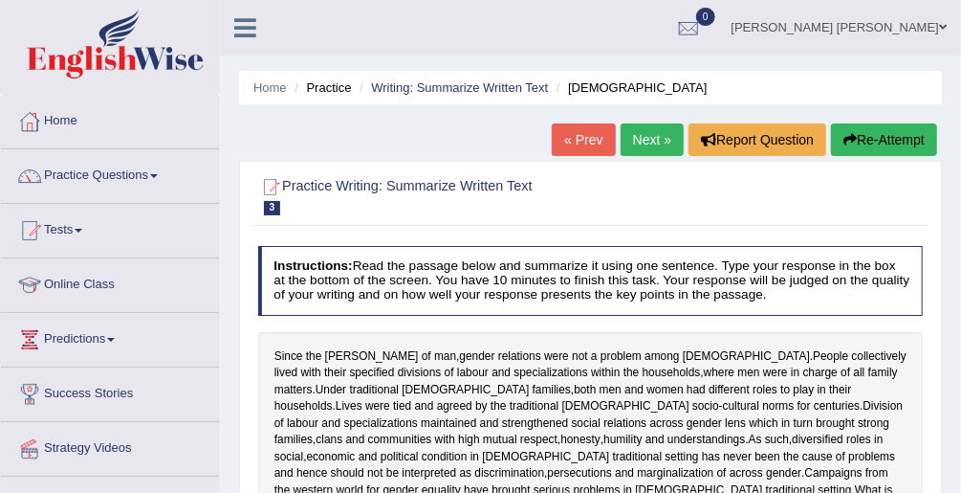
type textarea "Over the past three decades, sponsorship marketing has been a major contributor…"
click at [580, 136] on link "« Prev" at bounding box center [583, 139] width 63 height 33
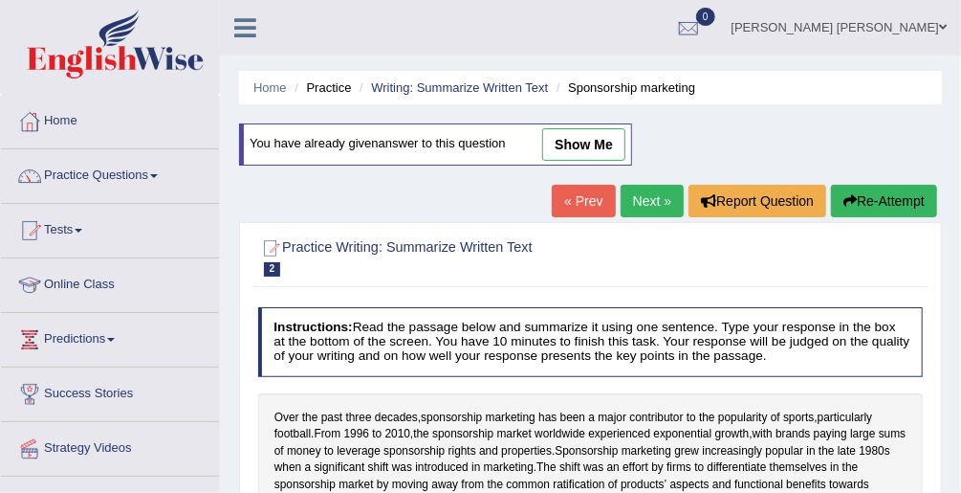
scroll to position [306, 0]
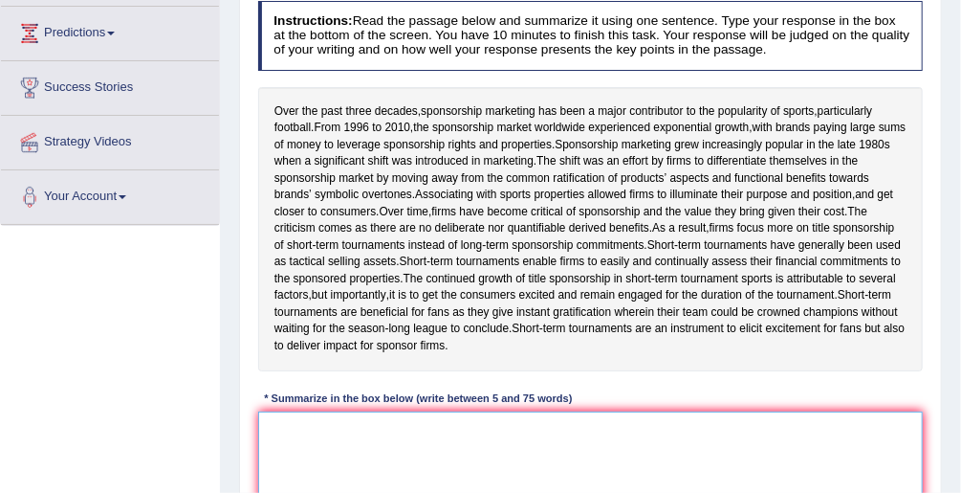
paste textarea "Over the past three decades, sponsorship marketing has been a major contributor…"
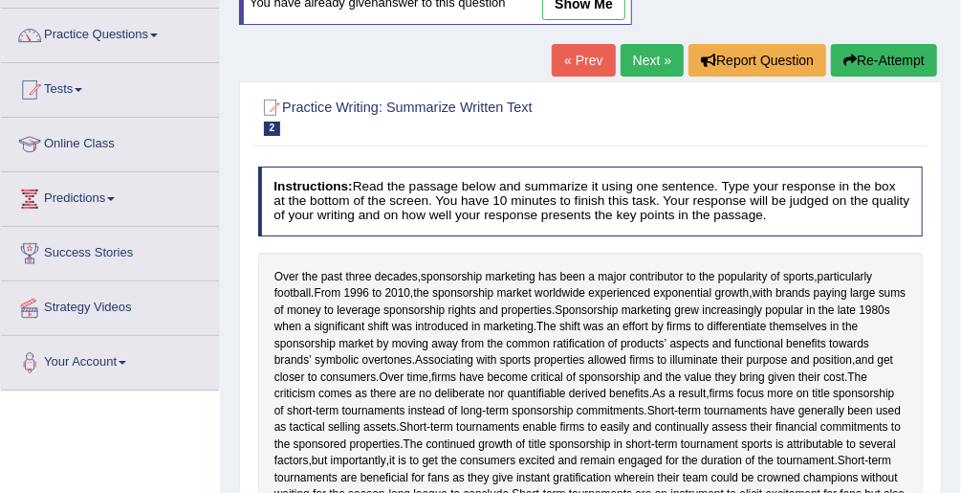
scroll to position [11, 0]
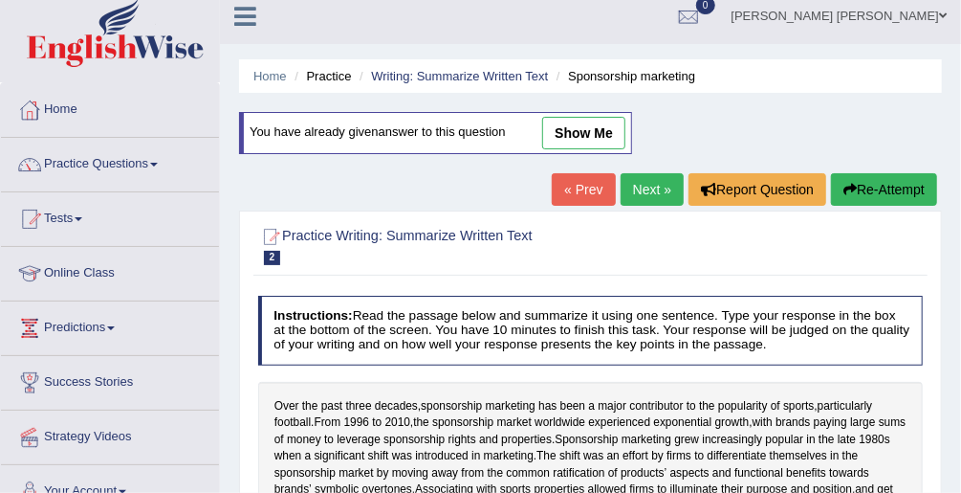
click at [591, 142] on link "show me" at bounding box center [583, 133] width 83 height 33
type textarea "Over the past three decades, sponsorship marketing has been a major contributor…"
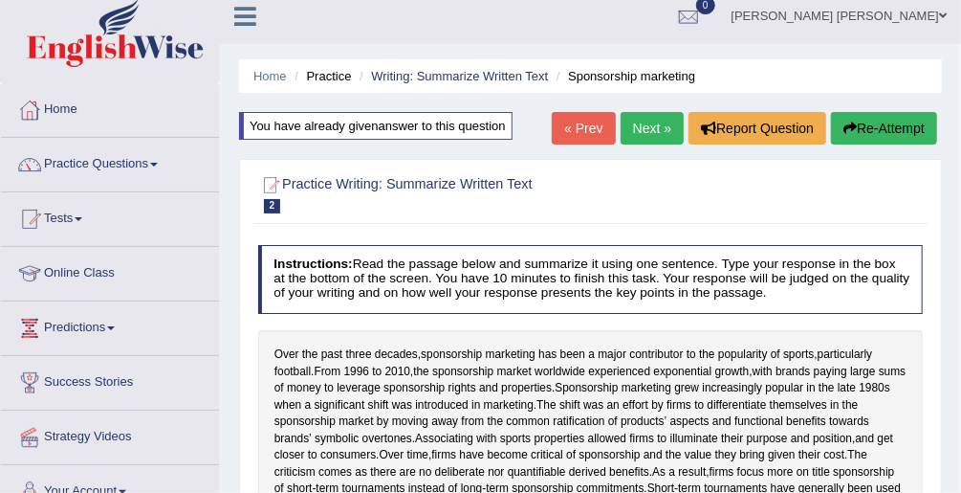
click at [907, 131] on button "Re-Attempt" at bounding box center [884, 128] width 106 height 33
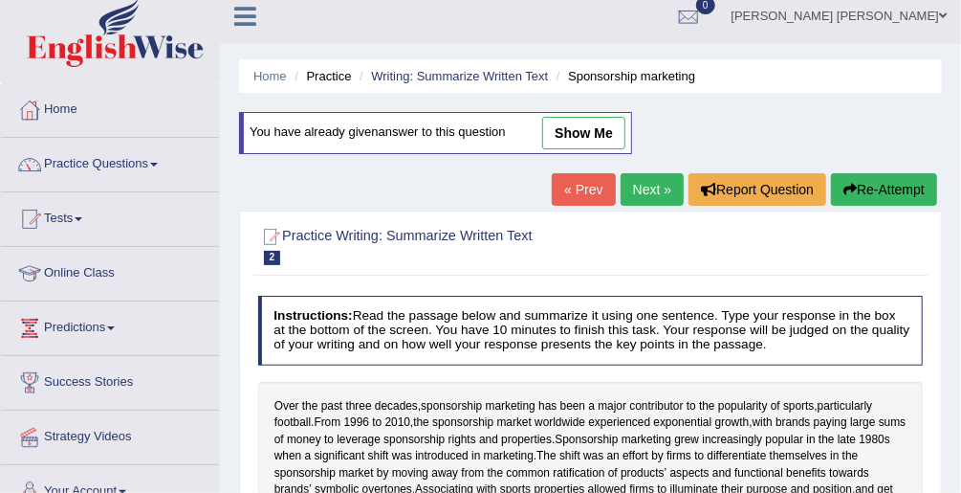
scroll to position [394, 0]
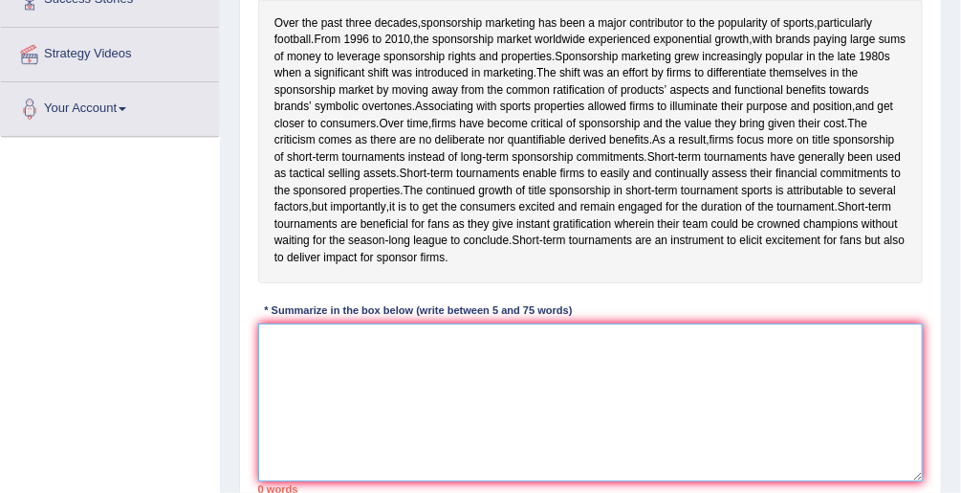
paste textarea "Over the past three decades, sponsorship marketing has been a major contributor…"
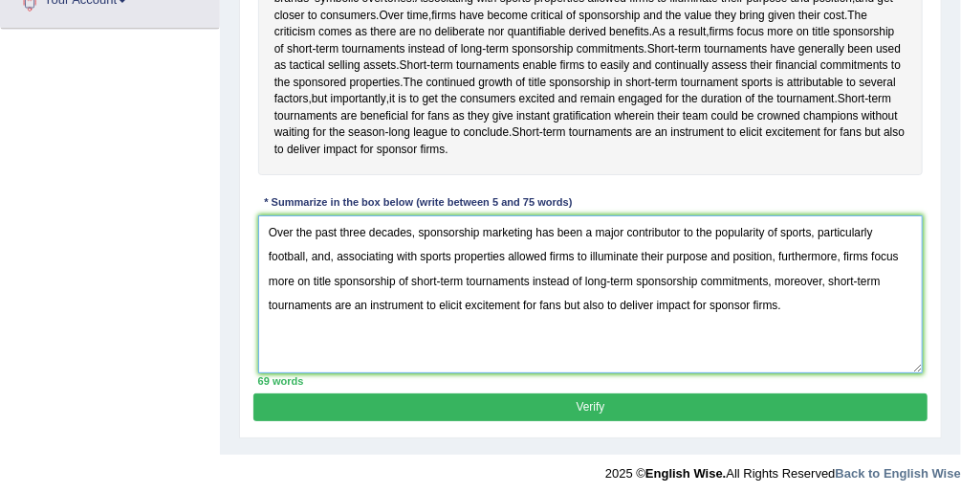
scroll to position [511, 0]
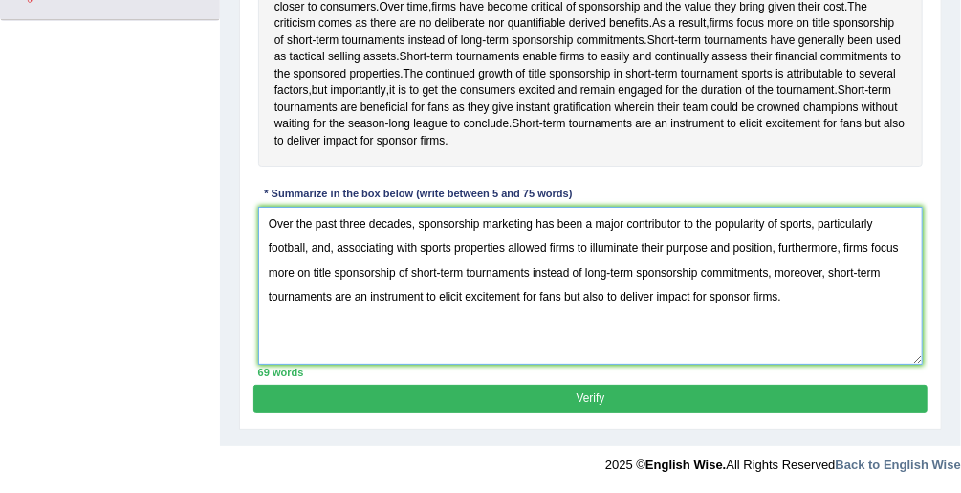
type textarea "Over the past three decades, sponsorship marketing has been a major contributor…"
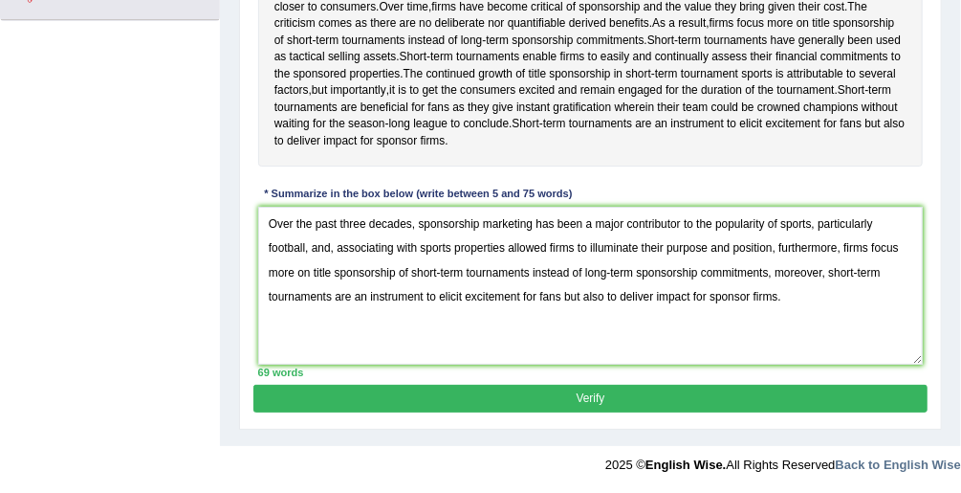
click at [742, 400] on button "Verify" at bounding box center [589, 398] width 673 height 28
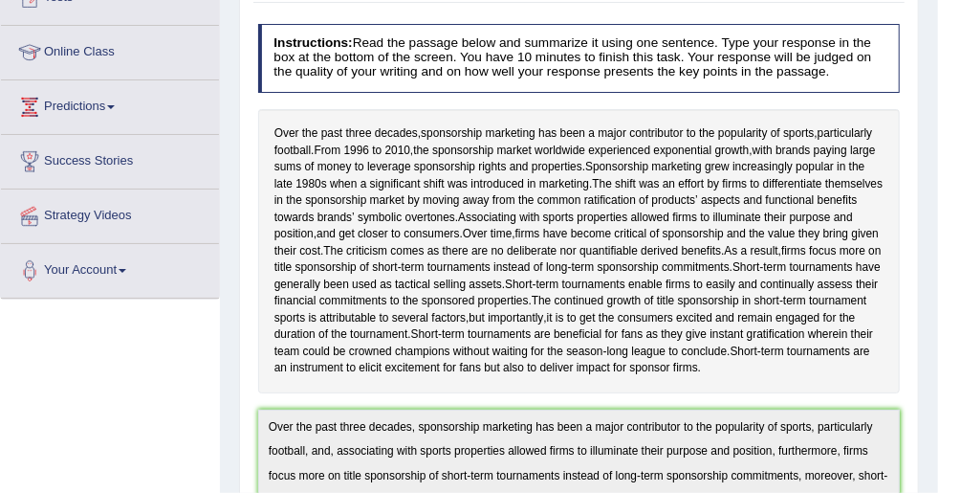
scroll to position [52, 0]
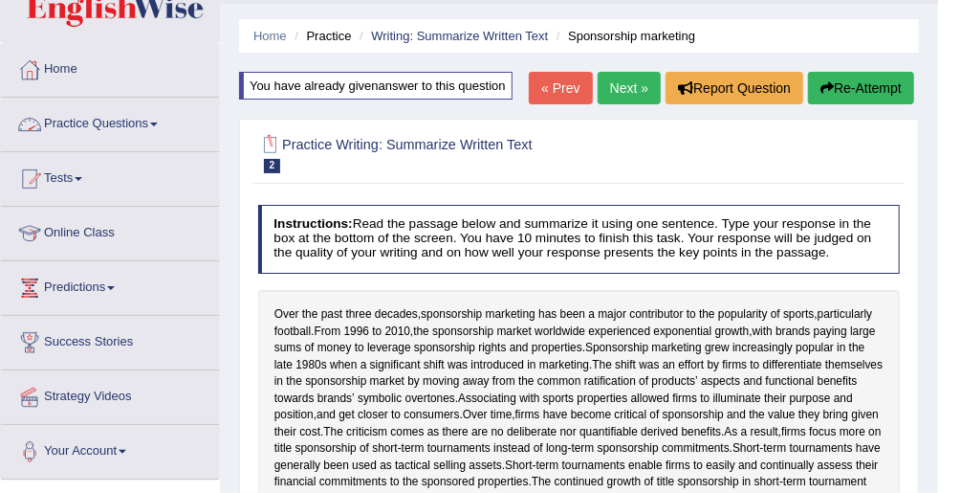
click at [133, 127] on link "Practice Questions" at bounding box center [110, 122] width 218 height 48
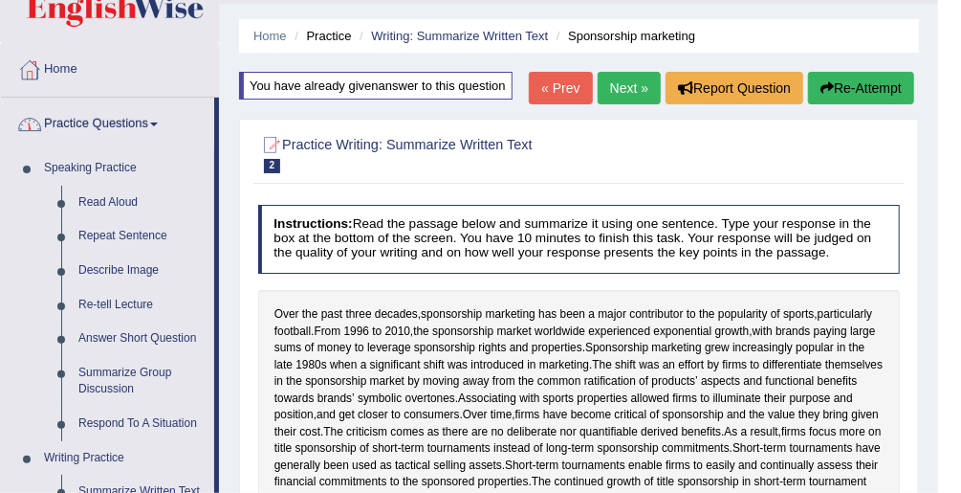
click at [428, 44] on ul "Home Practice Writing: Summarize Written Text Sponsorship marketing" at bounding box center [579, 35] width 680 height 33
click at [432, 39] on link "Writing: Summarize Written Text" at bounding box center [459, 36] width 177 height 14
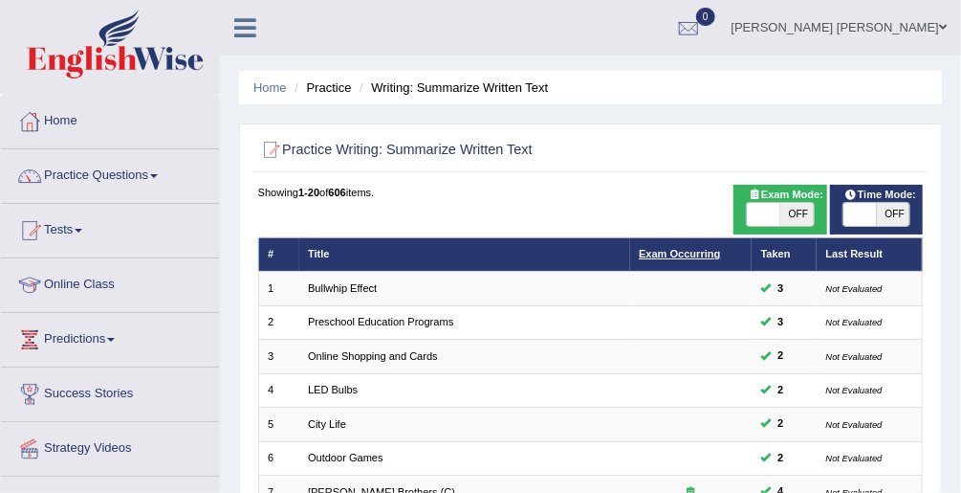
click at [670, 257] on link "Exam Occurring" at bounding box center [679, 253] width 81 height 11
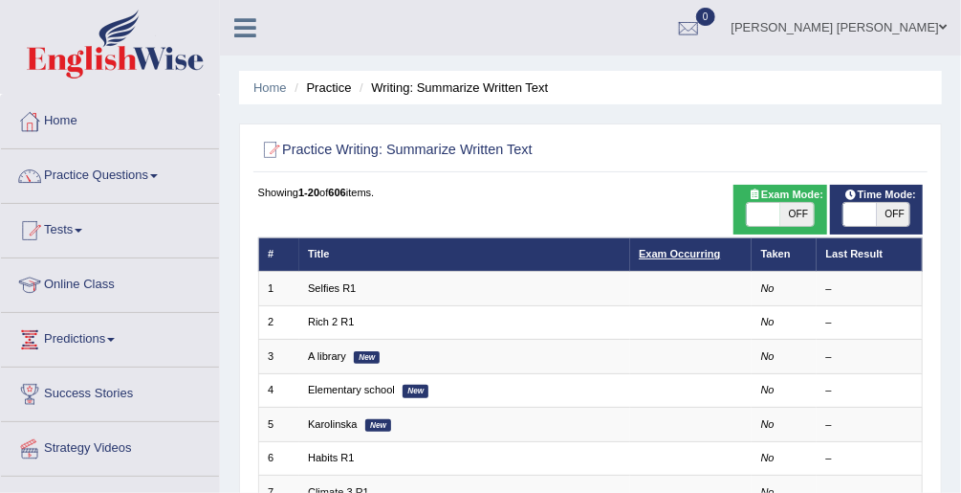
click at [670, 257] on link "Exam Occurring" at bounding box center [679, 253] width 81 height 11
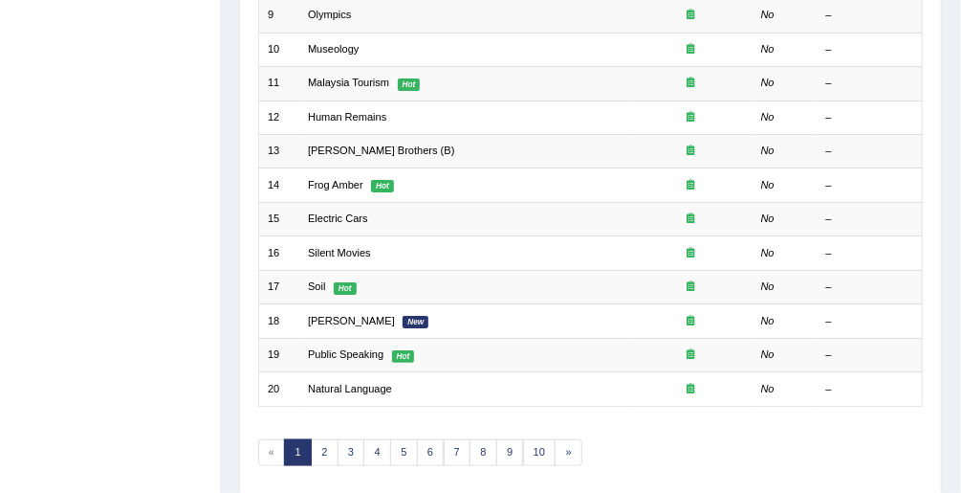
scroll to position [602, 0]
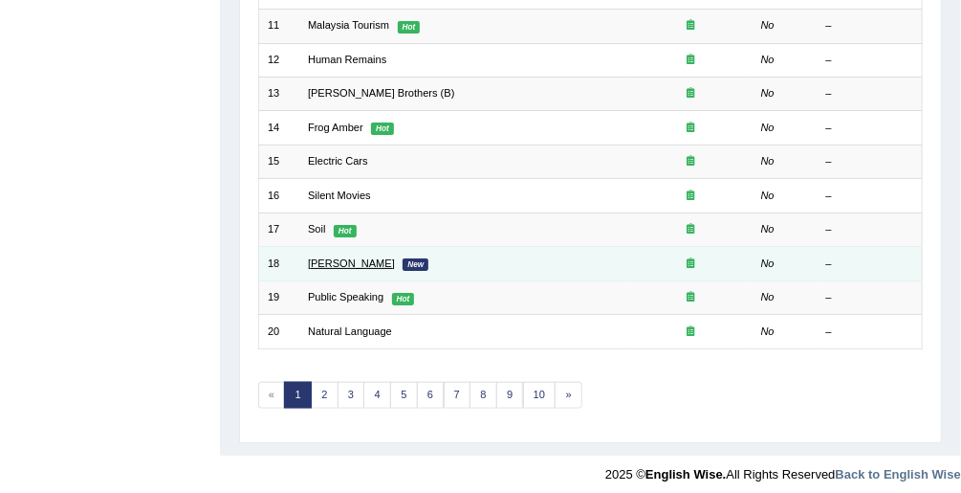
click at [347, 257] on link "[PERSON_NAME]" at bounding box center [351, 262] width 87 height 11
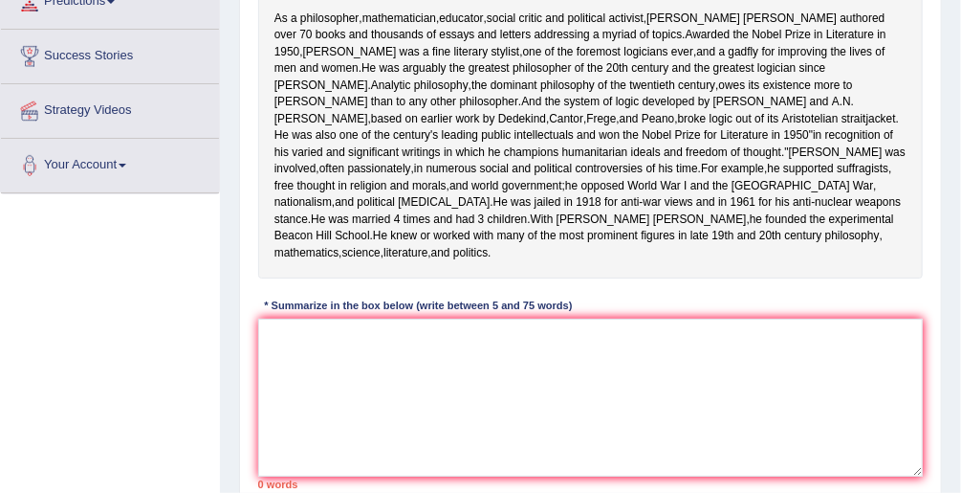
scroll to position [306, 0]
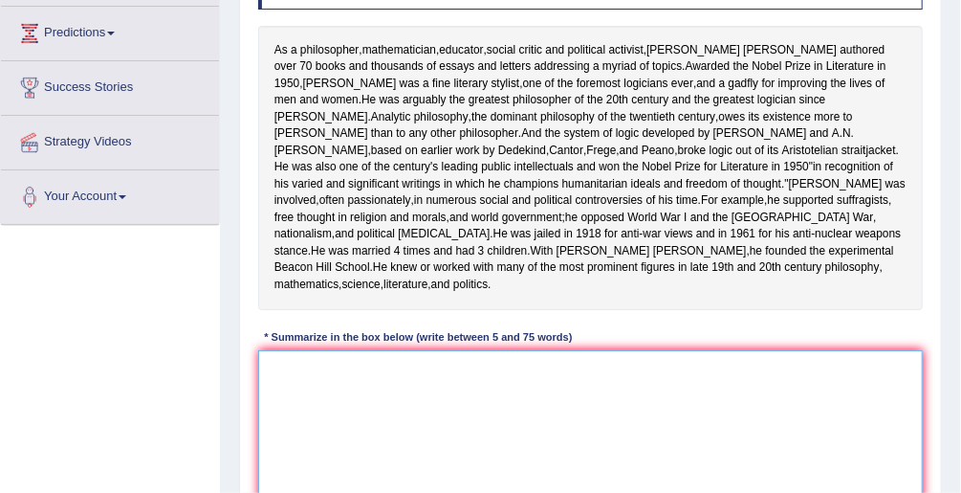
click at [393, 442] on textarea at bounding box center [591, 429] width 666 height 158
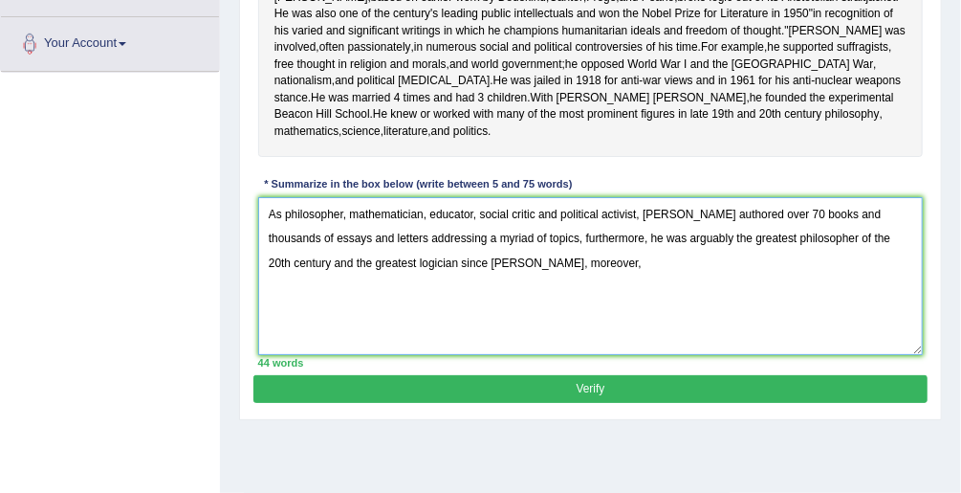
scroll to position [434, 0]
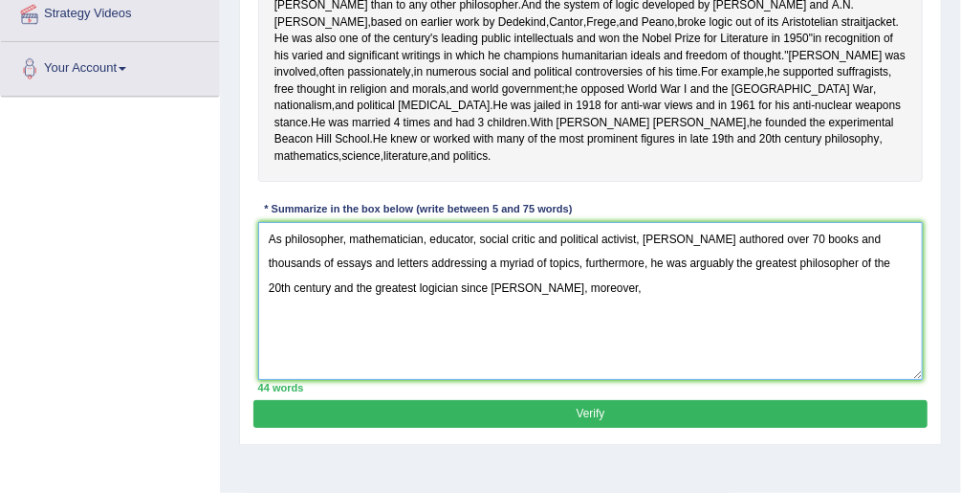
drag, startPoint x: 587, startPoint y: 326, endPoint x: 645, endPoint y: 327, distance: 57.4
click at [645, 327] on textarea "As philosopher, mathematician, educator, social critic and political activist, …" at bounding box center [591, 301] width 666 height 158
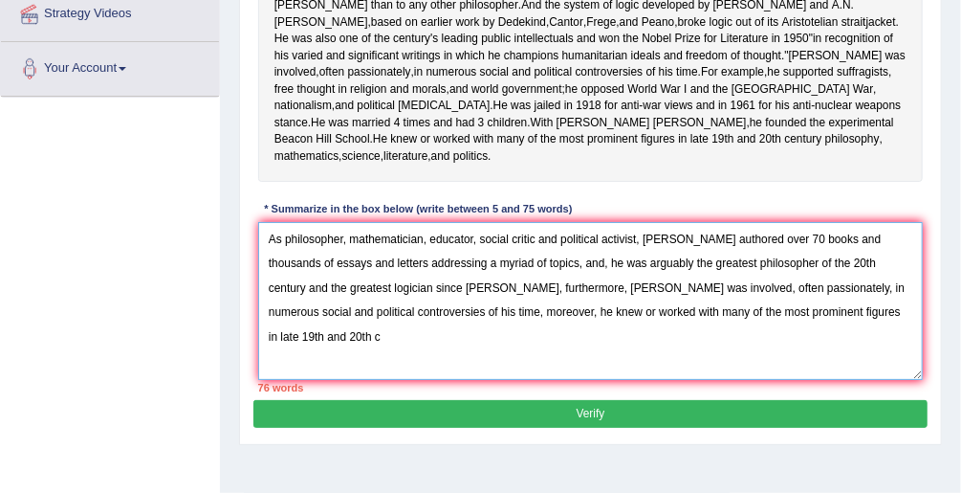
click at [795, 372] on textarea "As philosopher, mathematician, educator, social critic and political activist, …" at bounding box center [591, 301] width 666 height 158
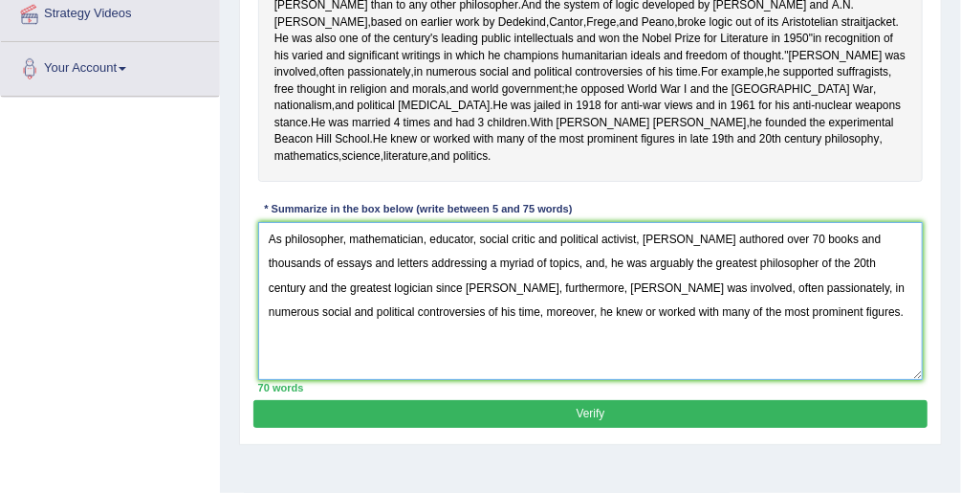
click at [654, 377] on textarea "As philosopher, mathematician, educator, social critic and political activist, …" at bounding box center [591, 301] width 666 height 158
type textarea "As philosopher, mathematician, educator, social critic and political activist, …"
click at [637, 428] on button "Verify" at bounding box center [589, 414] width 673 height 28
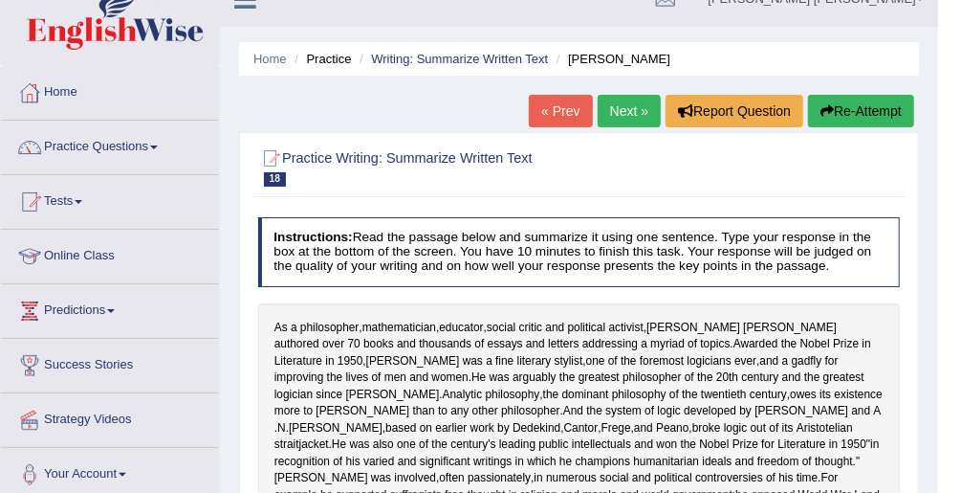
scroll to position [13, 0]
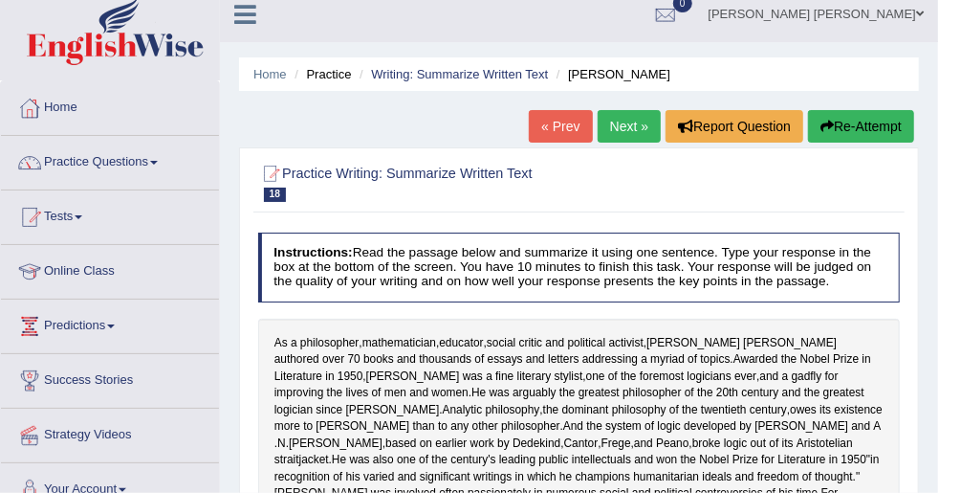
click at [620, 124] on link "Next »" at bounding box center [629, 126] width 63 height 33
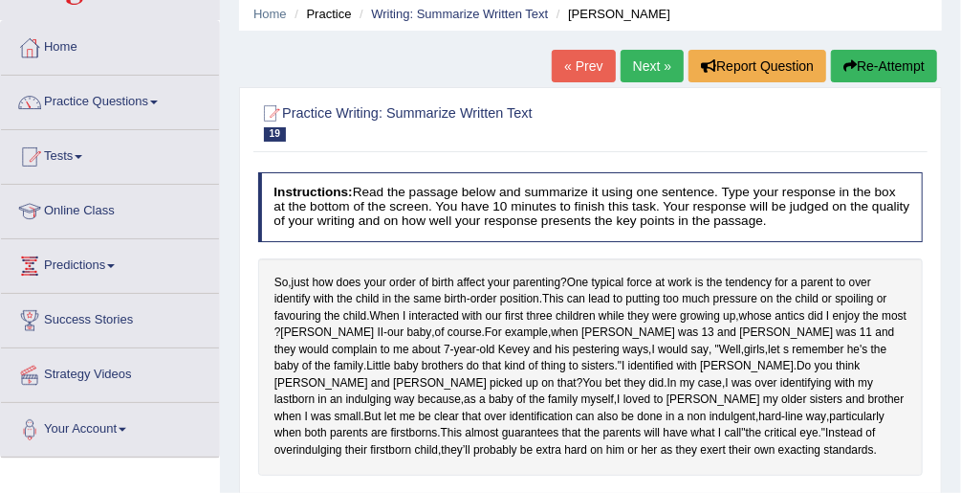
scroll to position [230, 0]
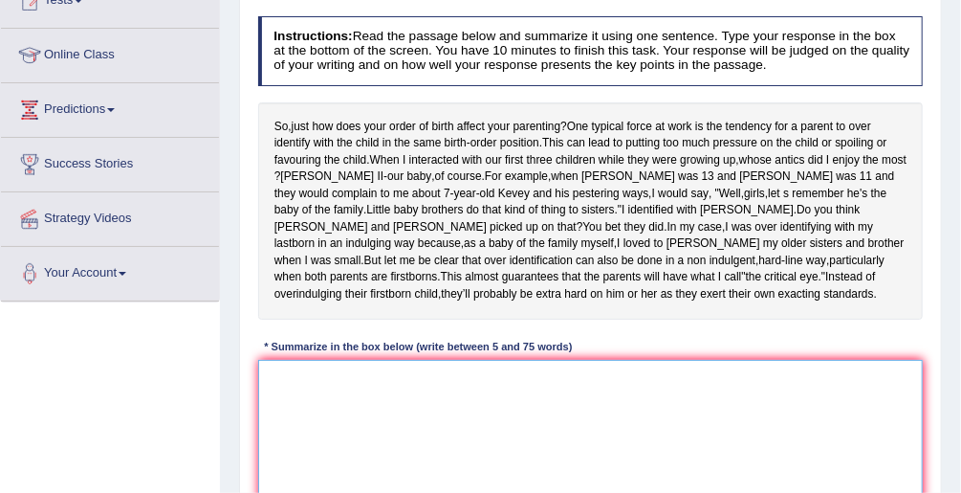
click at [384, 390] on textarea at bounding box center [591, 439] width 666 height 158
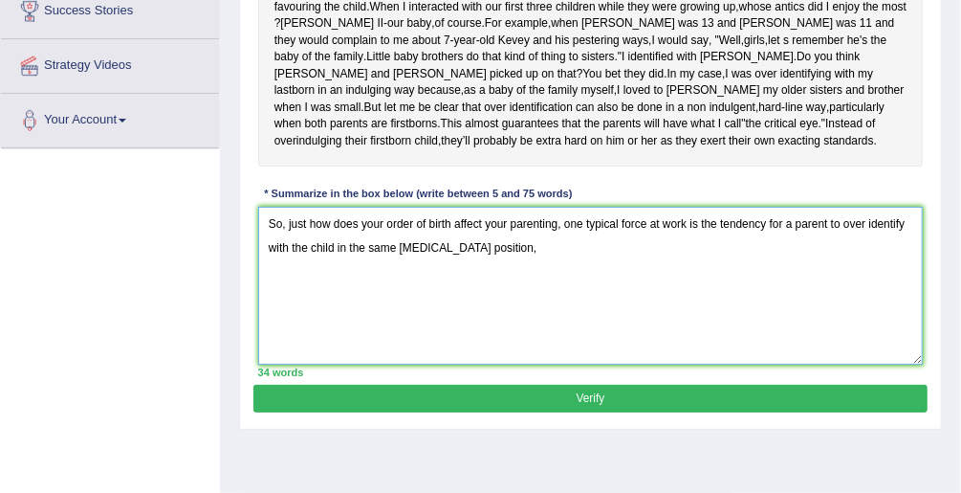
scroll to position [306, 0]
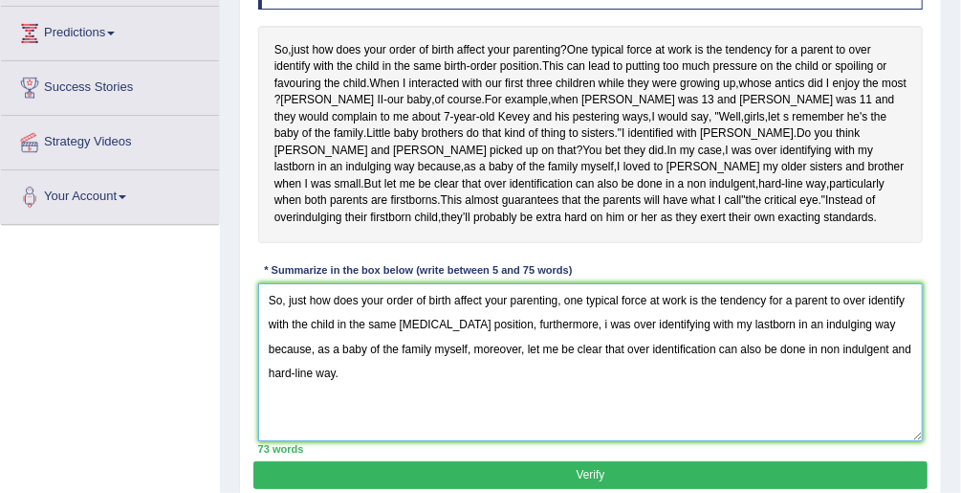
type textarea "So, just how does your order of birth affect your parenting, one typical force …"
click at [538, 475] on button "Verify" at bounding box center [589, 475] width 673 height 28
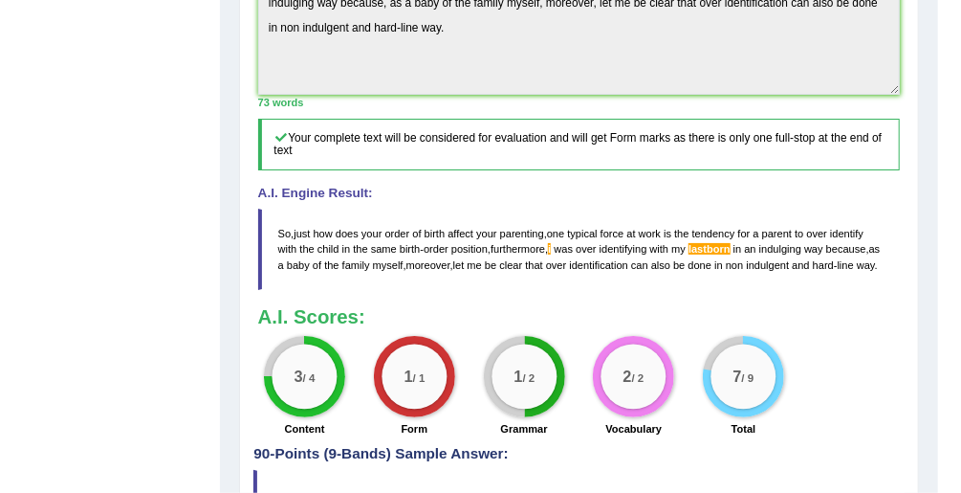
scroll to position [646, 0]
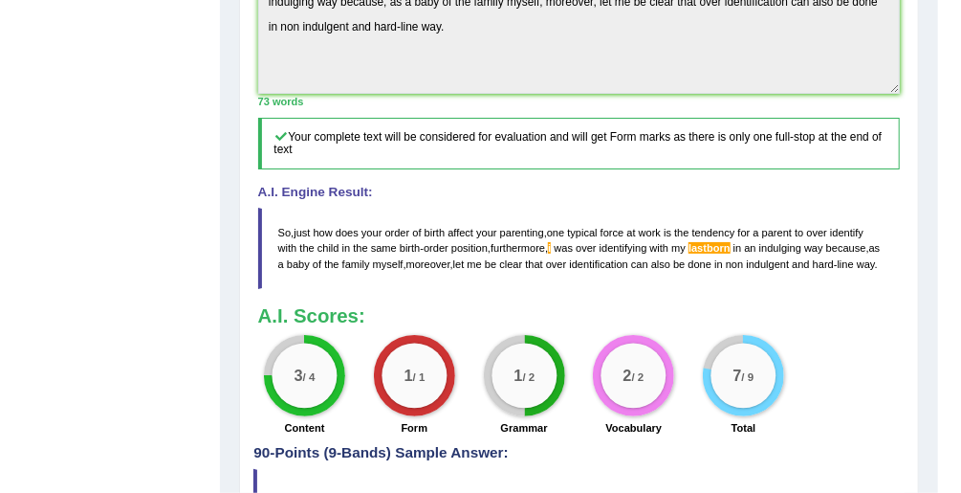
drag, startPoint x: 319, startPoint y: 269, endPoint x: 262, endPoint y: 220, distance: 75.3
click at [262, 220] on blockquote "So , just how does your order of birth affect your parenting , one typical forc…" at bounding box center [579, 248] width 643 height 81
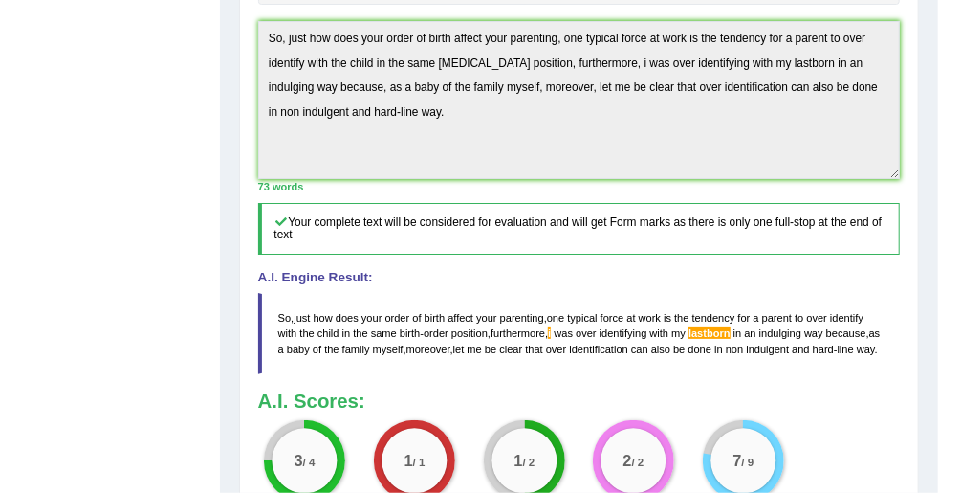
scroll to position [493, 0]
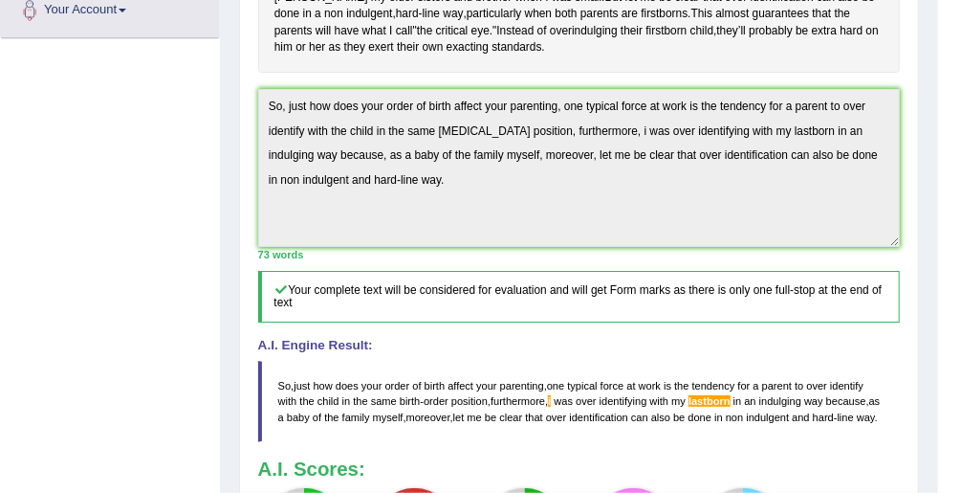
click at [253, 79] on div "Instructions: Read the passage below and summarize it using one sentence. Type …" at bounding box center [578, 172] width 650 height 852
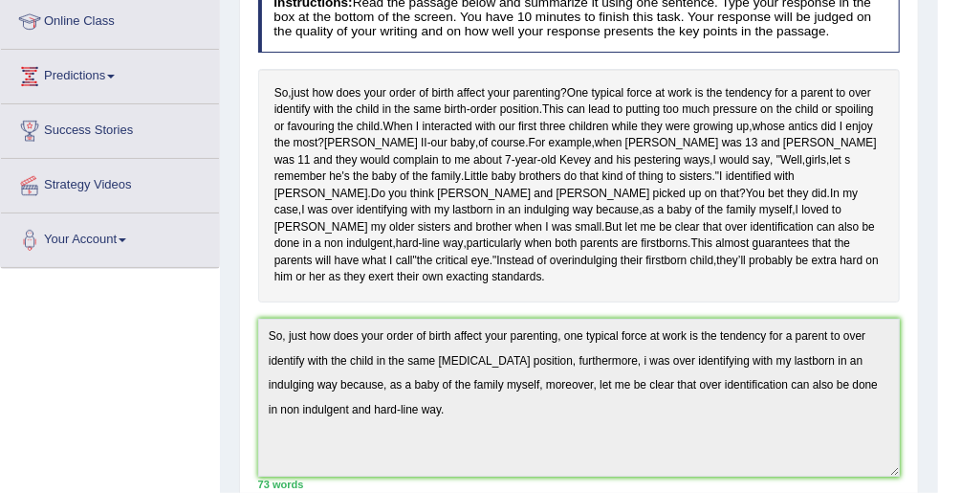
scroll to position [110, 0]
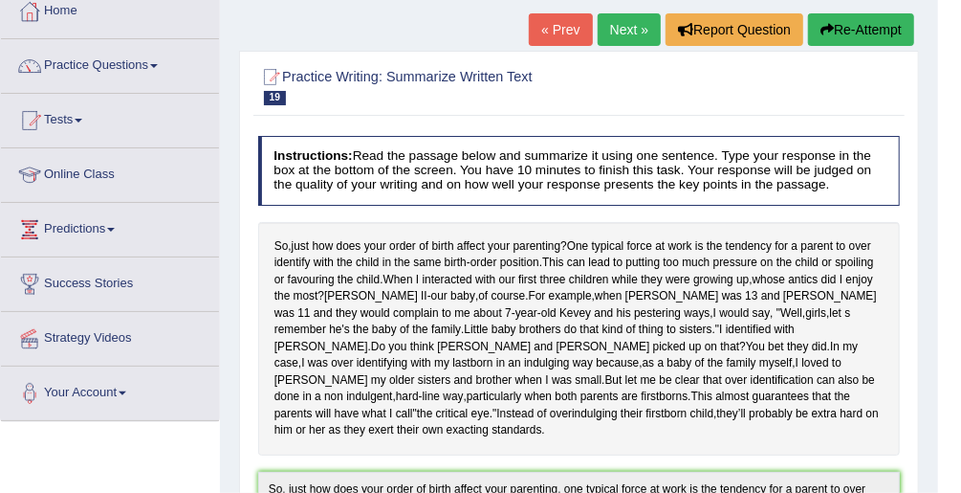
click at [856, 25] on button "Re-Attempt" at bounding box center [861, 29] width 106 height 33
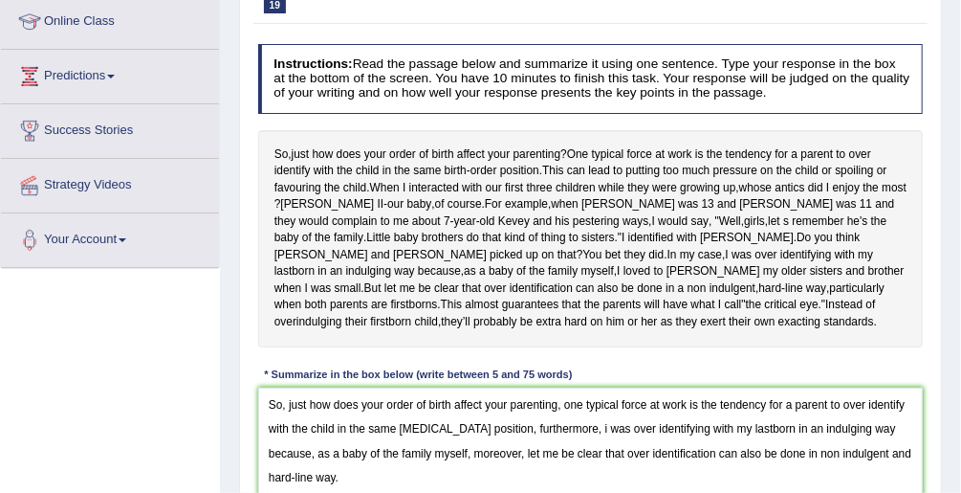
scroll to position [340, 0]
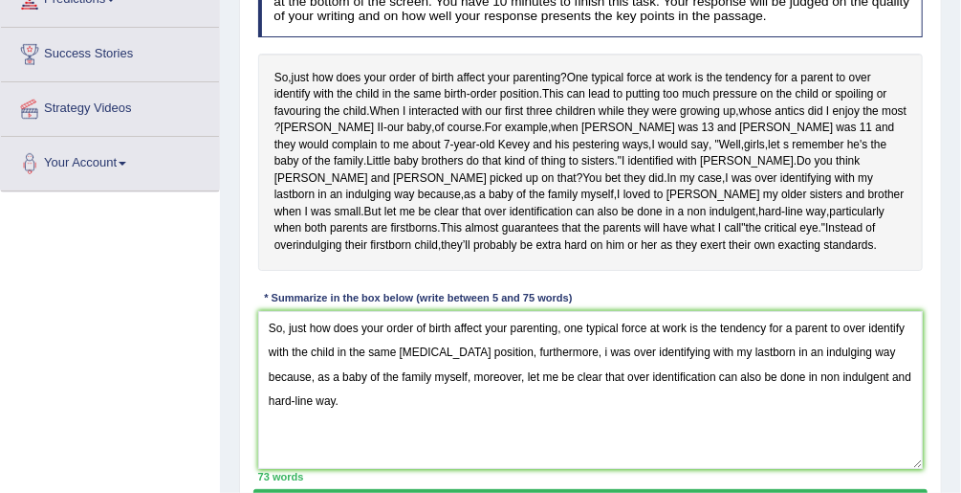
click at [564, 347] on textarea "So, just how does your order of birth affect your parenting, one typical force …" at bounding box center [591, 390] width 666 height 158
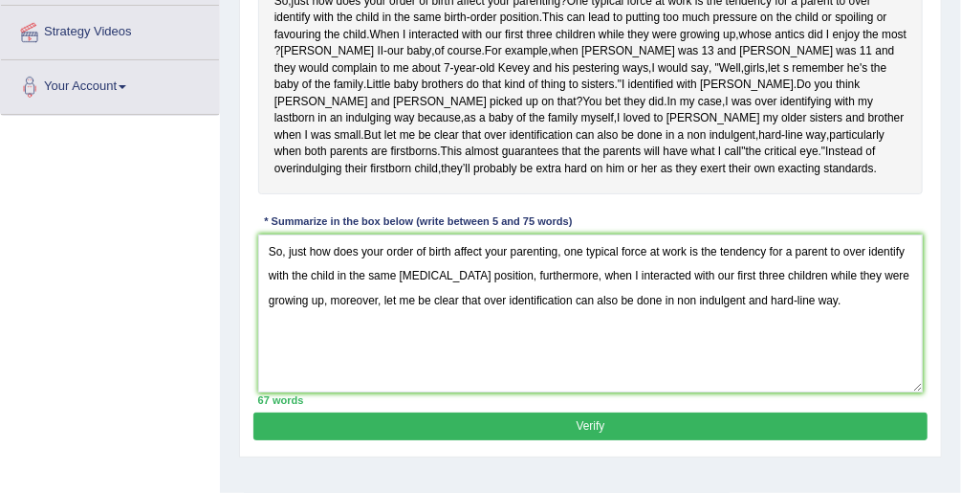
type textarea "So, just how does your order of birth affect your parenting, one typical force …"
click at [553, 415] on button "Verify" at bounding box center [589, 426] width 673 height 28
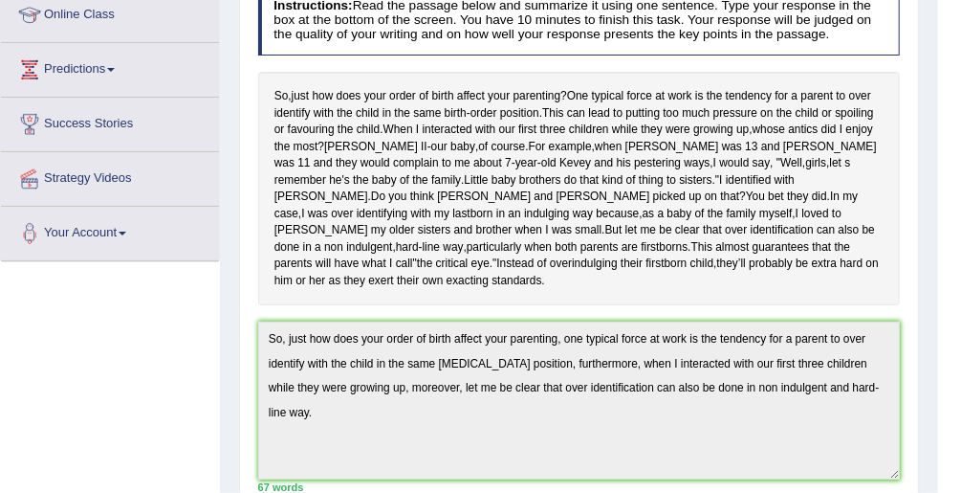
scroll to position [187, 0]
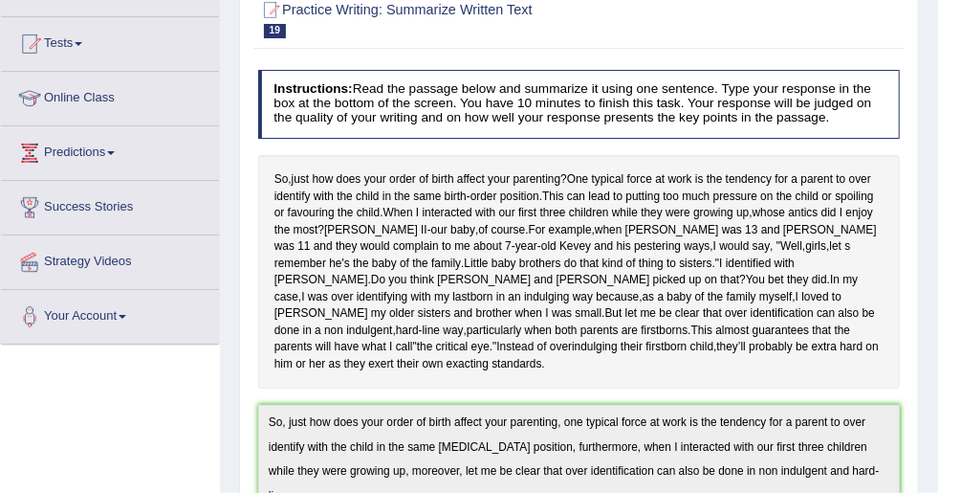
drag, startPoint x: 274, startPoint y: 166, endPoint x: 326, endPoint y: 263, distance: 110.0
click at [326, 264] on div "So , just how does your order of birth affect your parenting ? One typical forc…" at bounding box center [579, 271] width 643 height 233
drag, startPoint x: 275, startPoint y: 171, endPoint x: 871, endPoint y: 330, distance: 616.6
click at [451, 348] on div "So , just how does your order of birth affect your parenting ? One typical forc…" at bounding box center [579, 271] width 643 height 233
drag, startPoint x: 886, startPoint y: 353, endPoint x: 341, endPoint y: 210, distance: 562.6
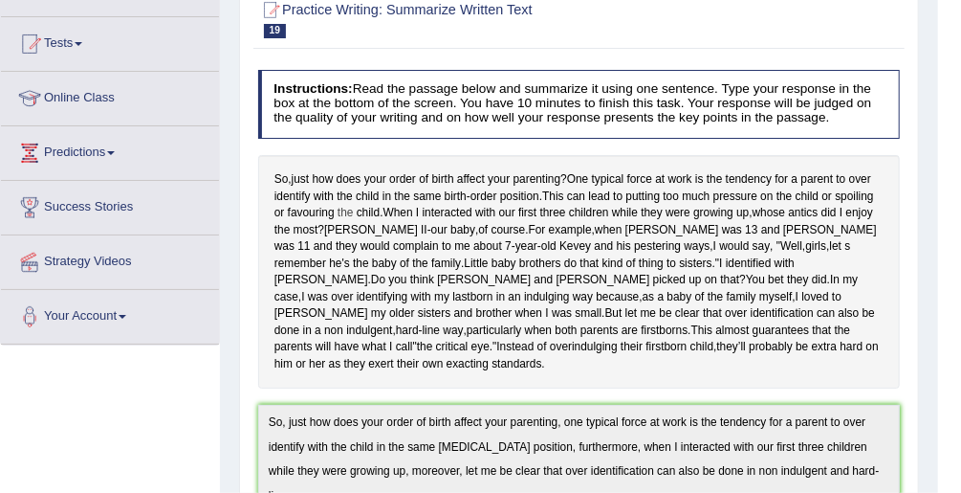
click at [345, 212] on div "So , just how does your order of birth affect your parenting ? One typical forc…" at bounding box center [579, 271] width 643 height 233
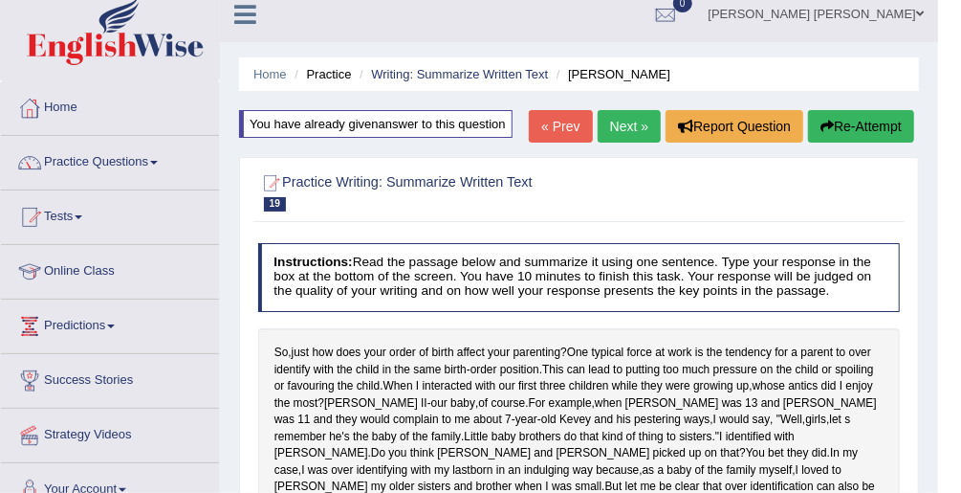
scroll to position [0, 0]
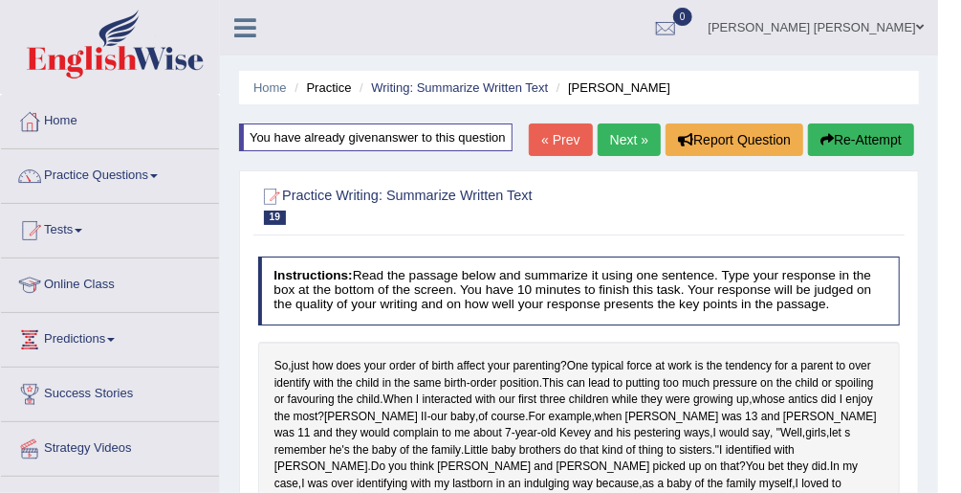
click at [866, 143] on button "Re-Attempt" at bounding box center [861, 139] width 106 height 33
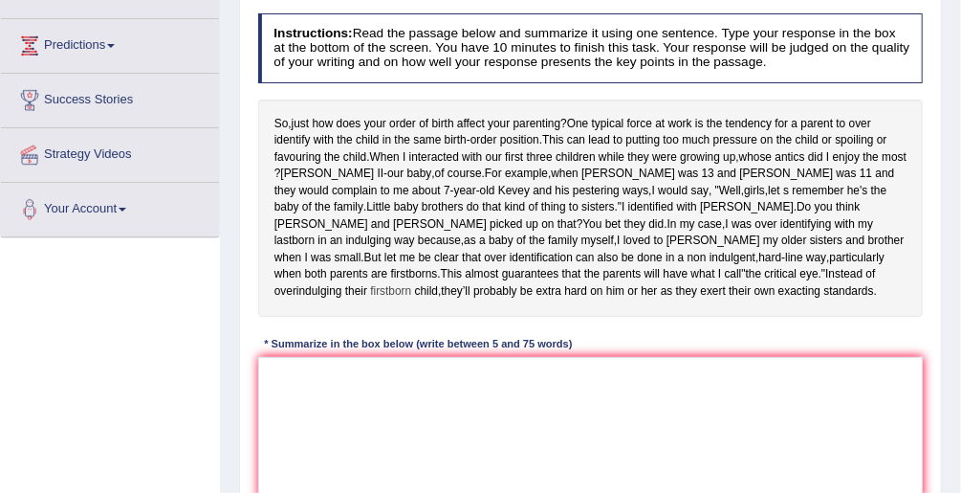
scroll to position [306, 0]
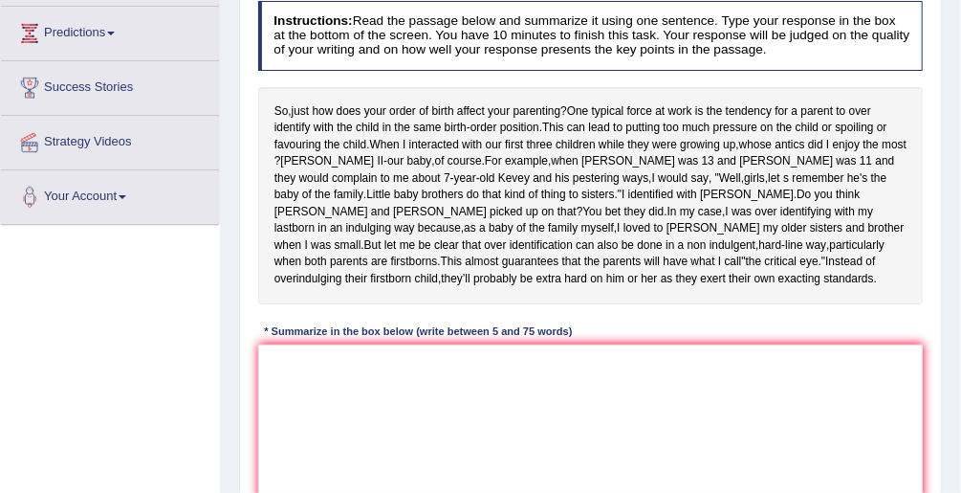
drag, startPoint x: 272, startPoint y: 103, endPoint x: 568, endPoint y: 284, distance: 347.2
click at [568, 284] on div "So , just how does your order of birth affect your parenting ? One typical forc…" at bounding box center [591, 195] width 666 height 217
drag, startPoint x: 793, startPoint y: 270, endPoint x: 440, endPoint y: 180, distance: 364.2
click at [457, 191] on div "So , just how does your order of birth affect your parenting ? One typical forc…" at bounding box center [591, 195] width 666 height 217
drag, startPoint x: 275, startPoint y: 105, endPoint x: 324, endPoint y: 187, distance: 95.6
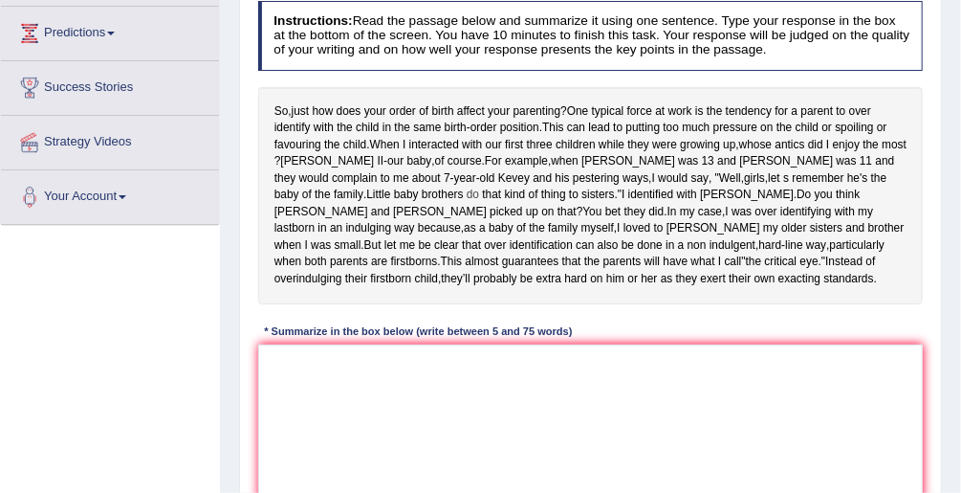
click at [308, 148] on div "So , just how does your order of birth affect your parenting ? One typical forc…" at bounding box center [591, 195] width 666 height 217
click at [435, 387] on textarea at bounding box center [591, 423] width 666 height 158
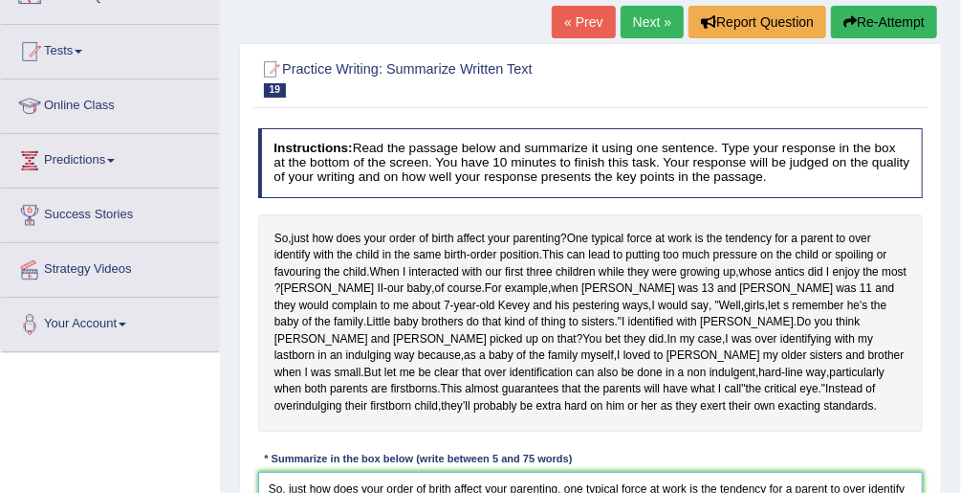
scroll to position [0, 0]
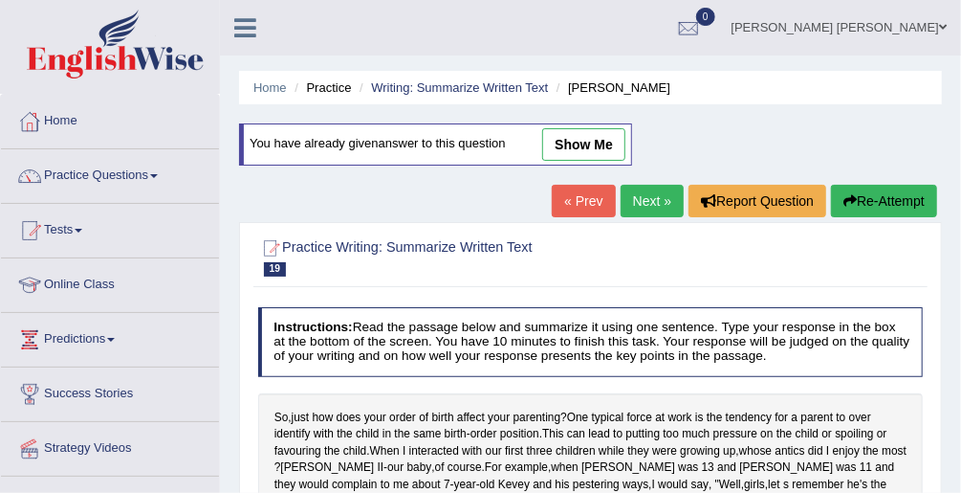
type textarea "So, just how does your order of brith affect your parenting, one typical force …"
click at [637, 200] on link "Next »" at bounding box center [652, 201] width 63 height 33
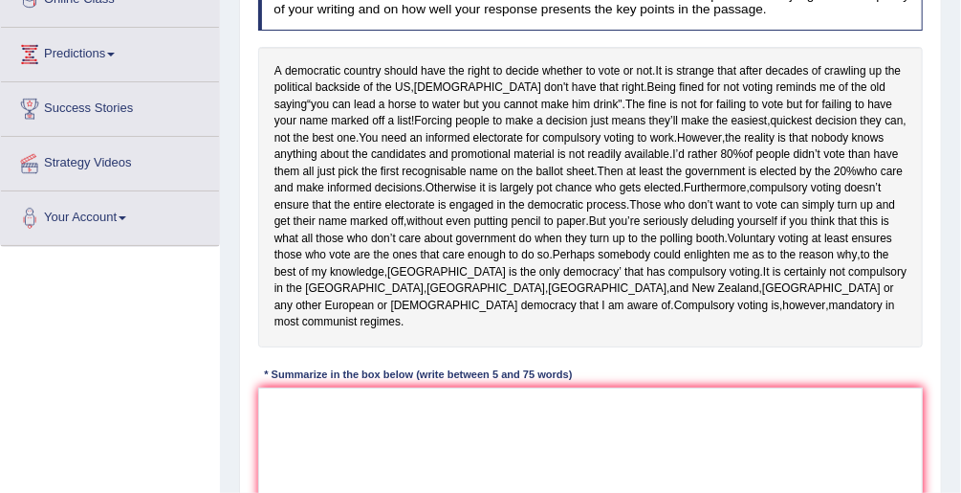
scroll to position [306, 0]
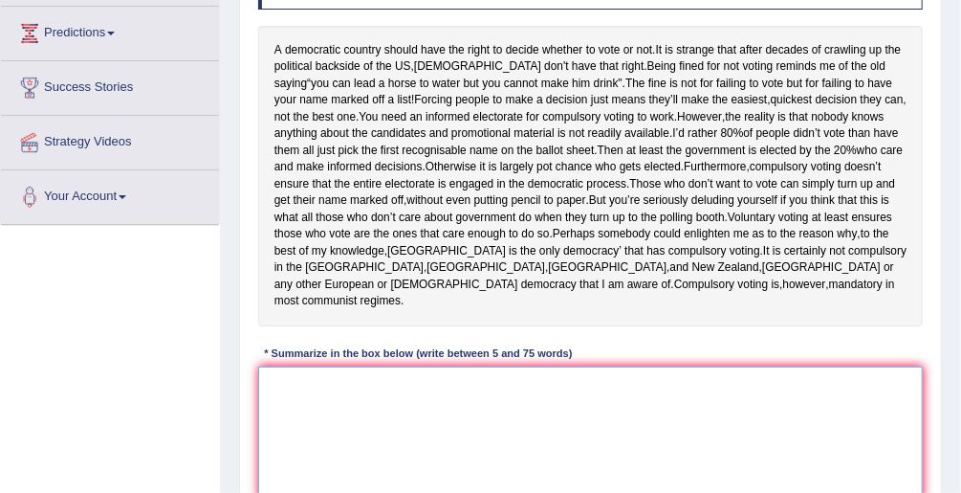
click at [417, 392] on textarea at bounding box center [591, 445] width 666 height 158
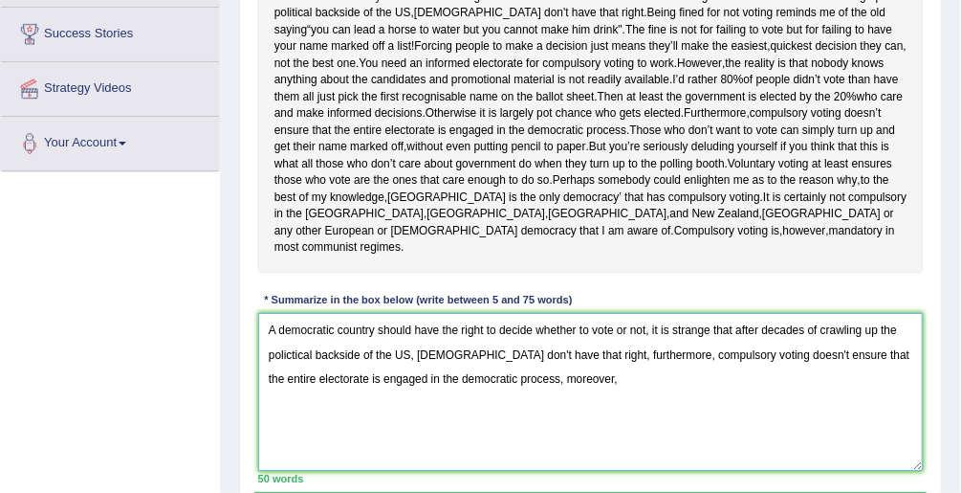
scroll to position [383, 0]
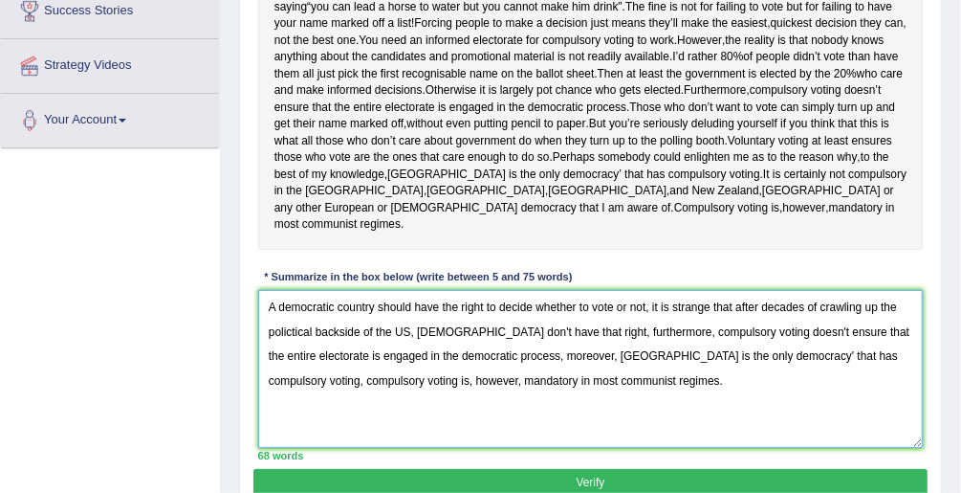
type textarea "A democratic country should have the right to decide whether to vote or not, it…"
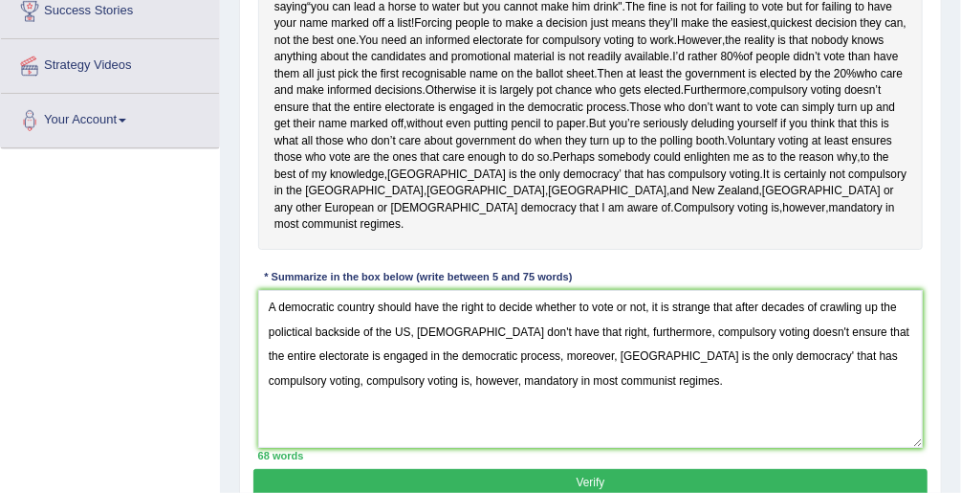
click at [722, 469] on button "Verify" at bounding box center [589, 483] width 673 height 28
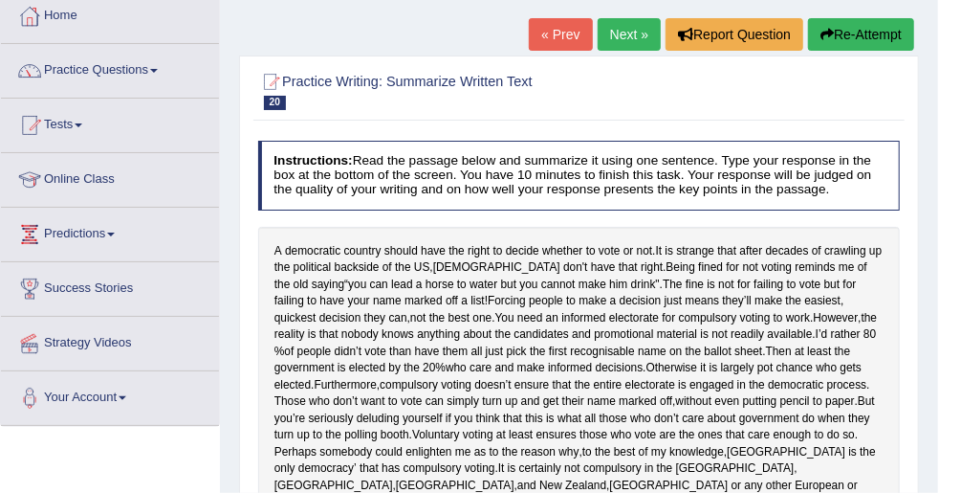
scroll to position [0, 0]
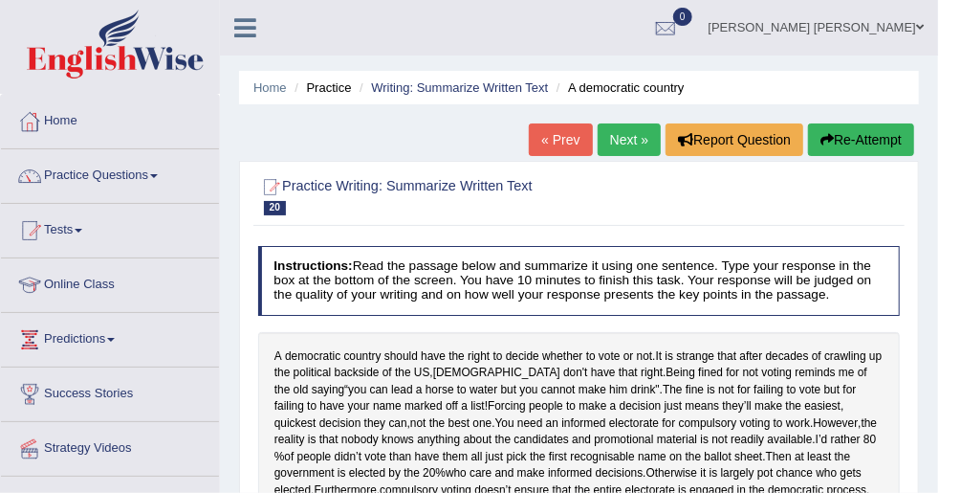
click at [623, 144] on link "Next »" at bounding box center [629, 139] width 63 height 33
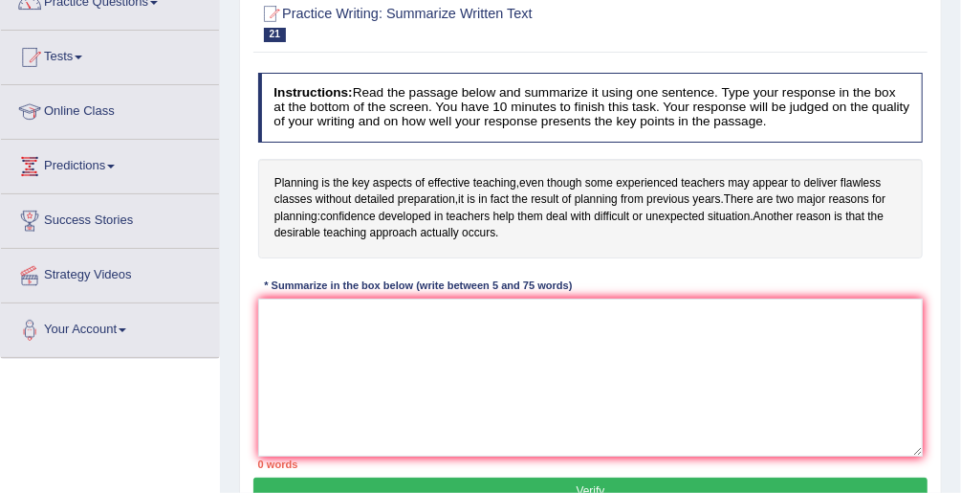
scroll to position [383, 0]
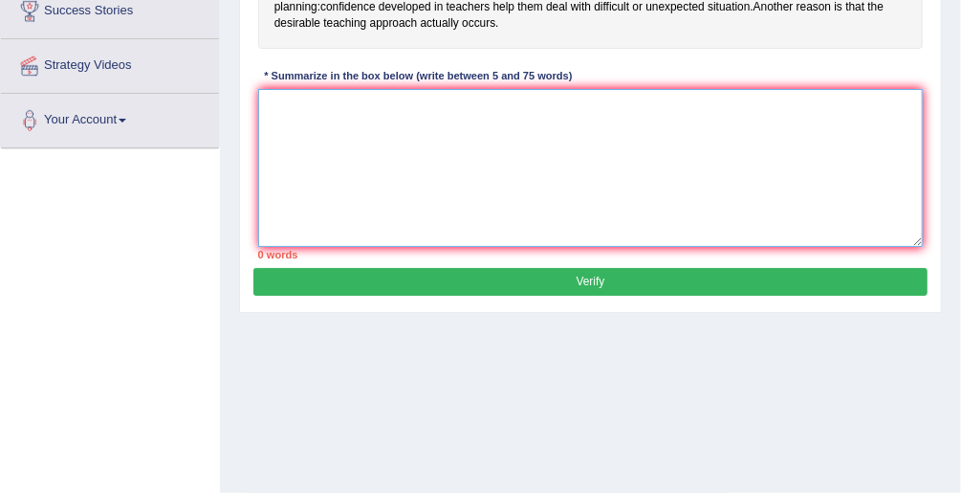
paste textarea "A democratic country should have the right to decide whether to vote or not, it…"
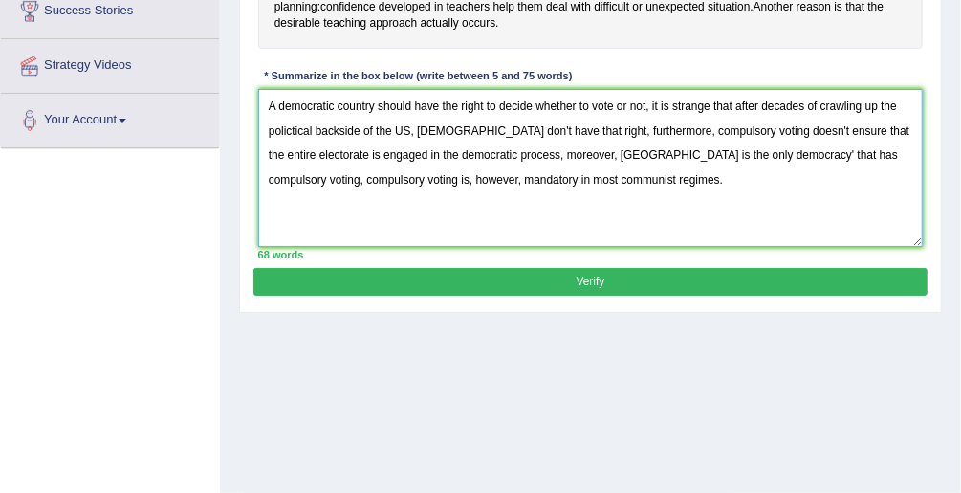
click at [292, 127] on textarea "A democratic country should have the right to decide whether to vote or not, it…" at bounding box center [591, 168] width 666 height 158
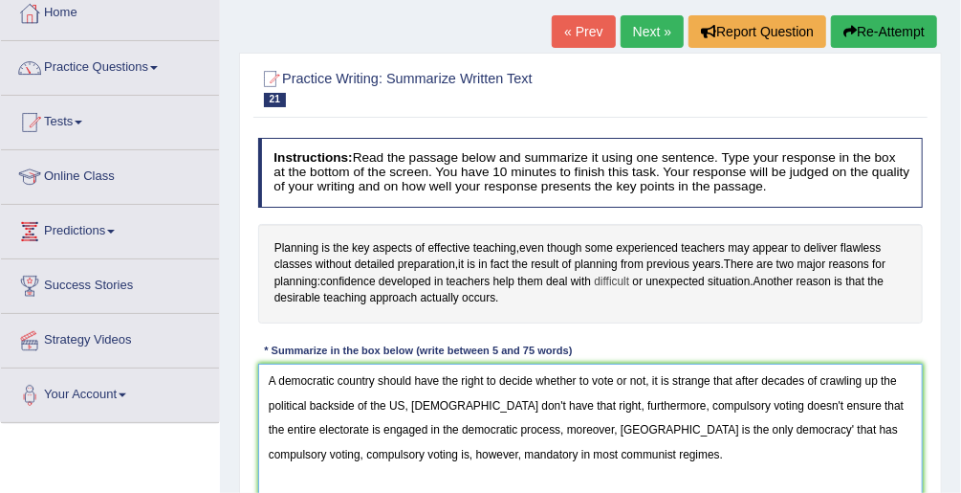
scroll to position [77, 0]
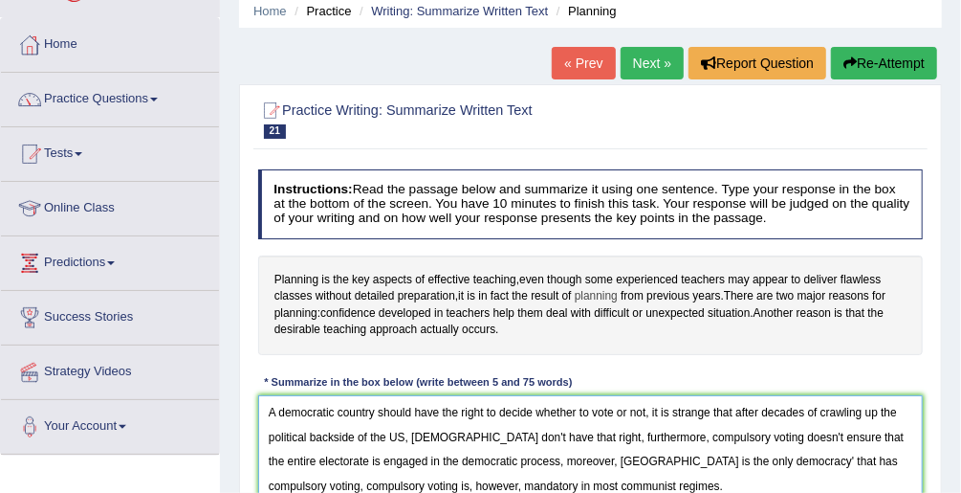
type textarea "A democratic country should have the right to decide whether to vote or not, it…"
click at [598, 291] on span "planning" at bounding box center [596, 296] width 43 height 17
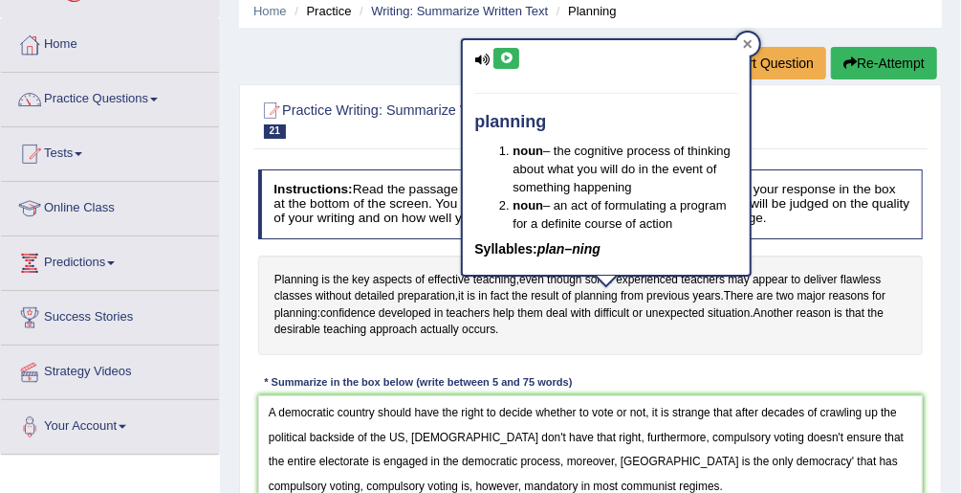
click at [754, 48] on div at bounding box center [747, 44] width 23 height 23
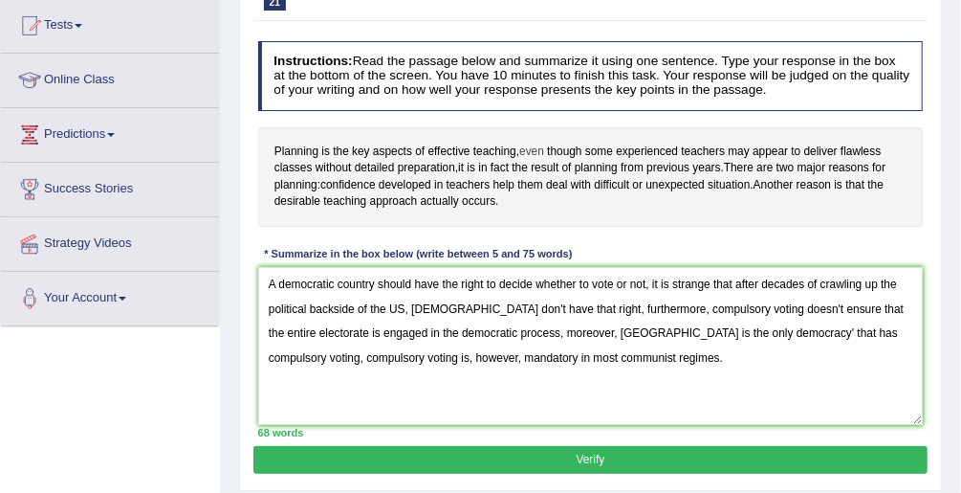
scroll to position [306, 0]
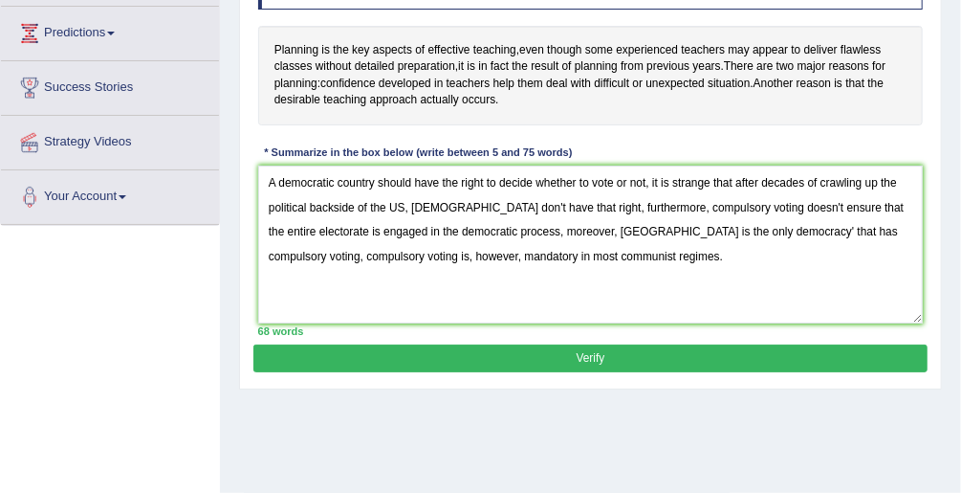
click at [663, 344] on button "Verify" at bounding box center [589, 358] width 673 height 28
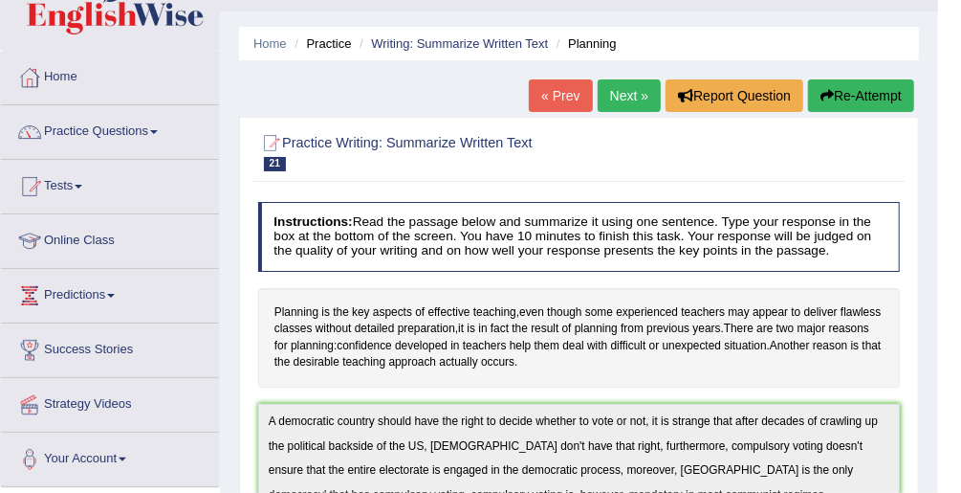
scroll to position [0, 0]
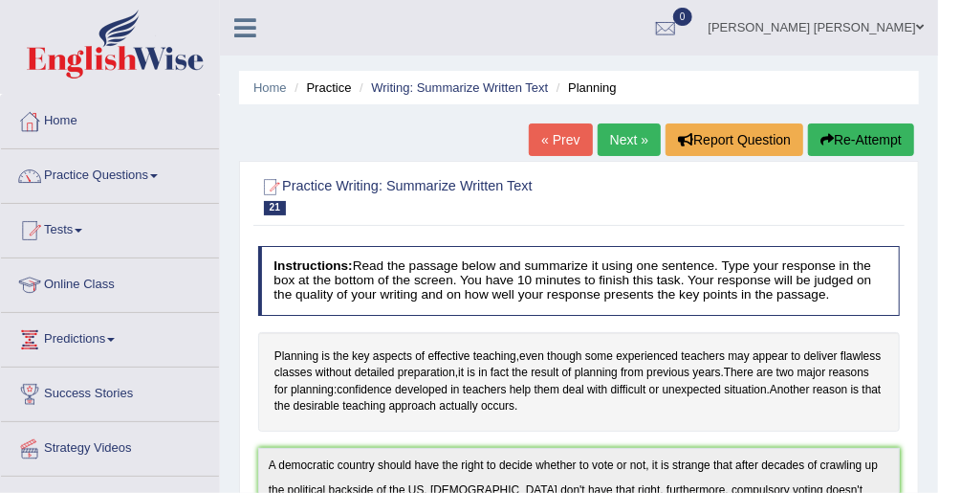
click at [648, 139] on link "Next »" at bounding box center [629, 139] width 63 height 33
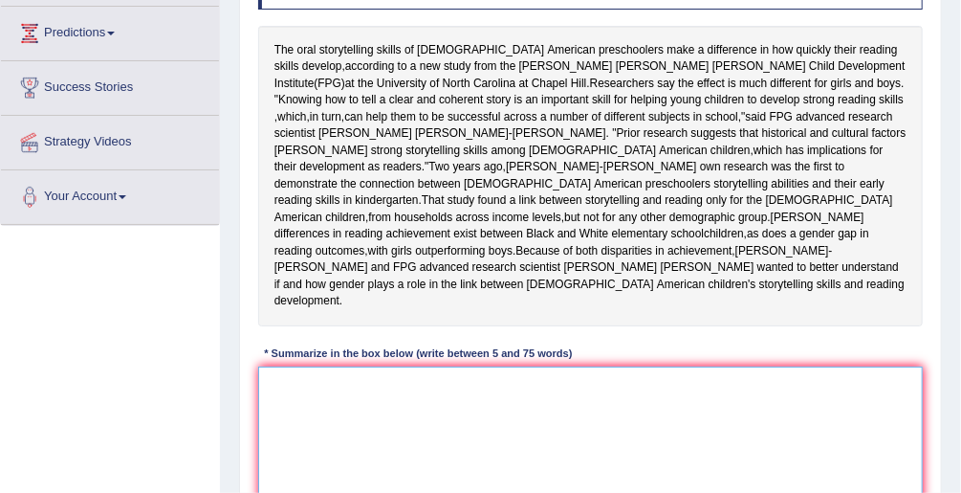
click at [511, 387] on textarea at bounding box center [591, 445] width 666 height 158
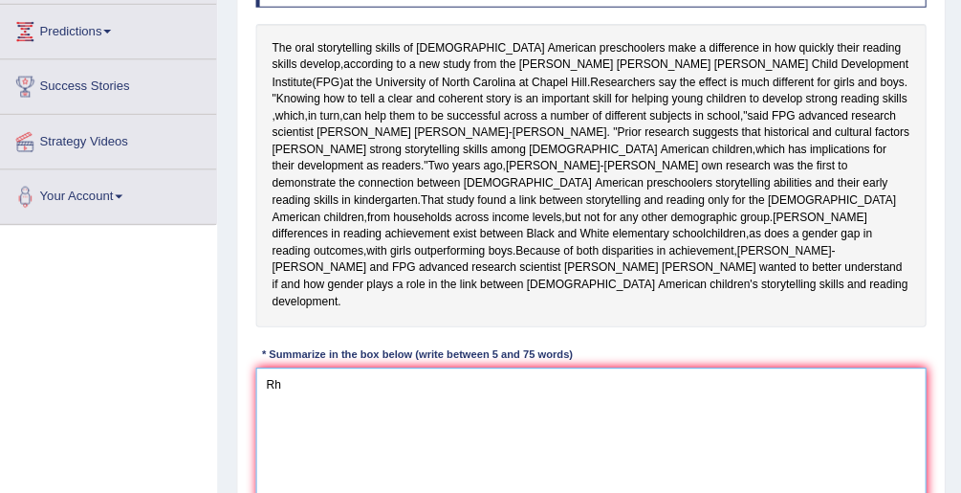
scroll to position [305, 0]
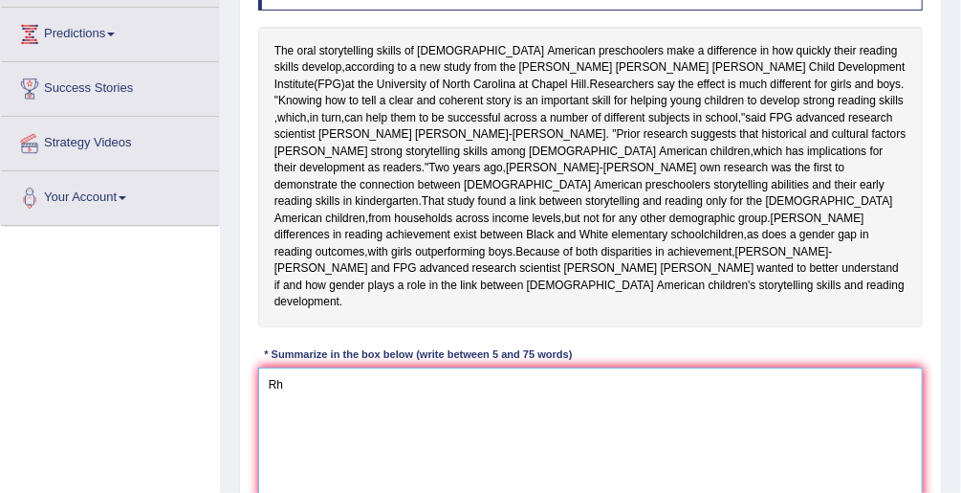
type textarea "R"
type textarea "h"
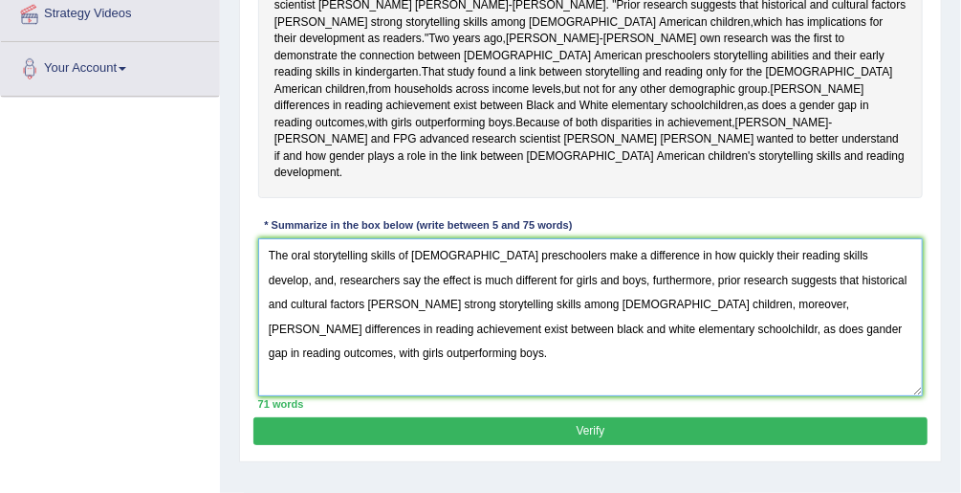
scroll to position [458, 0]
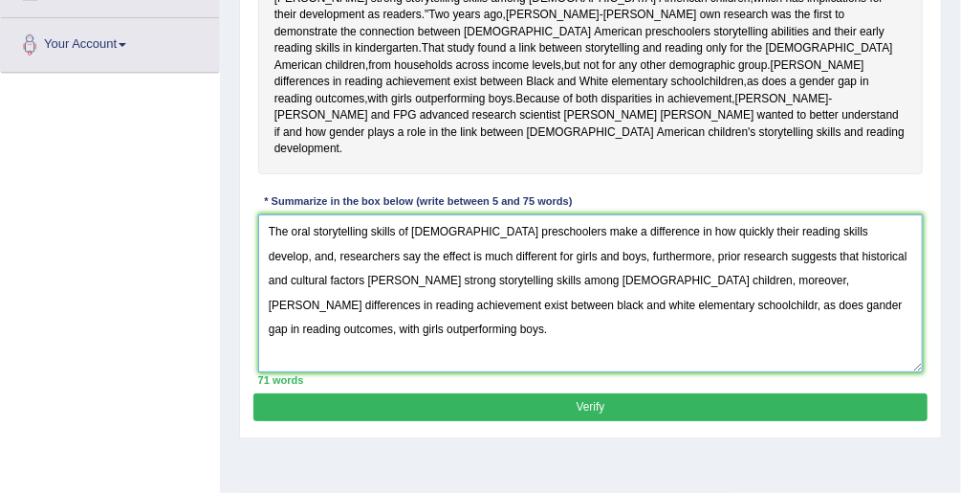
type textarea "The oral storytelling skills of African American preschoolers make a difference…"
click at [442, 393] on button "Verify" at bounding box center [589, 407] width 673 height 28
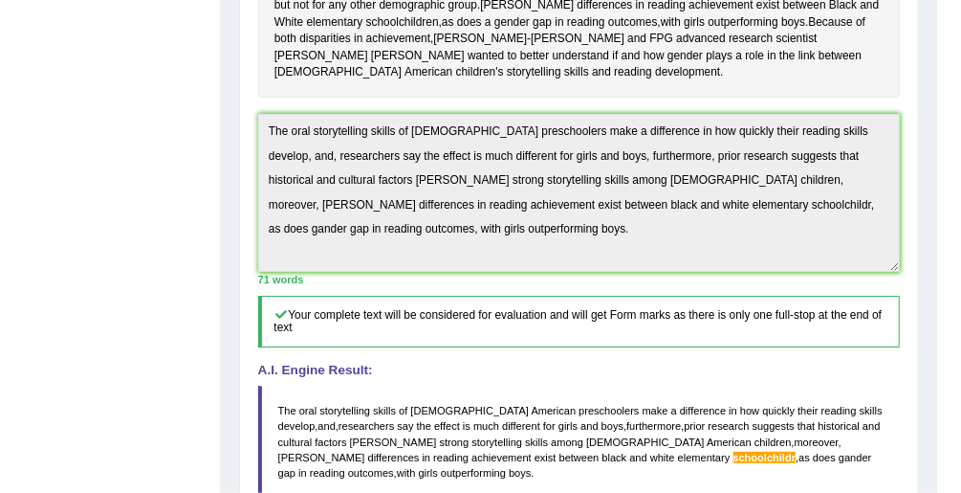
scroll to position [688, 0]
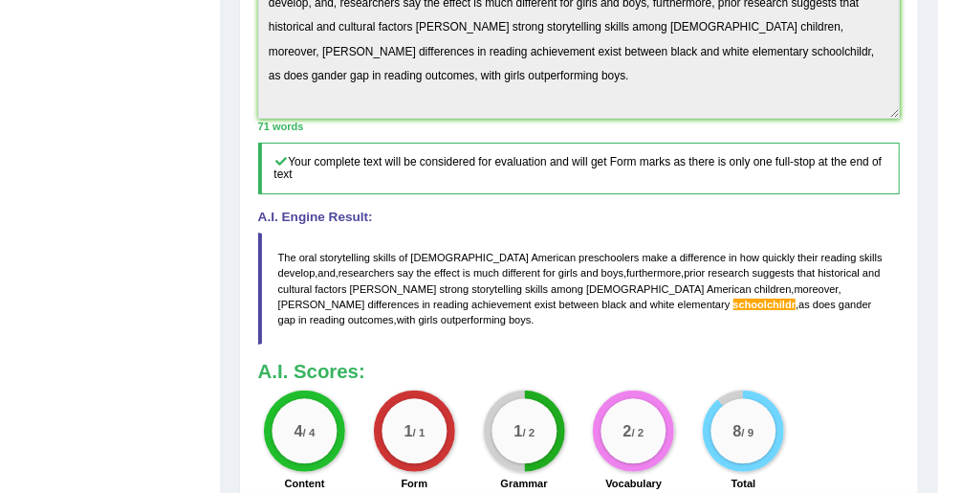
drag, startPoint x: 277, startPoint y: 214, endPoint x: 725, endPoint y: 252, distance: 449.2
click at [647, 274] on blockquote "The oral storytelling skills of African American preschoolers make a difference…" at bounding box center [579, 288] width 643 height 112
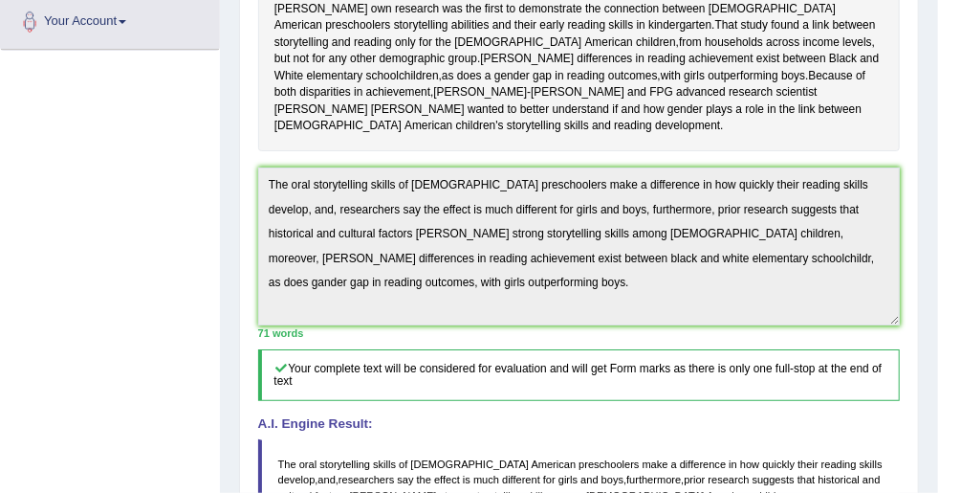
scroll to position [458, 0]
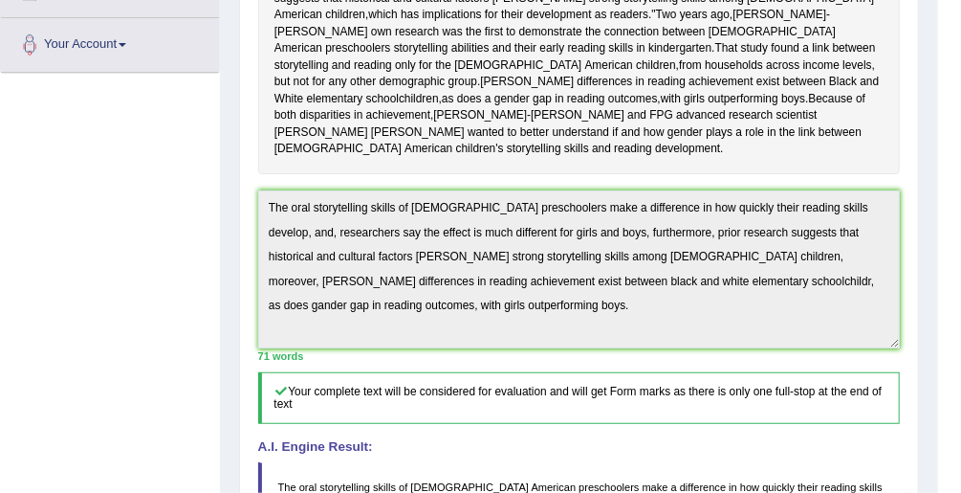
click at [228, 168] on div "Home Practice Writing: Summarize Written Text African American preschoolers « P…" at bounding box center [579, 192] width 718 height 1301
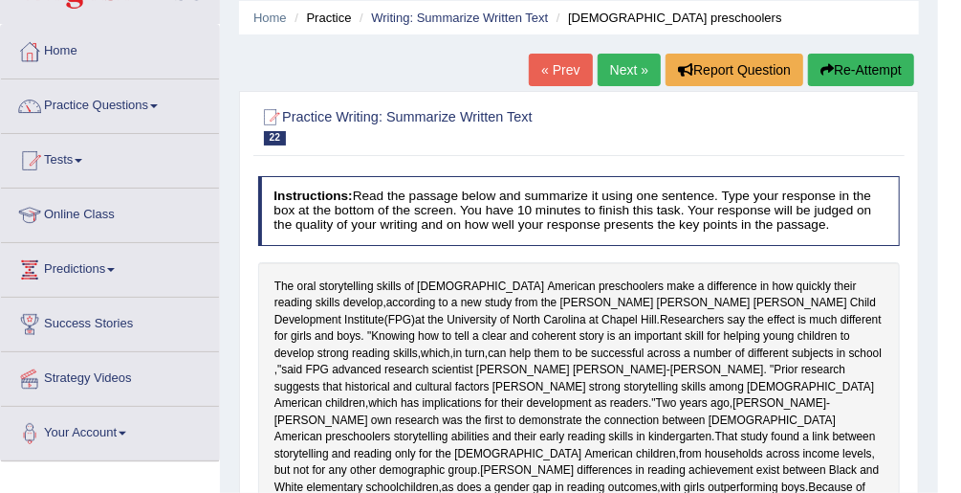
scroll to position [0, 0]
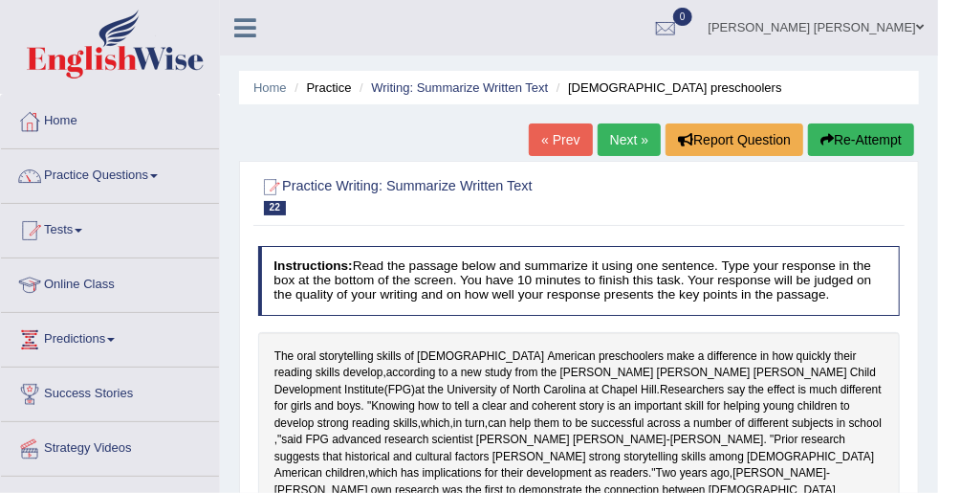
click at [858, 134] on button "Re-Attempt" at bounding box center [861, 139] width 106 height 33
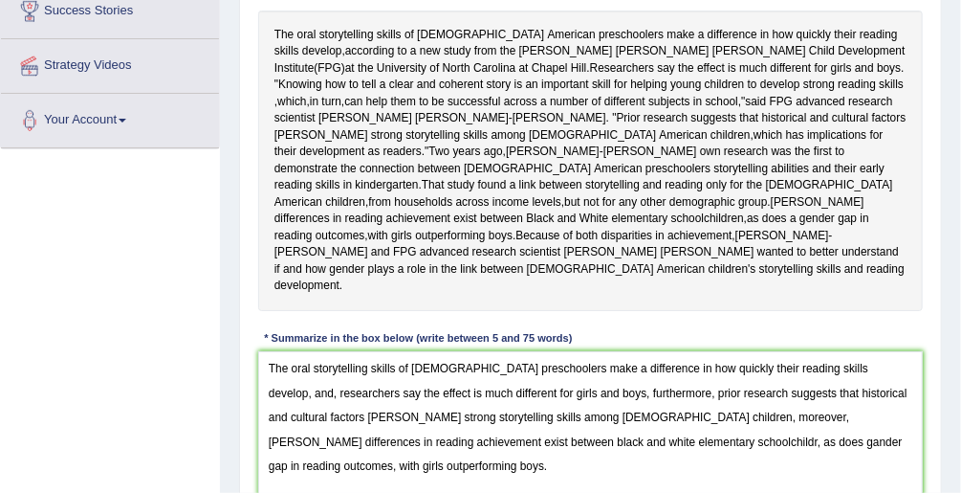
click at [539, 387] on textarea "The oral storytelling skills of [DEMOGRAPHIC_DATA] preschoolers make a differen…" at bounding box center [591, 430] width 666 height 158
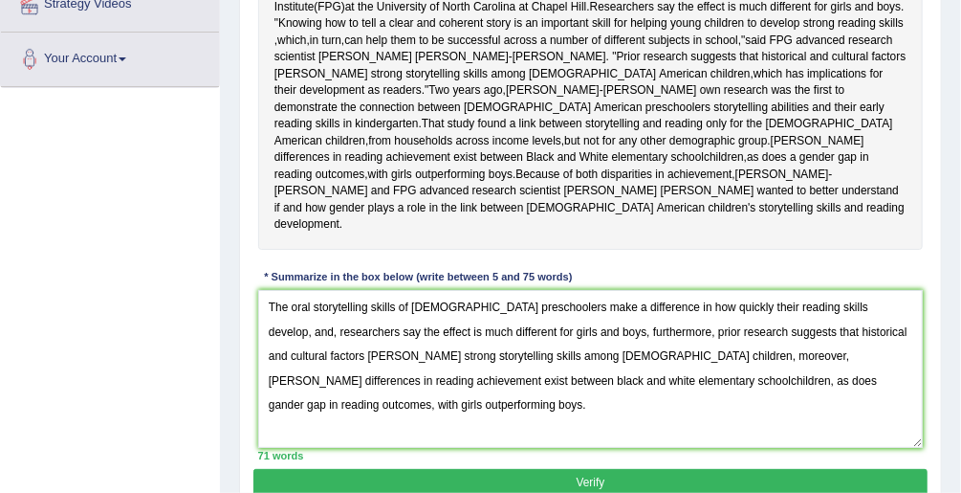
scroll to position [511, 0]
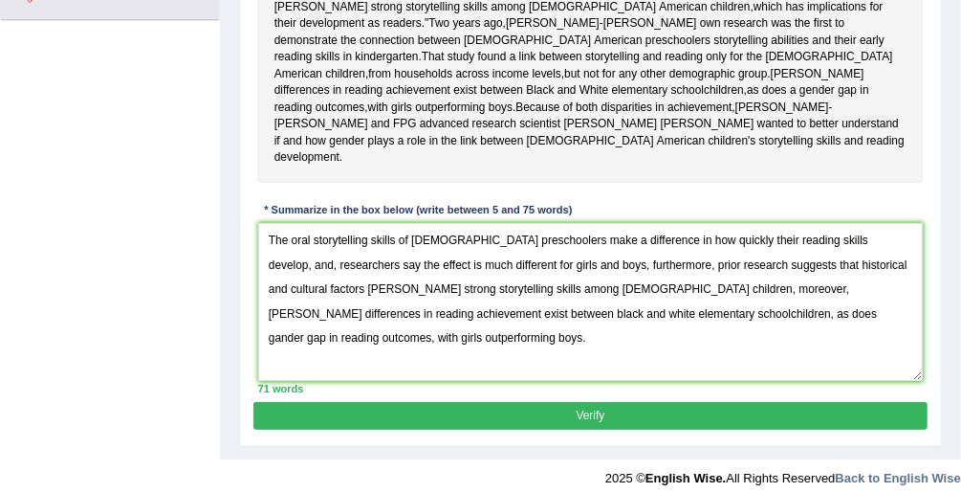
type textarea "The oral storytelling skills of [DEMOGRAPHIC_DATA] preschoolers make a differen…"
click at [661, 402] on button "Verify" at bounding box center [589, 416] width 673 height 28
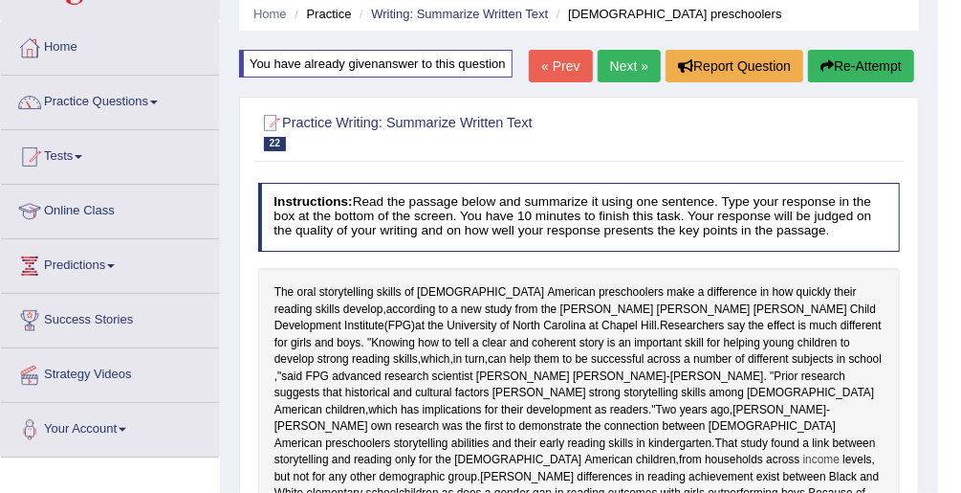
scroll to position [0, 0]
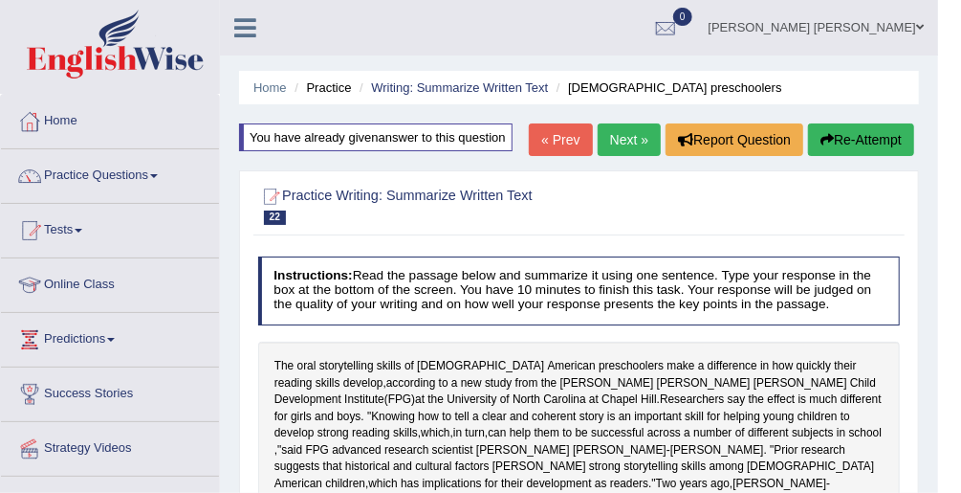
click at [604, 131] on link "Next »" at bounding box center [629, 139] width 63 height 33
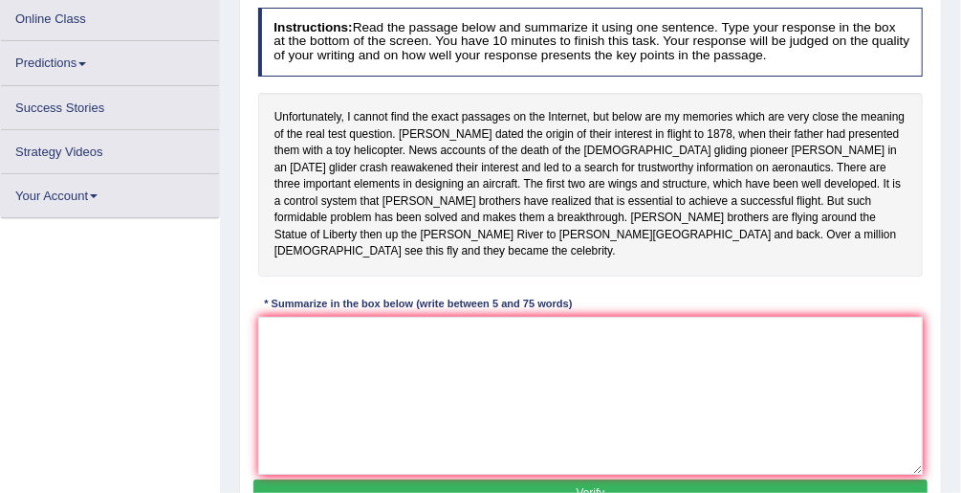
scroll to position [265, 0]
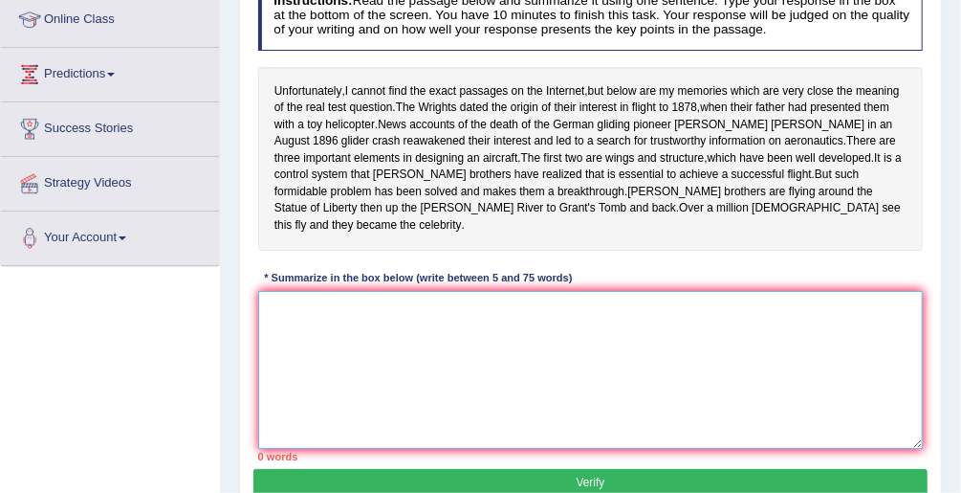
click at [497, 314] on textarea at bounding box center [591, 370] width 666 height 158
drag, startPoint x: 498, startPoint y: 316, endPoint x: 488, endPoint y: 276, distance: 40.6
click at [488, 291] on textarea "The" at bounding box center [591, 370] width 666 height 158
type textarea "T"
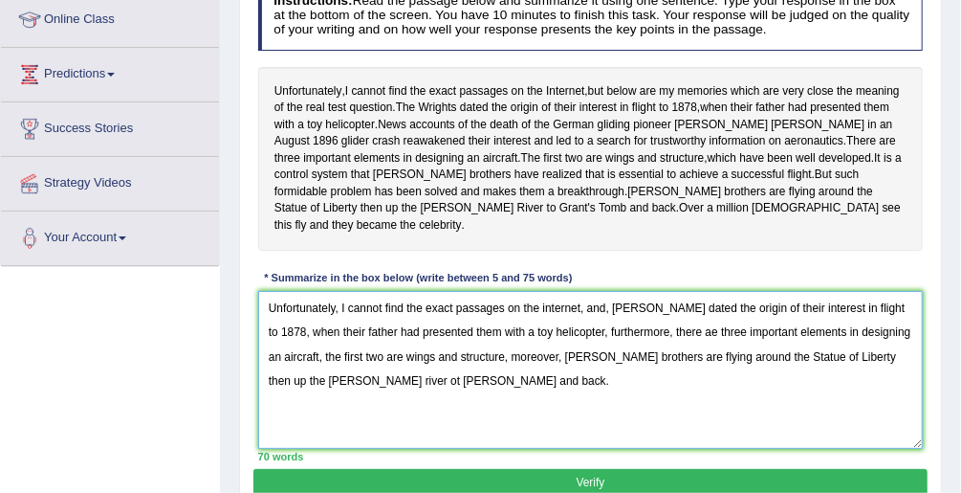
type textarea "Unfortunately, I cannot find the exact passages on the internet, and, [PERSON_N…"
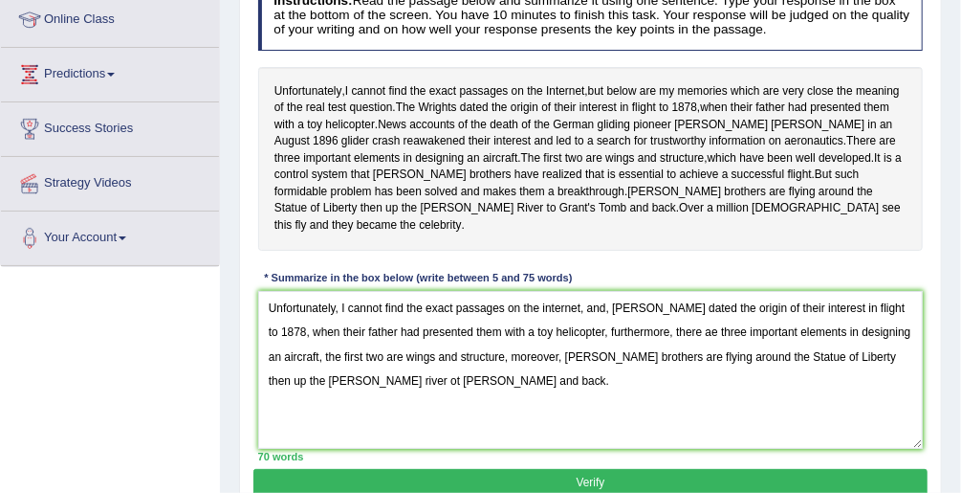
click at [563, 469] on button "Verify" at bounding box center [589, 483] width 673 height 28
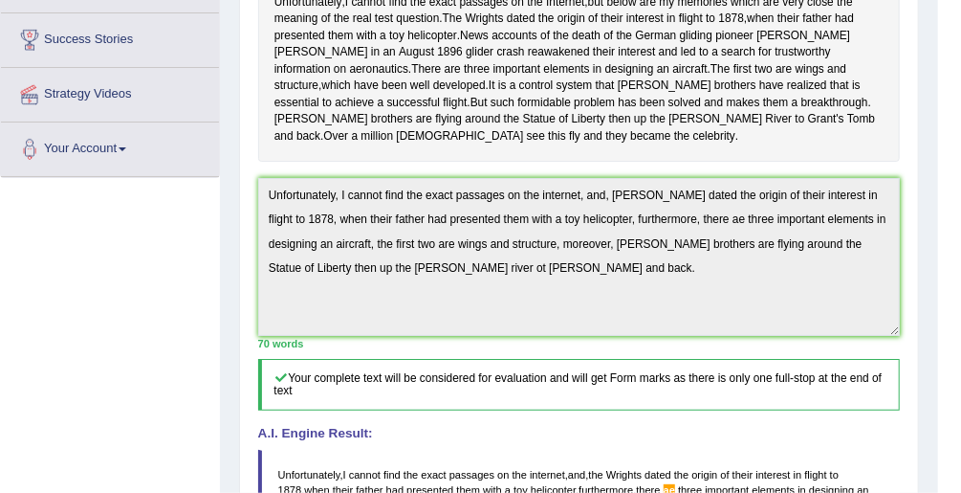
scroll to position [647, 0]
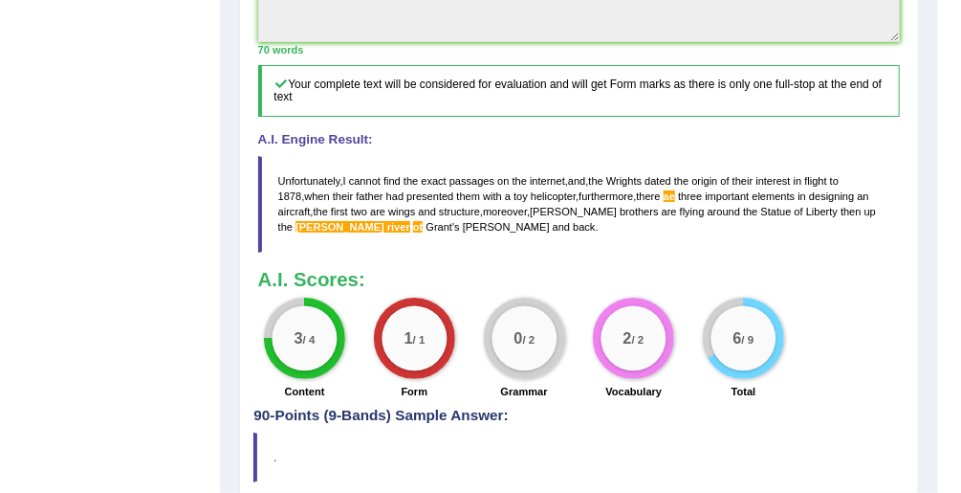
drag, startPoint x: 425, startPoint y: 220, endPoint x: 315, endPoint y: 208, distance: 110.6
click at [317, 212] on blockquote "Unfortunately , I cannot find the exact passages on the internet , and , [PERSO…" at bounding box center [579, 204] width 643 height 97
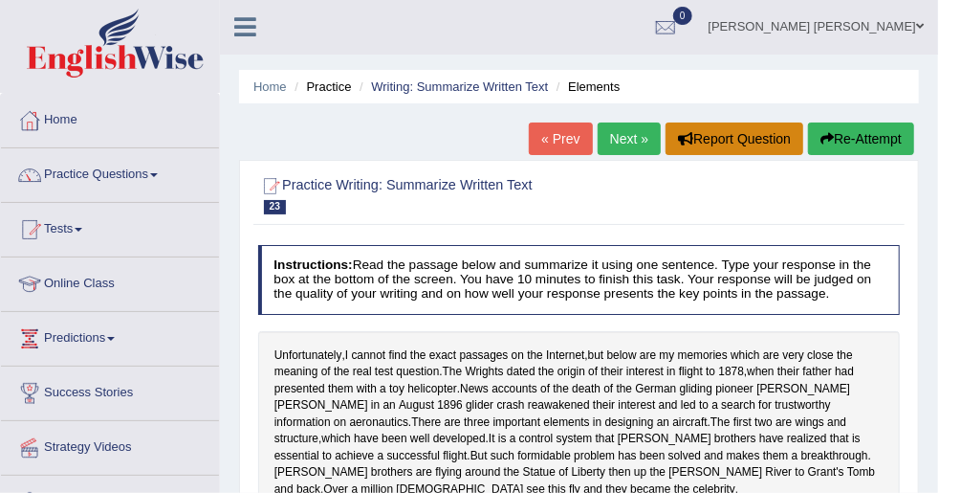
scroll to position [0, 0]
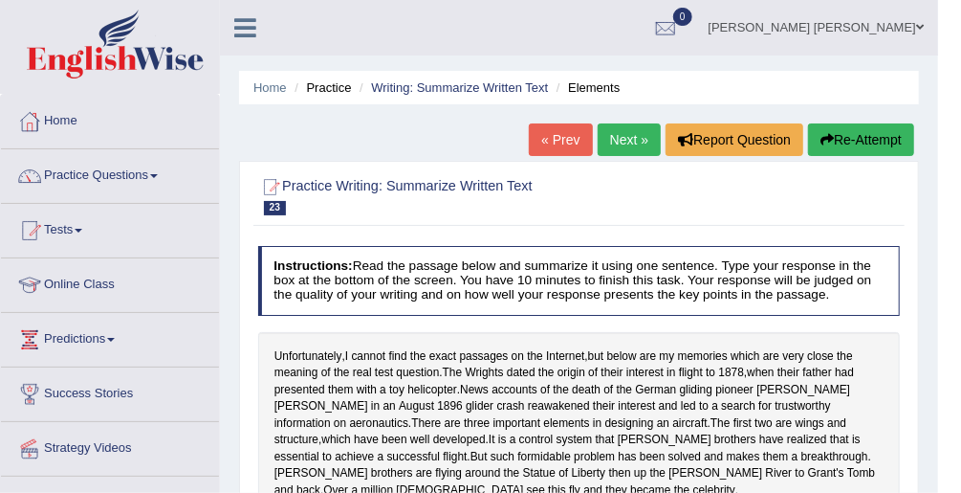
click at [826, 134] on icon "button" at bounding box center [827, 139] width 13 height 13
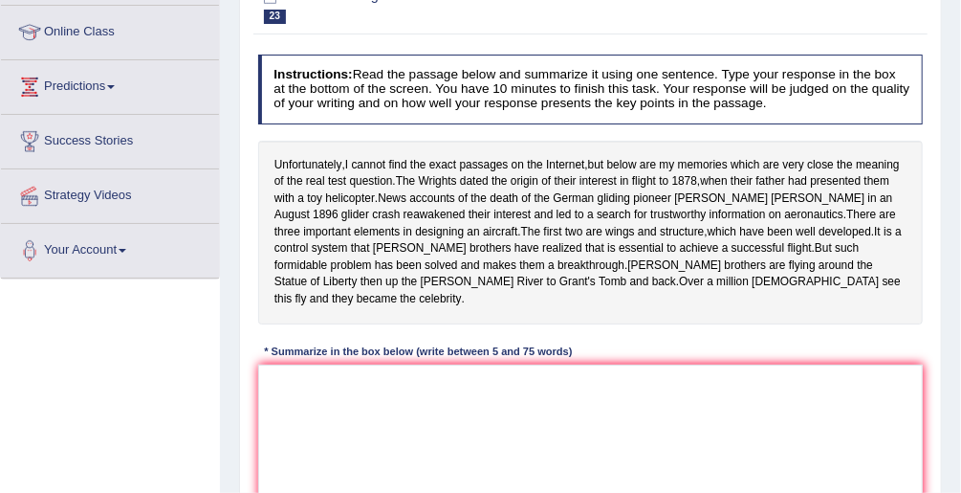
scroll to position [459, 0]
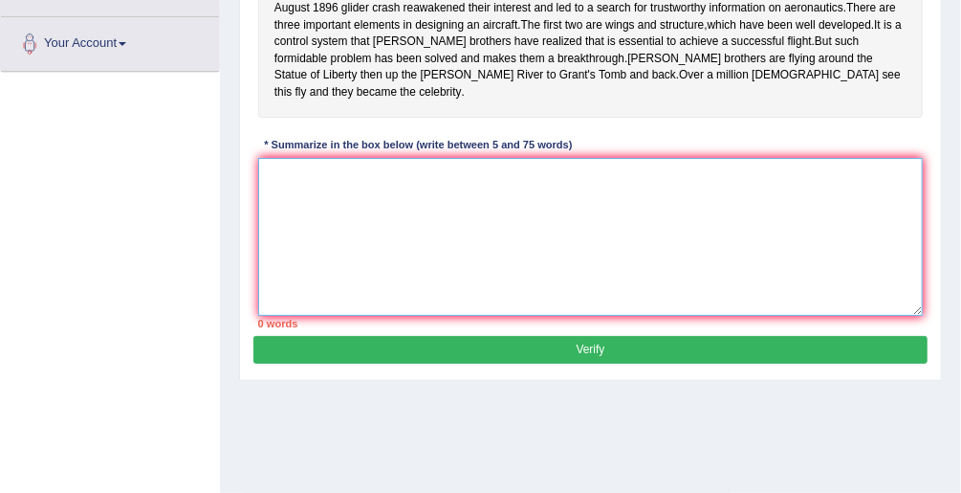
paste textarea "Unfortunately, I cannot find the exact passages on the internet, and, [PERSON_N…"
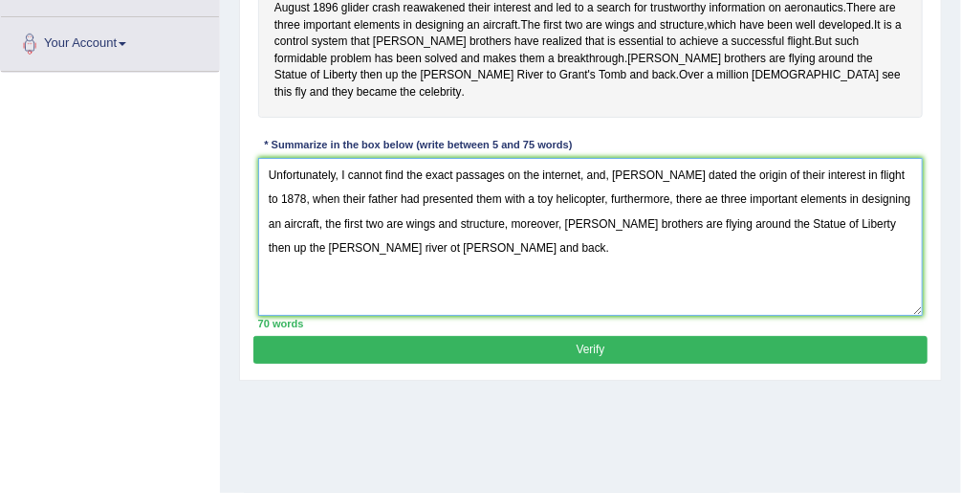
click at [277, 224] on textarea "Unfortunately, I cannot find the exact passages on the internet, and, [PERSON_N…" at bounding box center [591, 237] width 666 height 158
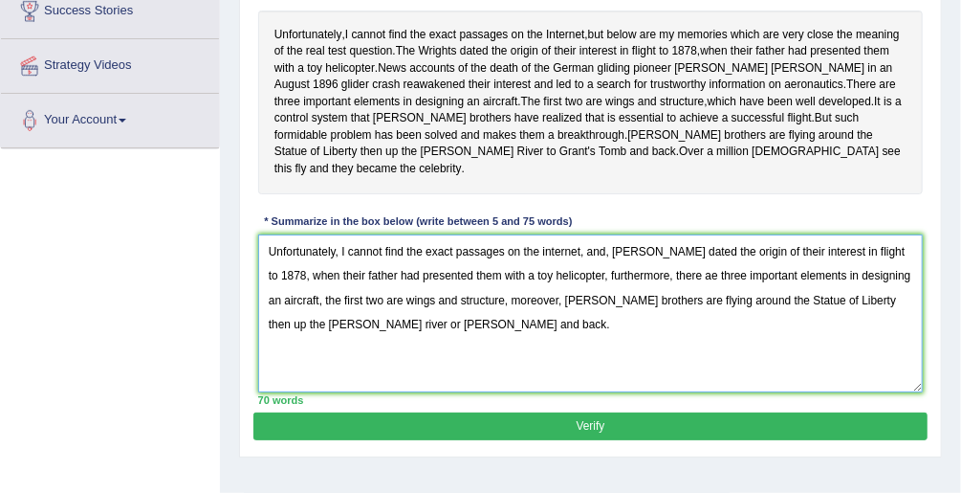
click at [666, 256] on textarea "Unfortunately, I cannot find the exact passages on the internet, and, [PERSON_N…" at bounding box center [591, 313] width 666 height 158
type textarea "Unfortunately, I cannot find the exact passages on the internet, and, [PERSON_N…"
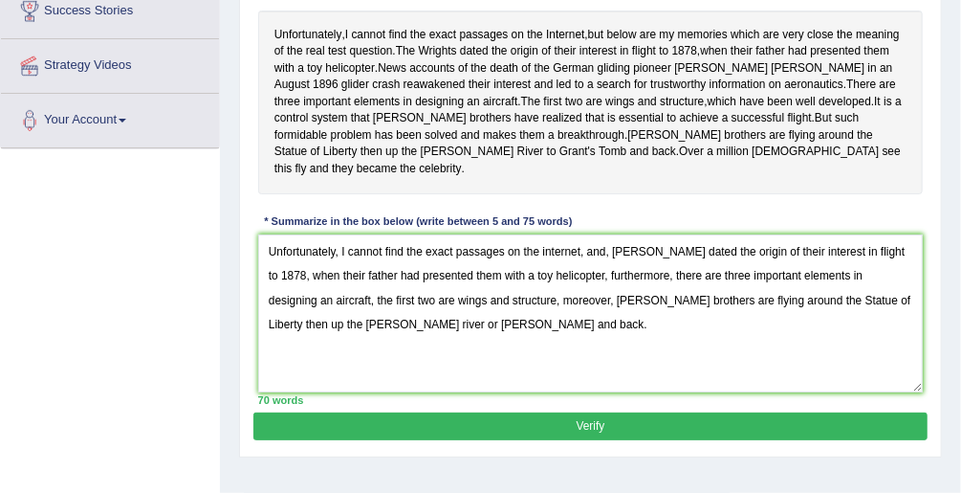
click at [610, 412] on button "Verify" at bounding box center [589, 426] width 673 height 28
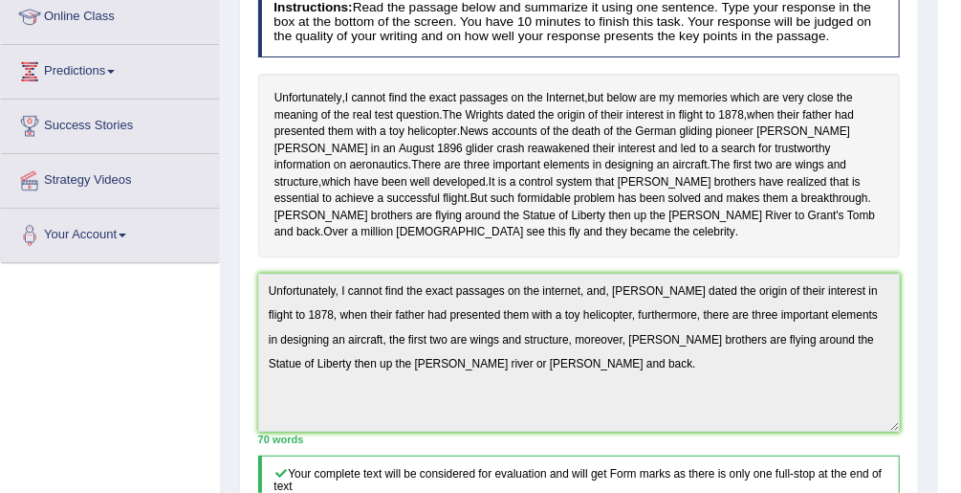
scroll to position [191, 0]
